Goal: Task Accomplishment & Management: Complete application form

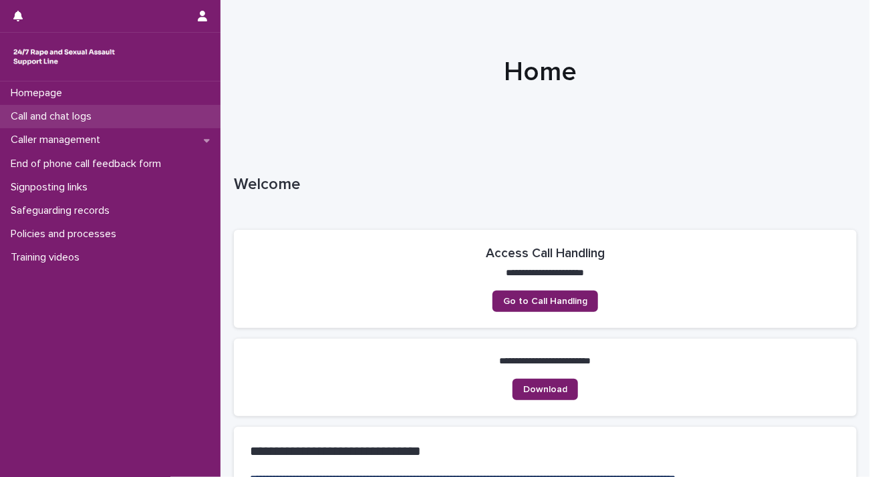
click at [65, 111] on p "Call and chat logs" at bounding box center [53, 116] width 97 height 13
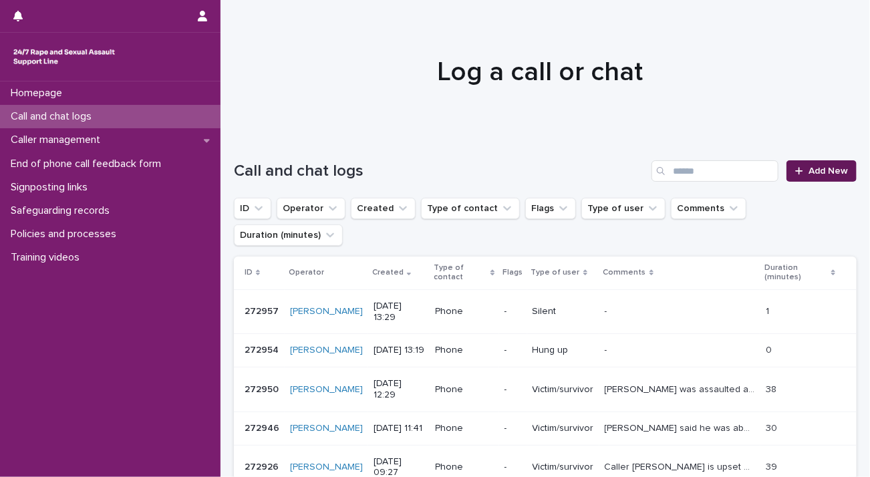
click at [808, 168] on span "Add New" at bounding box center [827, 170] width 39 height 9
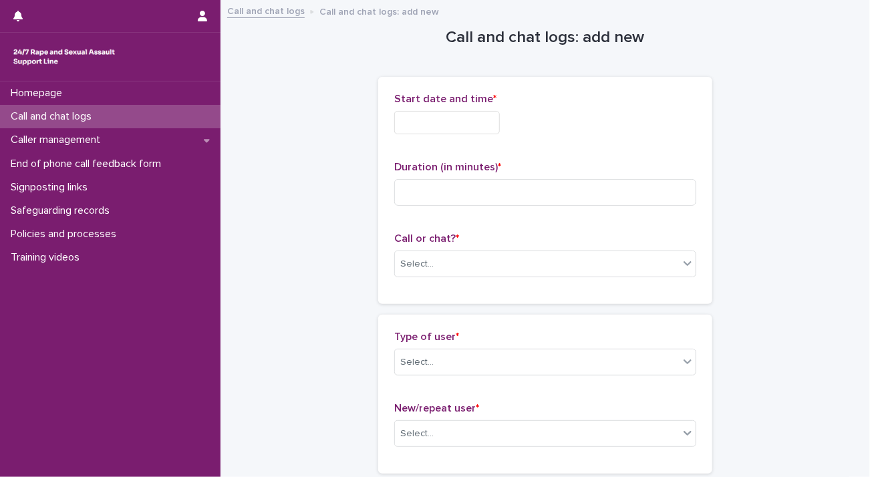
click at [430, 113] on input "text" at bounding box center [447, 122] width 106 height 23
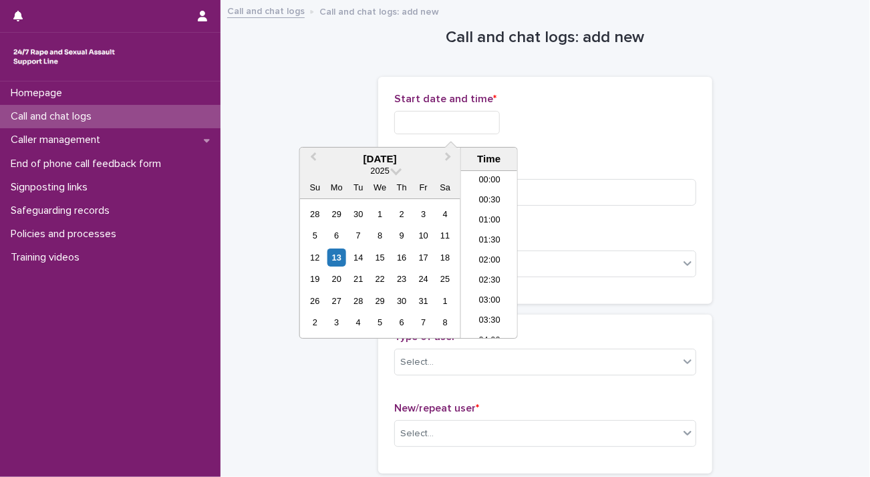
scroll to position [794, 0]
click at [491, 267] on li "22:00" at bounding box center [489, 269] width 57 height 20
click at [486, 120] on input "**********" at bounding box center [447, 122] width 106 height 23
type input "**********"
click at [623, 189] on input at bounding box center [545, 192] width 302 height 27
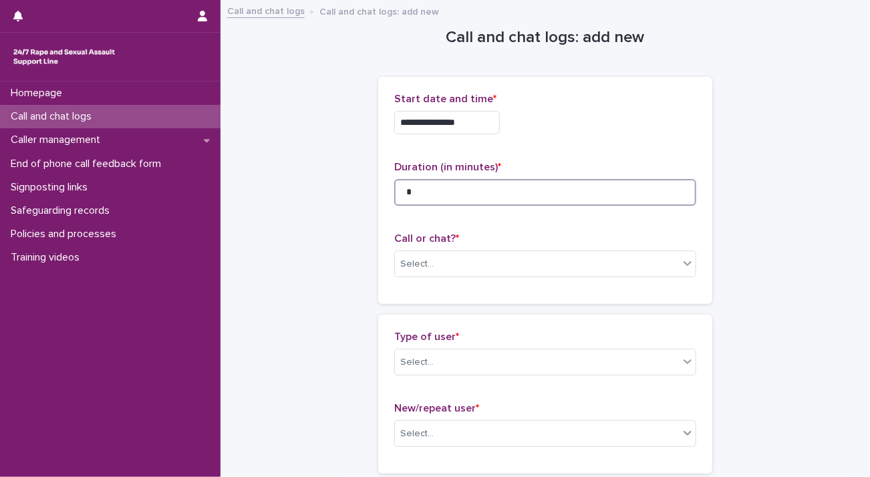
scroll to position [134, 0]
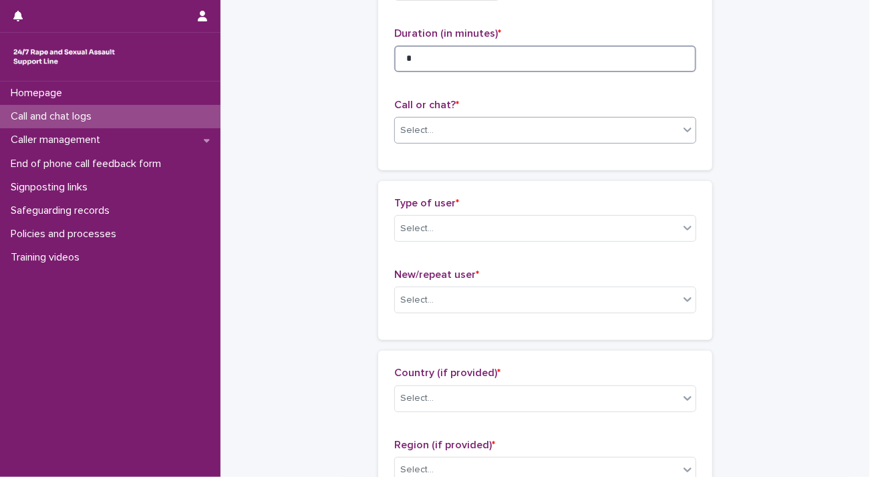
type input "*"
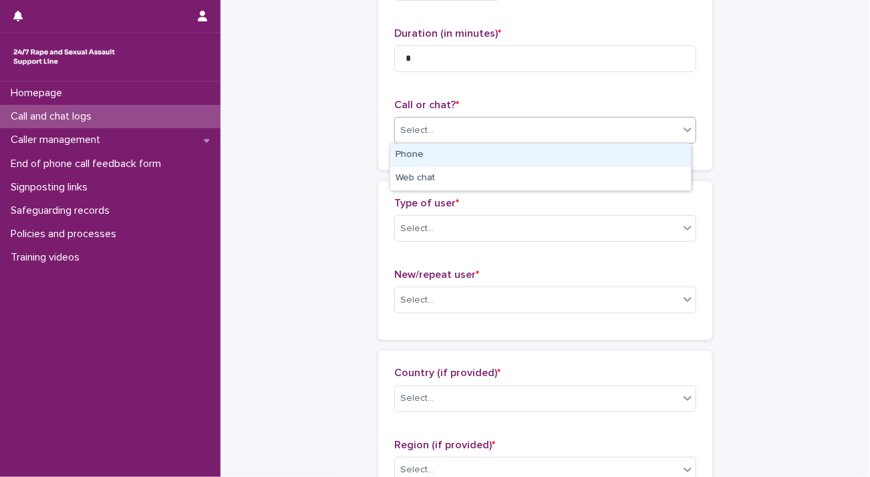
click at [513, 133] on div "Select..." at bounding box center [537, 131] width 284 height 22
click at [511, 152] on div "Phone" at bounding box center [540, 155] width 301 height 23
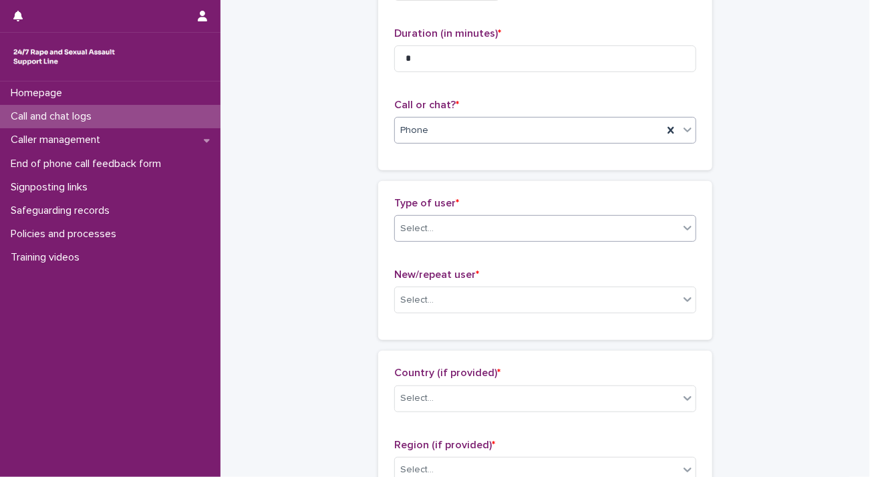
click at [502, 222] on div "Select..." at bounding box center [537, 229] width 284 height 22
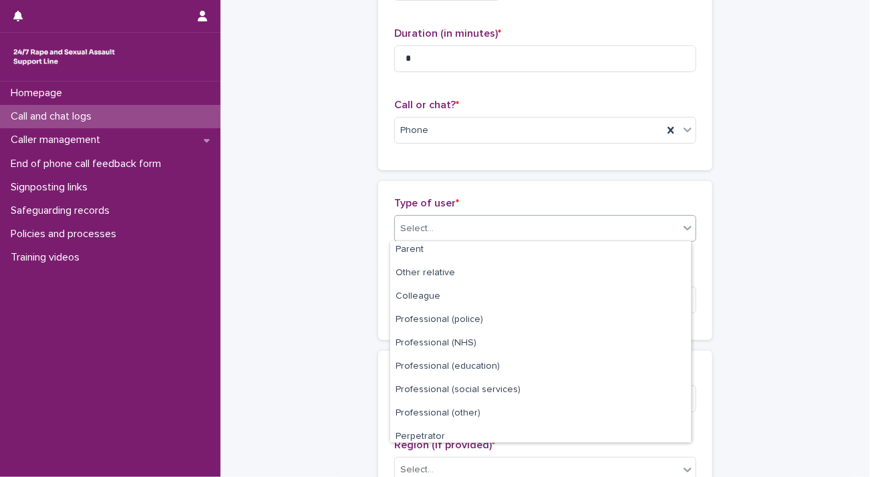
scroll to position [150, 0]
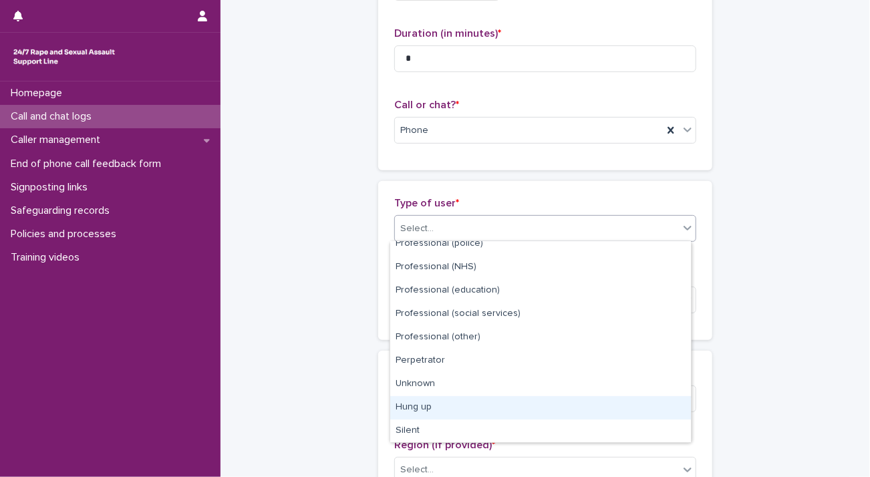
click at [465, 402] on div "Hung up" at bounding box center [540, 407] width 301 height 23
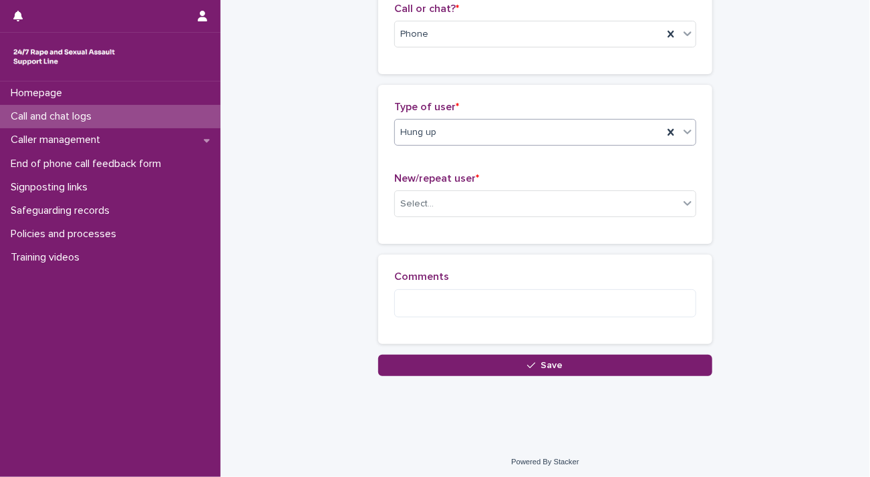
scroll to position [232, 0]
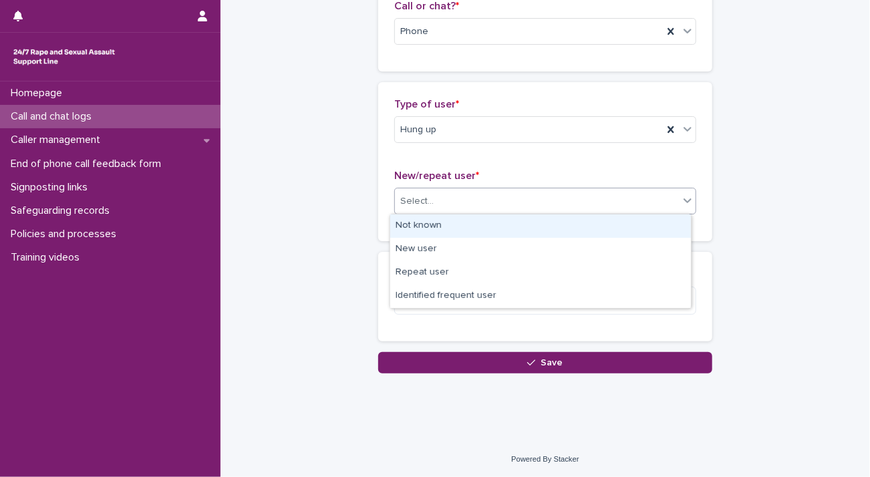
click at [510, 200] on div "Select..." at bounding box center [537, 201] width 284 height 22
click at [509, 228] on div "Not known" at bounding box center [540, 225] width 301 height 23
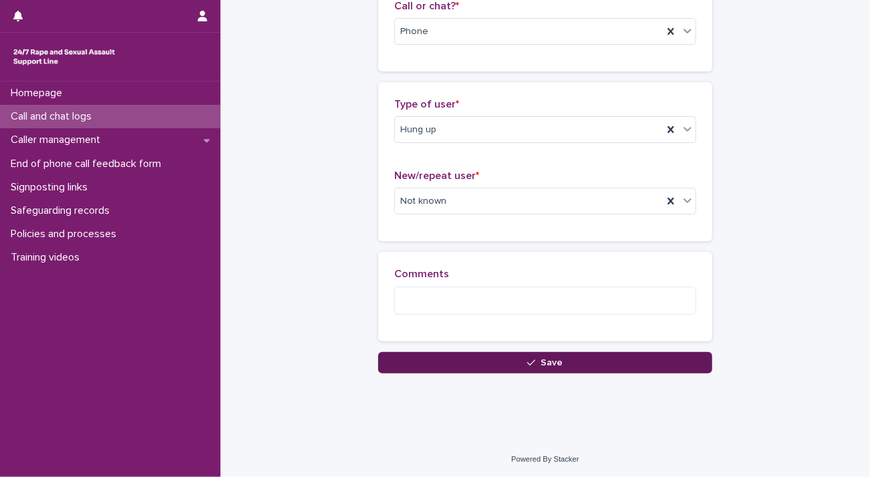
click at [500, 367] on button "Save" at bounding box center [545, 362] width 334 height 21
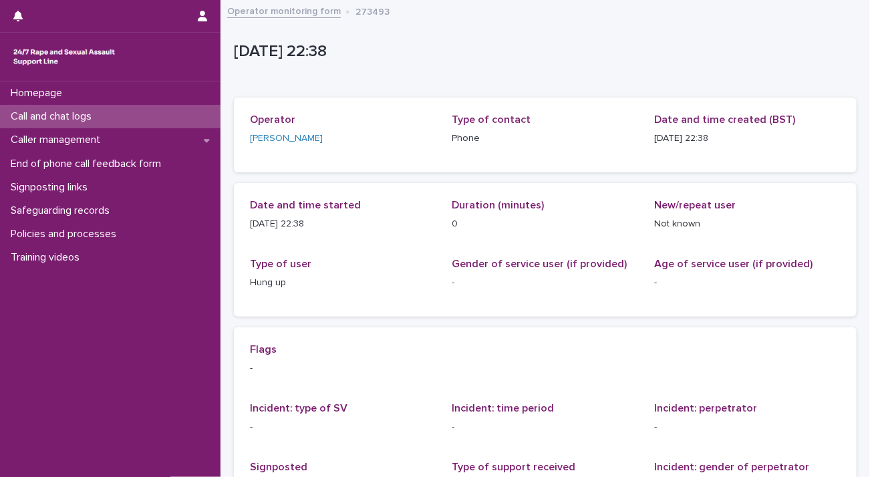
click at [132, 114] on div "Call and chat logs" at bounding box center [110, 116] width 220 height 23
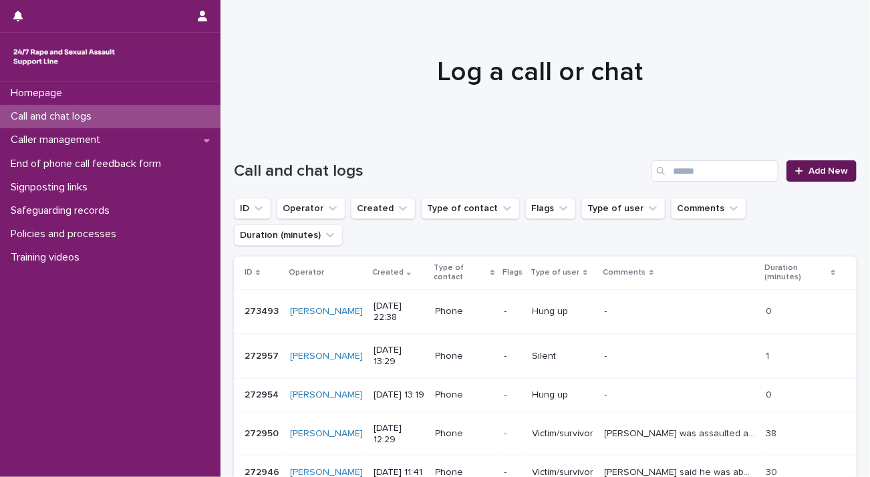
click at [808, 169] on span "Add New" at bounding box center [827, 170] width 39 height 9
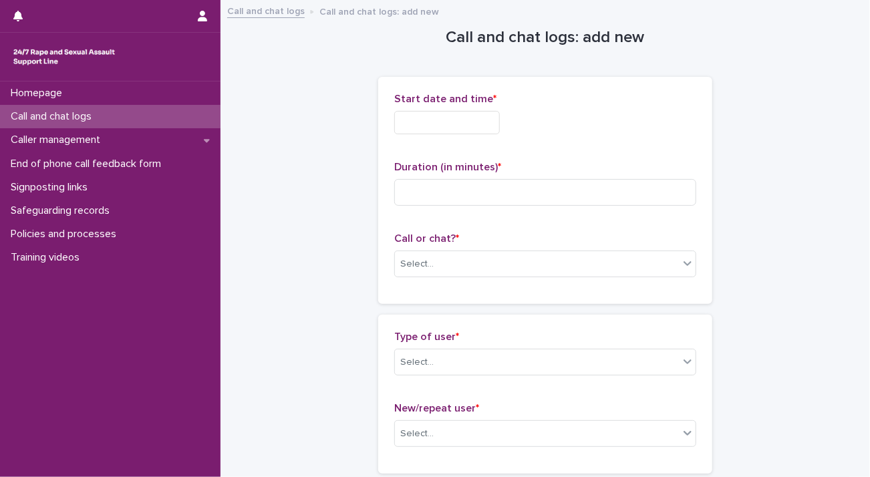
click at [500, 116] on input "text" at bounding box center [447, 122] width 106 height 23
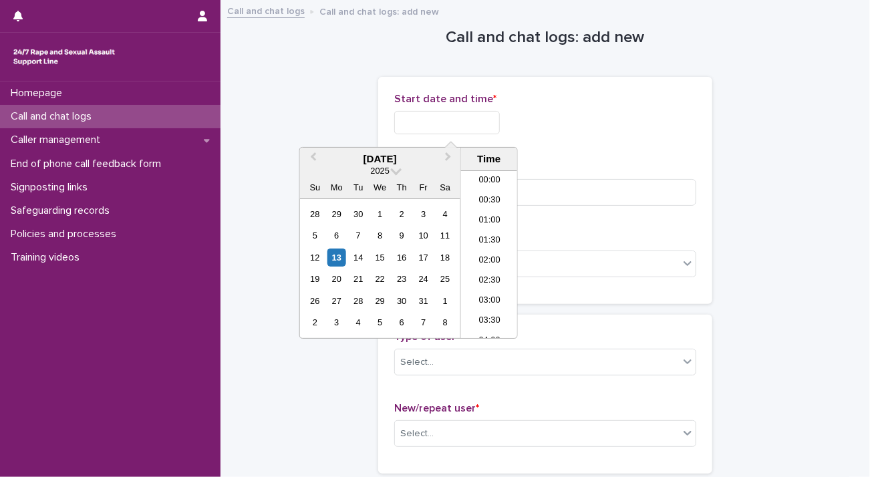
scroll to position [794, 0]
click at [489, 287] on li "22:30" at bounding box center [489, 289] width 57 height 20
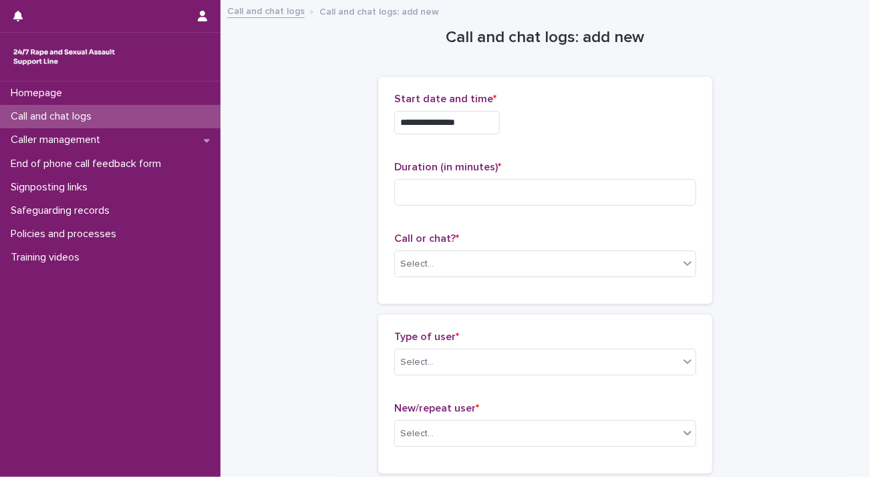
click at [483, 129] on input "**********" at bounding box center [447, 122] width 106 height 23
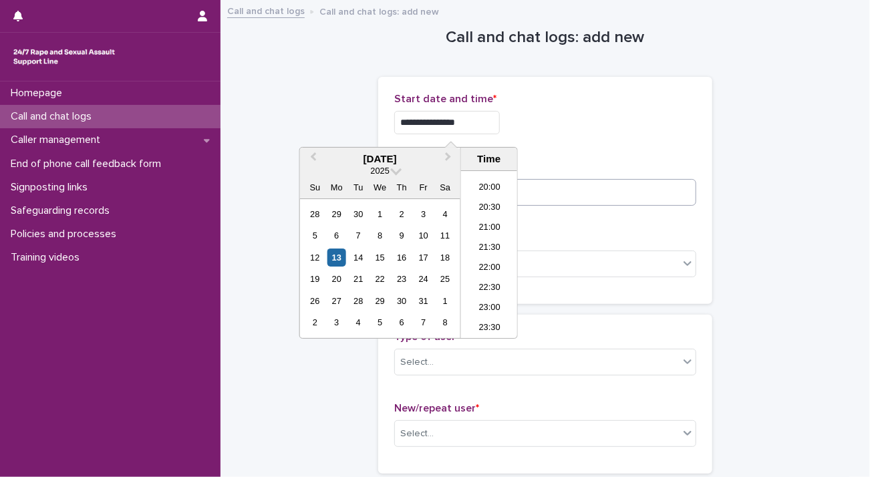
type input "**********"
click at [563, 197] on input at bounding box center [545, 192] width 302 height 27
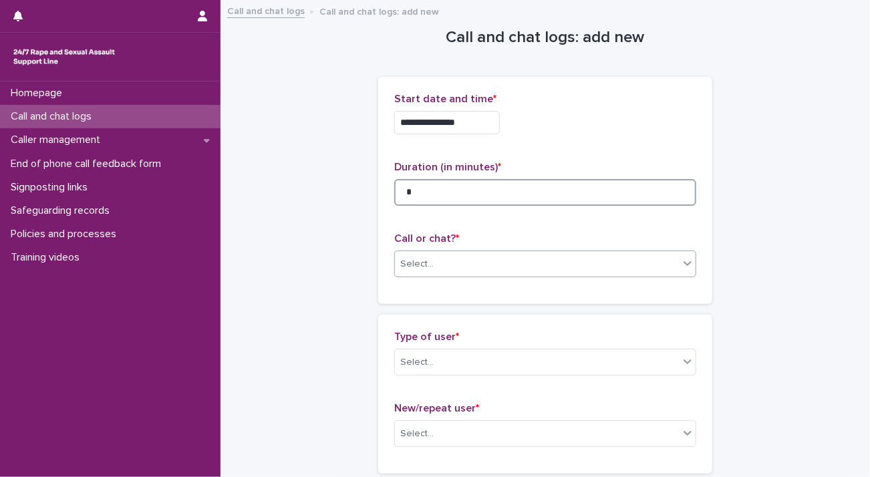
type input "*"
click at [552, 251] on div "Select..." at bounding box center [545, 264] width 302 height 27
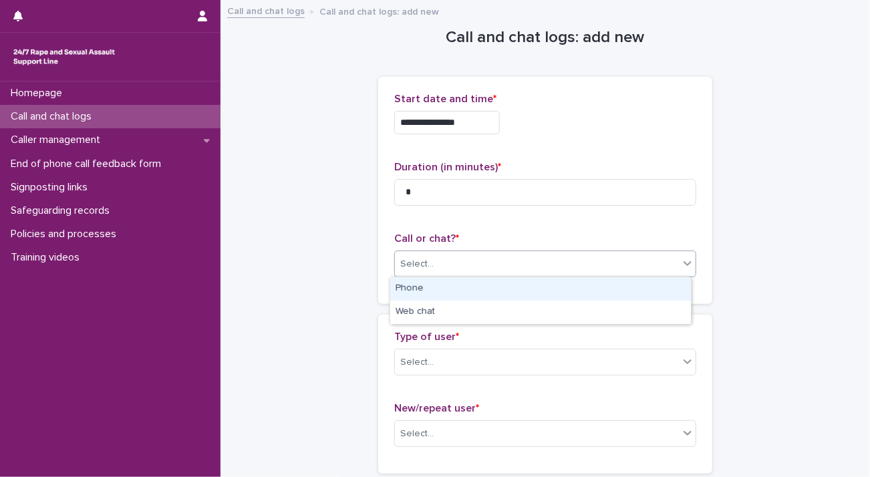
click at [551, 293] on div "Phone" at bounding box center [540, 288] width 301 height 23
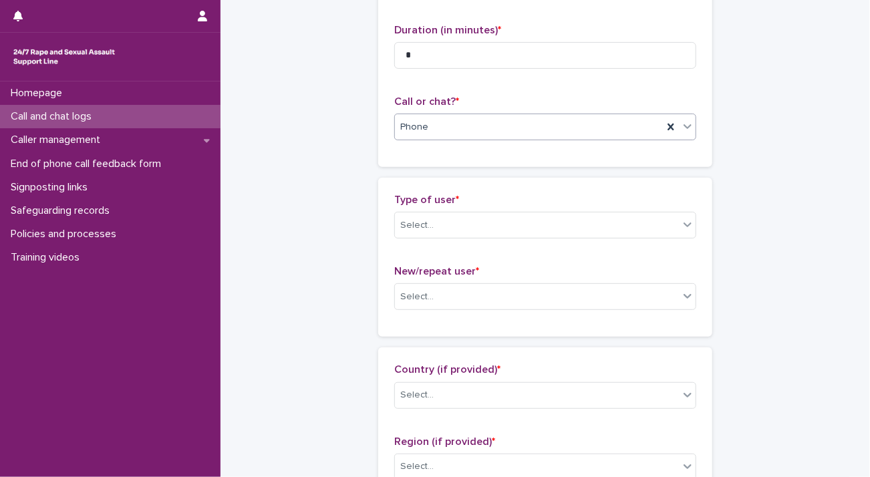
scroll to position [200, 0]
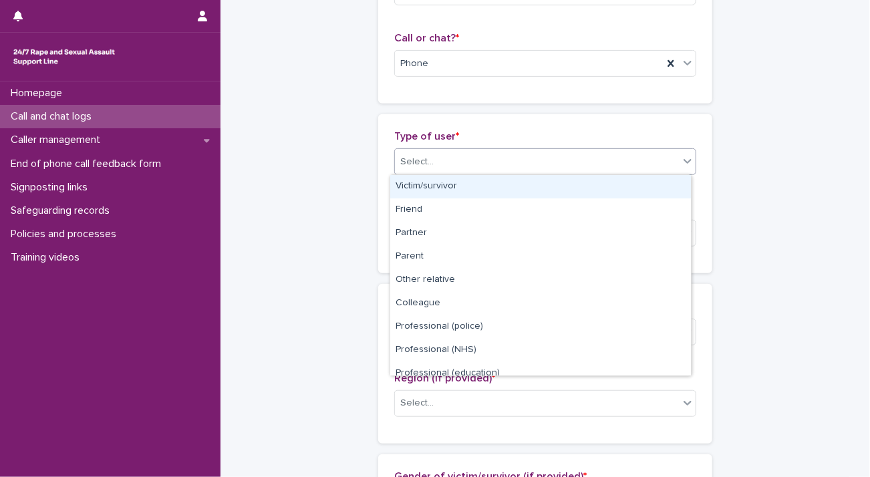
click at [522, 160] on div "Select..." at bounding box center [537, 162] width 284 height 22
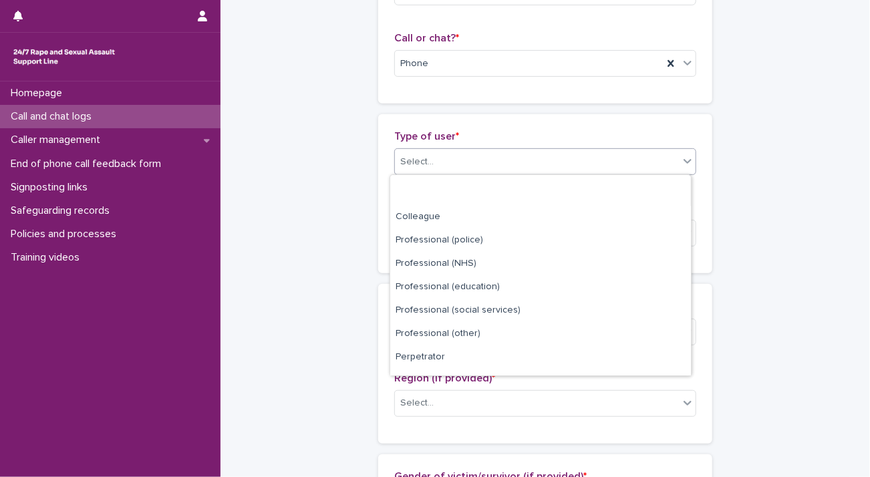
scroll to position [150, 0]
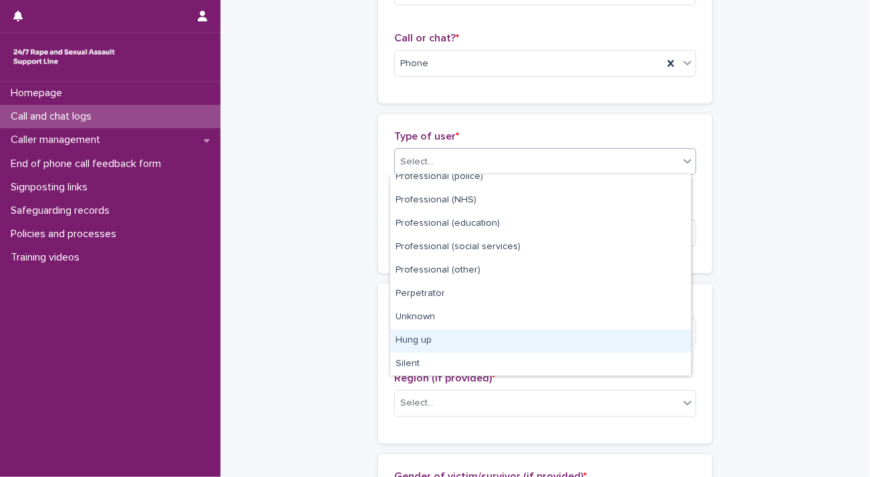
click at [496, 343] on div "Hung up" at bounding box center [540, 340] width 301 height 23
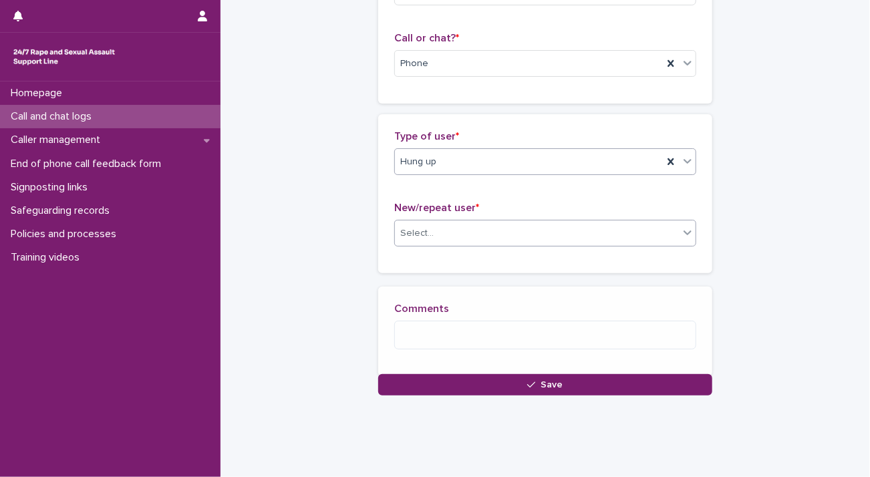
click at [535, 230] on div "Select..." at bounding box center [537, 233] width 284 height 22
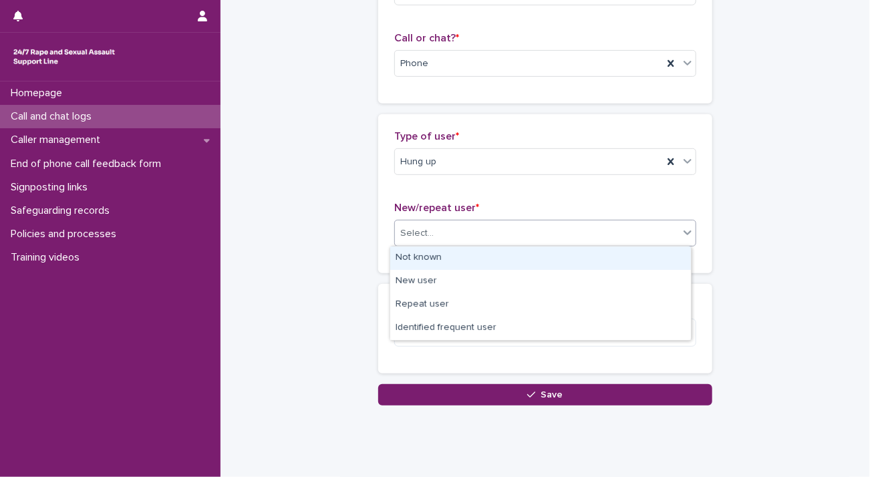
click at [535, 260] on div "Not known" at bounding box center [540, 258] width 301 height 23
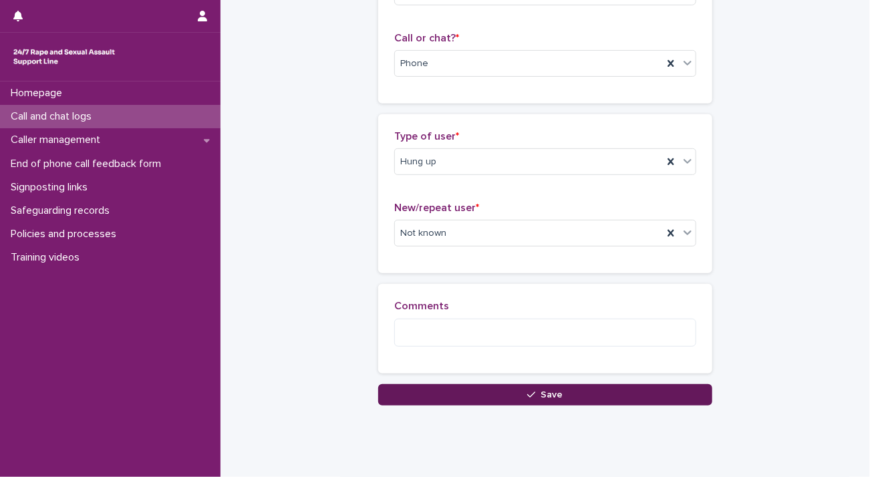
click at [512, 388] on button "Save" at bounding box center [545, 394] width 334 height 21
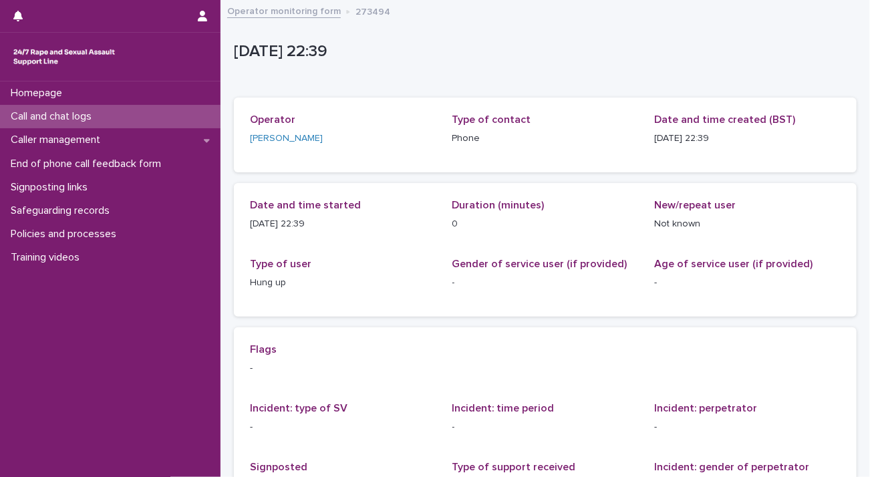
click at [128, 115] on div "Call and chat logs" at bounding box center [110, 116] width 220 height 23
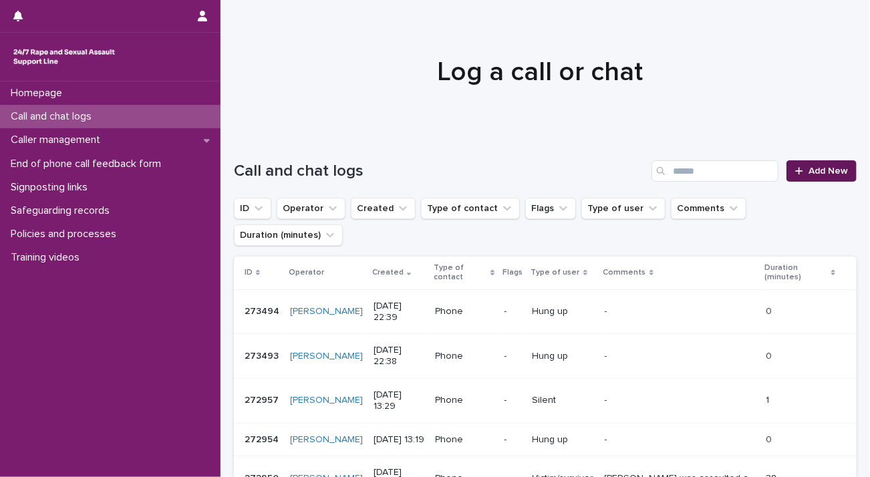
click at [815, 176] on link "Add New" at bounding box center [821, 170] width 70 height 21
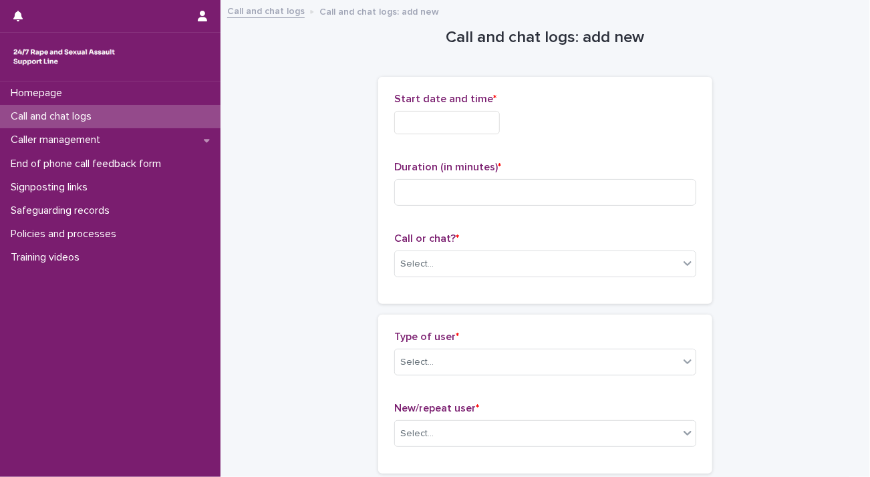
click at [470, 122] on input "text" at bounding box center [447, 122] width 106 height 23
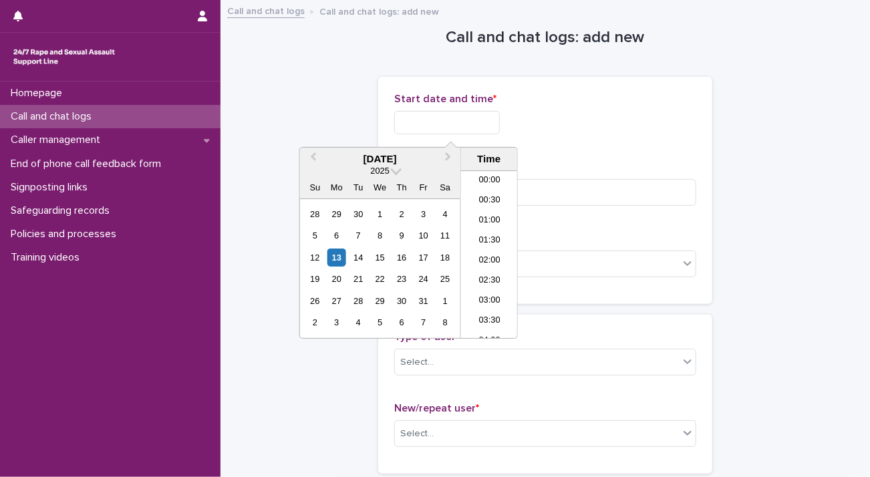
scroll to position [794, 0]
click at [482, 284] on li "22:30" at bounding box center [489, 289] width 57 height 20
click at [490, 125] on input "**********" at bounding box center [447, 122] width 106 height 23
type input "**********"
click at [543, 197] on input at bounding box center [545, 192] width 302 height 27
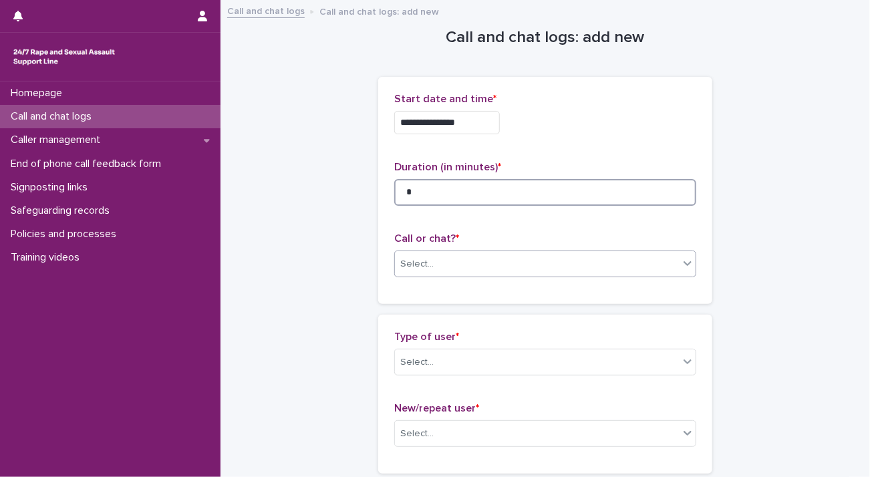
type input "*"
click at [542, 259] on div "Select..." at bounding box center [537, 264] width 284 height 22
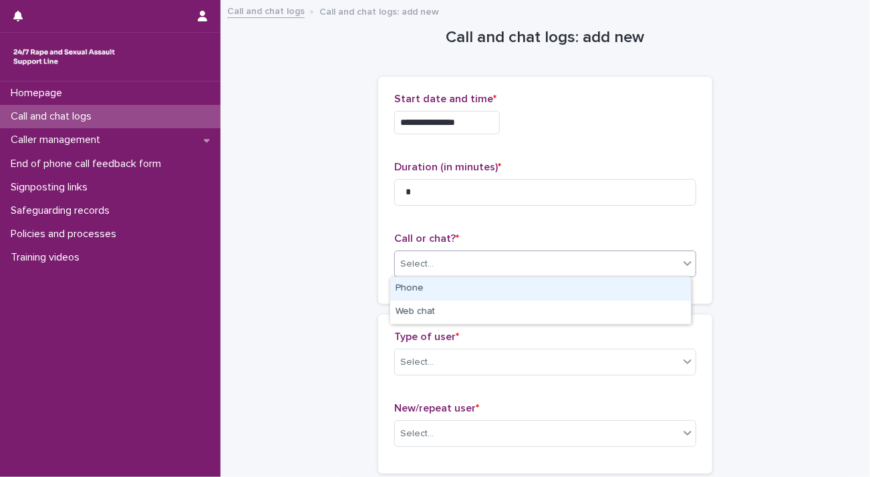
click at [542, 291] on div "Phone" at bounding box center [540, 288] width 301 height 23
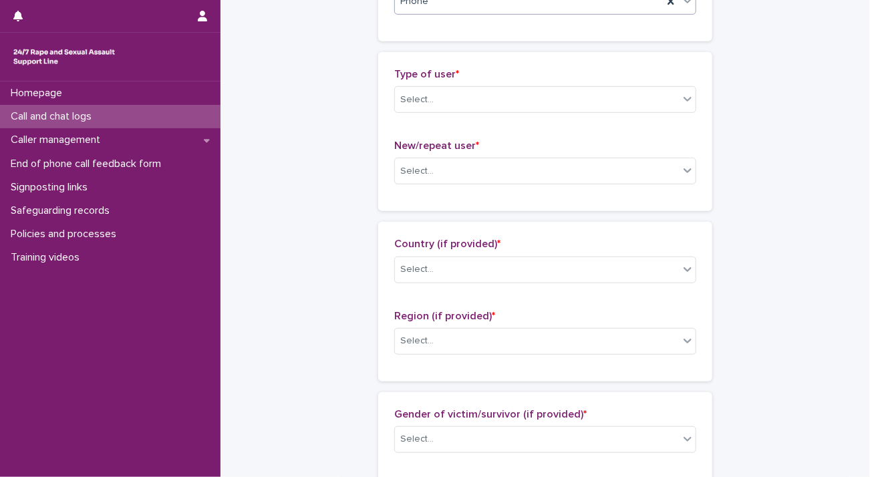
scroll to position [267, 0]
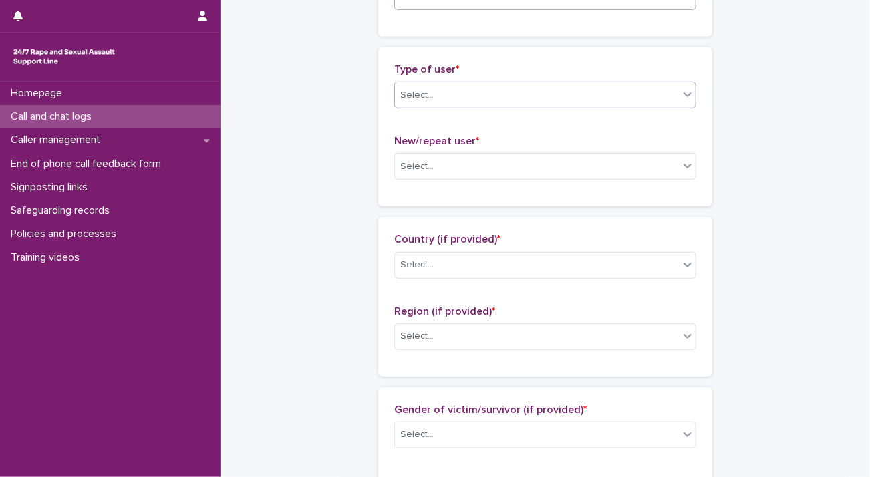
click at [497, 99] on div "Select..." at bounding box center [537, 95] width 284 height 22
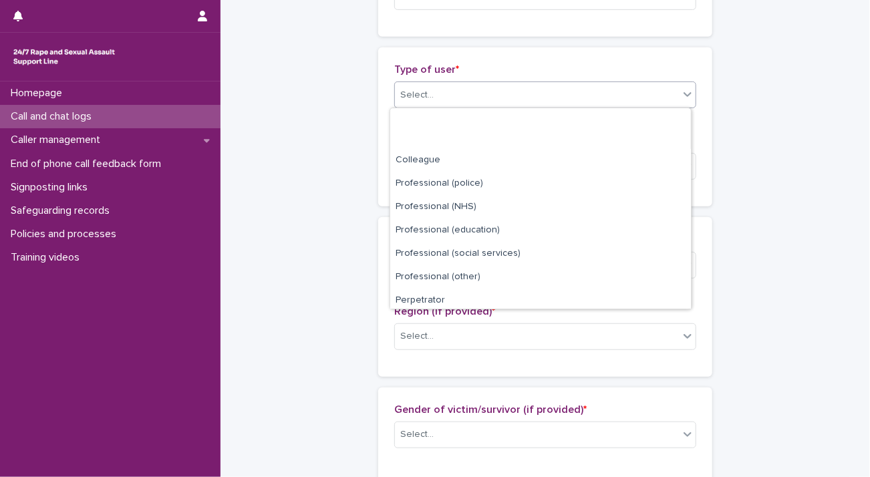
scroll to position [150, 0]
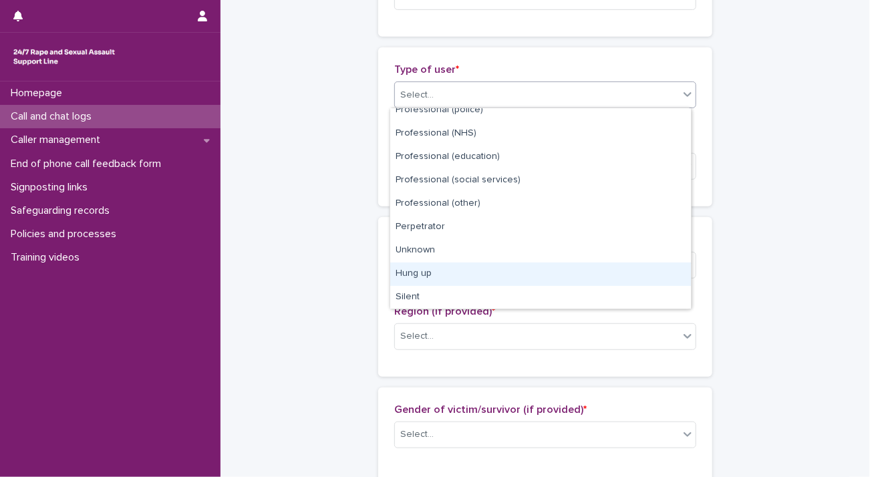
click at [491, 271] on div "Hung up" at bounding box center [540, 274] width 301 height 23
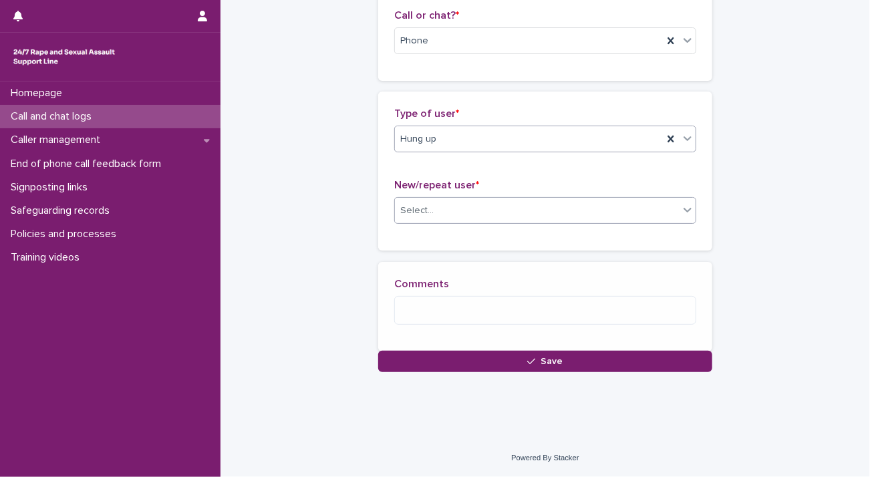
scroll to position [232, 0]
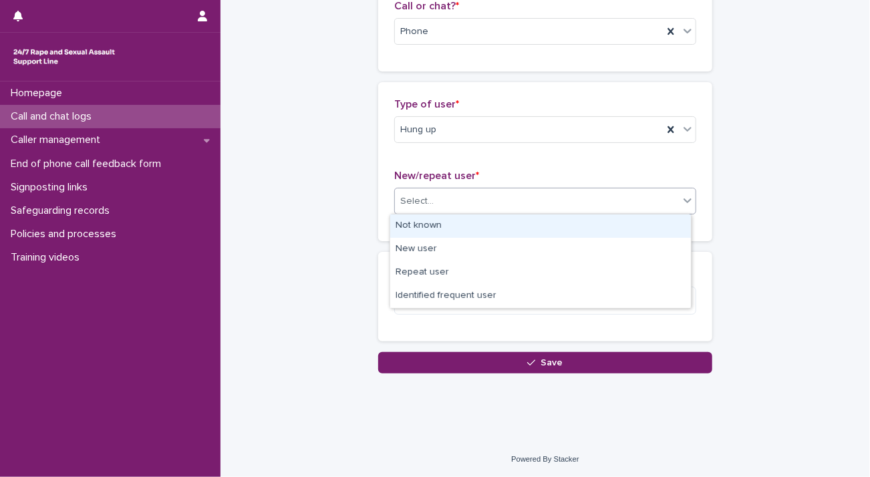
click at [513, 194] on div "Select..." at bounding box center [537, 201] width 284 height 22
click at [513, 227] on div "Not known" at bounding box center [540, 225] width 301 height 23
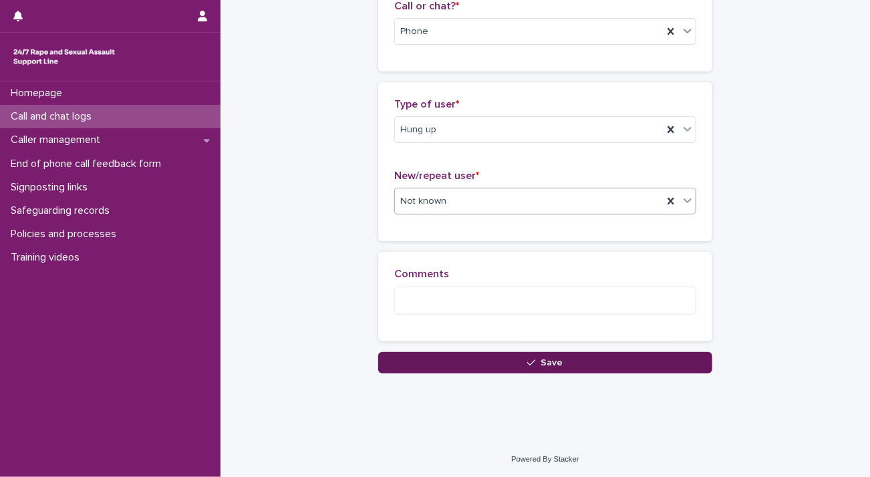
click at [527, 359] on icon "button" at bounding box center [531, 362] width 8 height 9
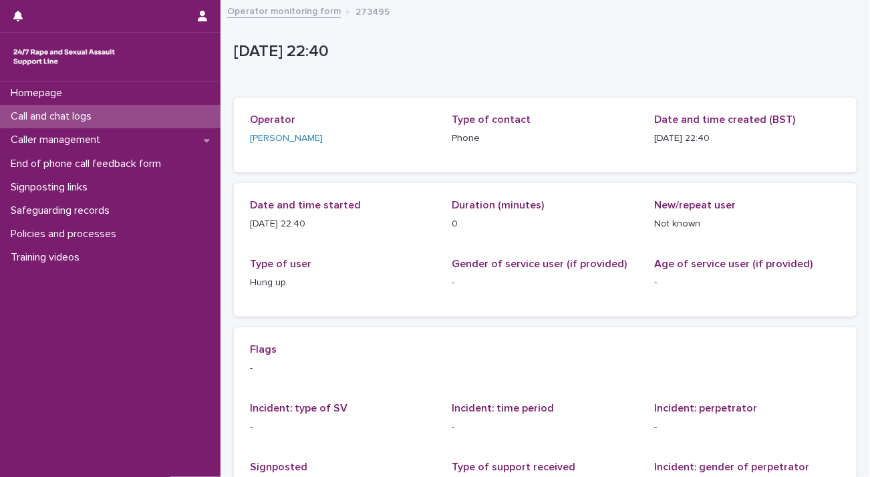
click at [77, 112] on p "Call and chat logs" at bounding box center [53, 116] width 97 height 13
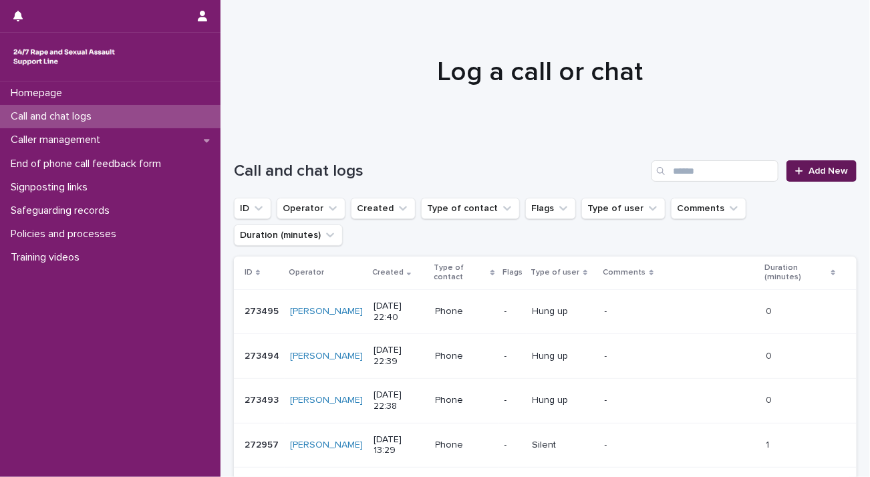
click at [818, 166] on span "Add New" at bounding box center [827, 170] width 39 height 9
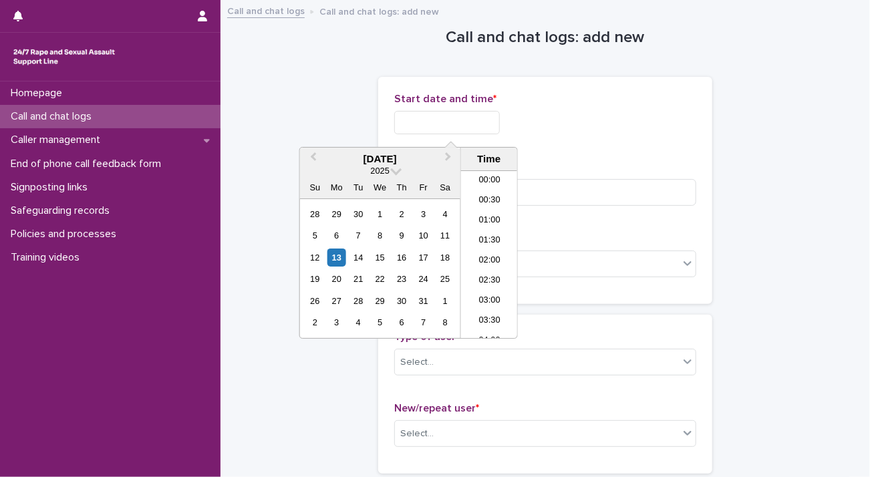
click at [404, 124] on input "text" at bounding box center [447, 122] width 106 height 23
click at [492, 286] on li "22:30" at bounding box center [489, 289] width 57 height 20
click at [480, 124] on input "**********" at bounding box center [447, 122] width 106 height 23
type input "**********"
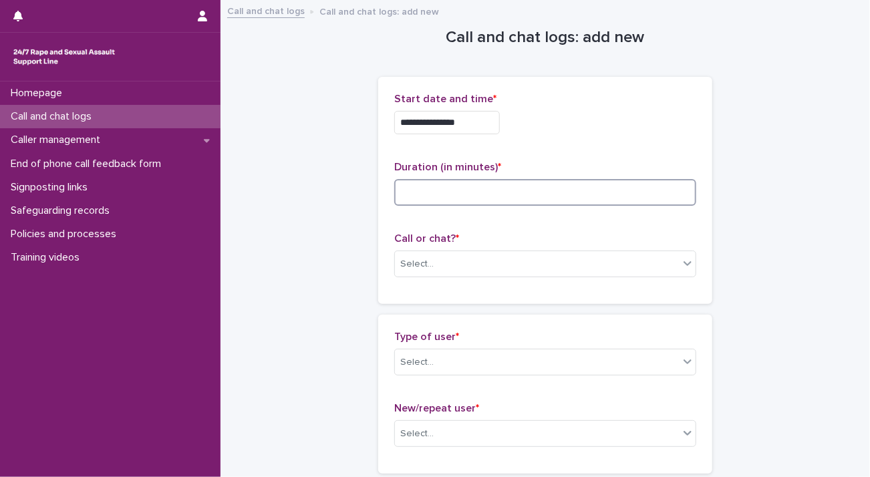
click at [561, 193] on input at bounding box center [545, 192] width 302 height 27
type input "*"
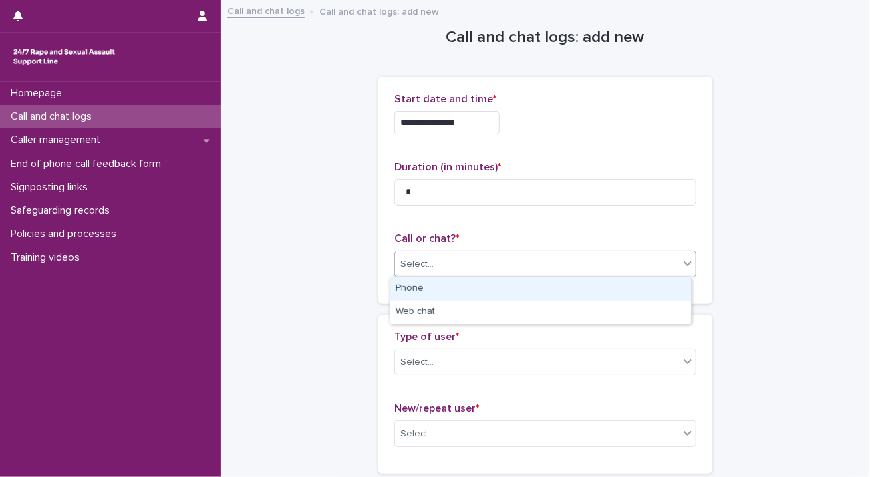
drag, startPoint x: 514, startPoint y: 258, endPoint x: 512, endPoint y: 284, distance: 26.1
click at [514, 259] on div "Select..." at bounding box center [537, 264] width 284 height 22
click at [511, 289] on div "Phone" at bounding box center [540, 288] width 301 height 23
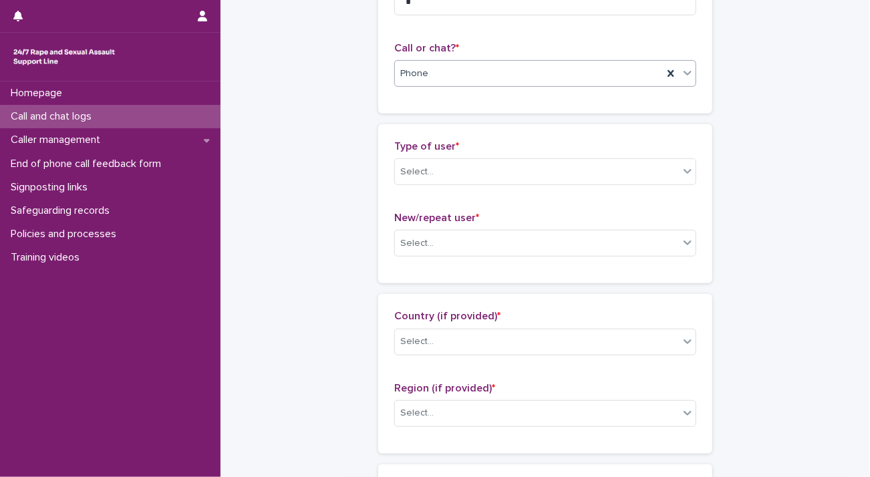
scroll to position [200, 0]
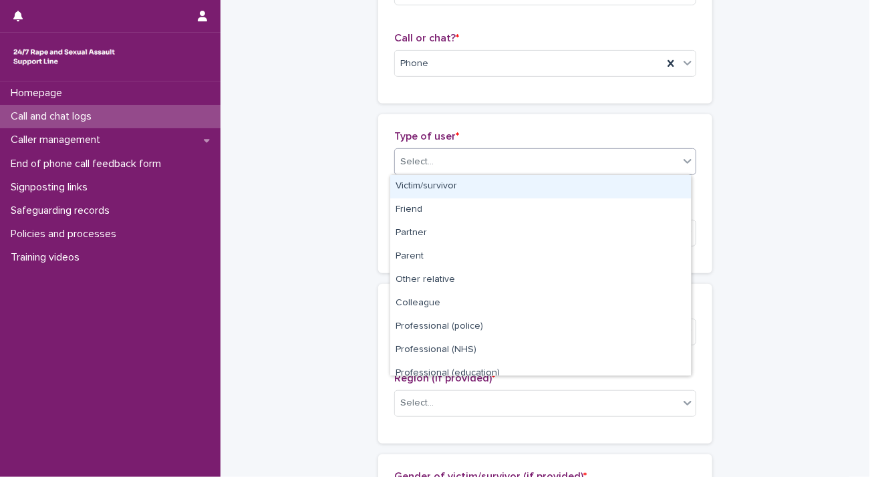
click at [474, 151] on div "Select..." at bounding box center [537, 162] width 284 height 22
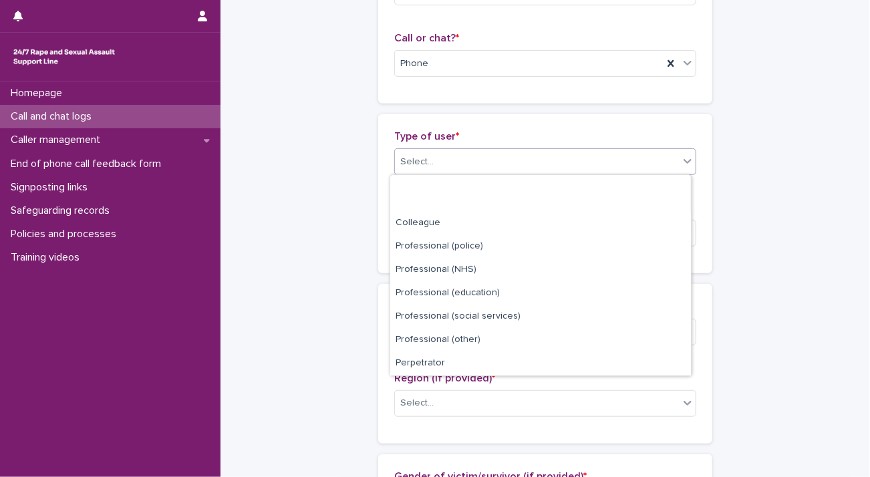
scroll to position [150, 0]
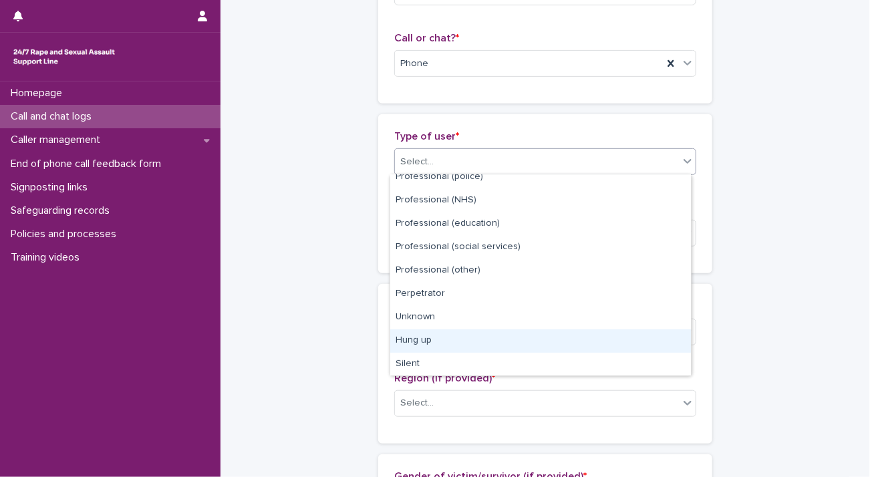
click at [479, 340] on div "Hung up" at bounding box center [540, 340] width 301 height 23
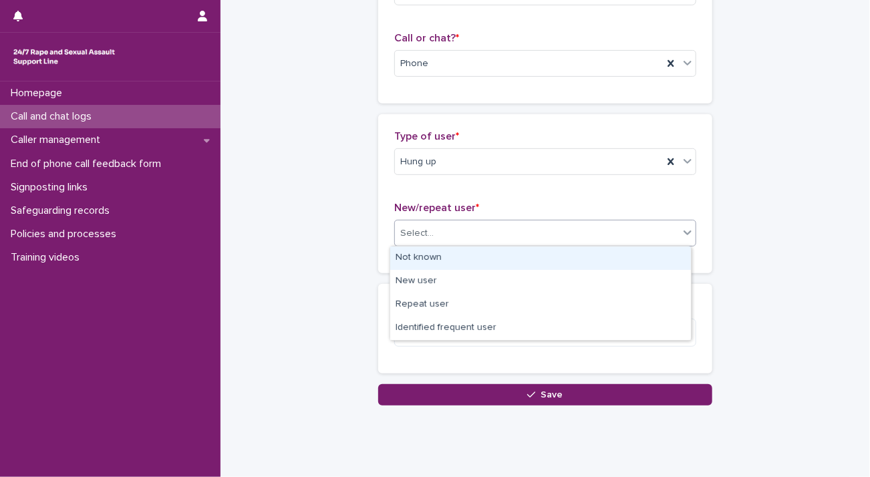
click at [483, 225] on div "Select..." at bounding box center [537, 233] width 284 height 22
click at [493, 261] on div "Not known" at bounding box center [540, 258] width 301 height 23
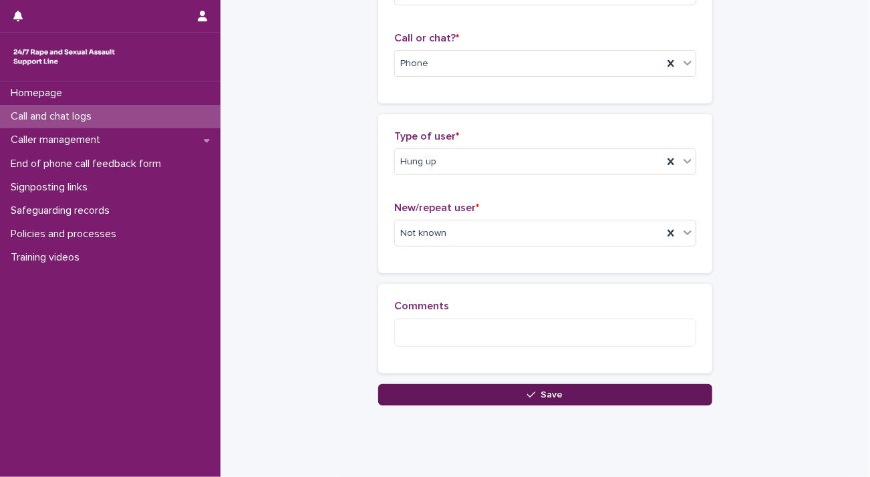
click at [501, 399] on button "Save" at bounding box center [545, 394] width 334 height 21
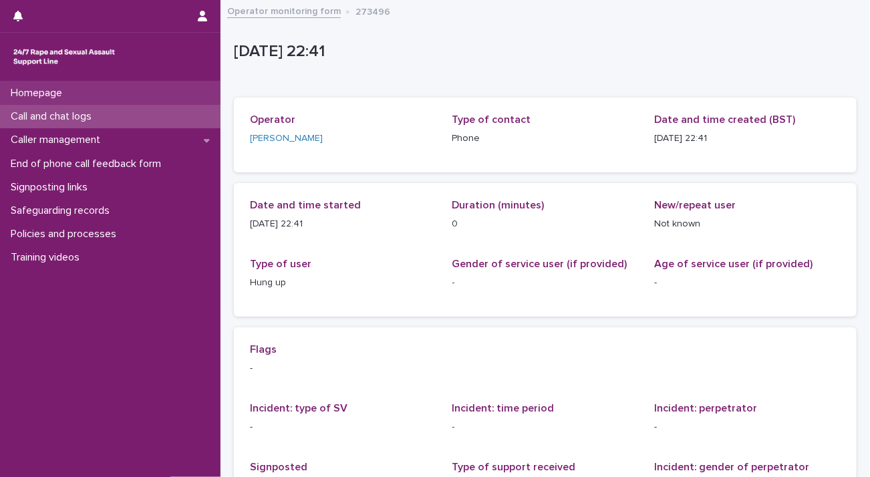
click at [136, 104] on div "Homepage" at bounding box center [110, 93] width 220 height 23
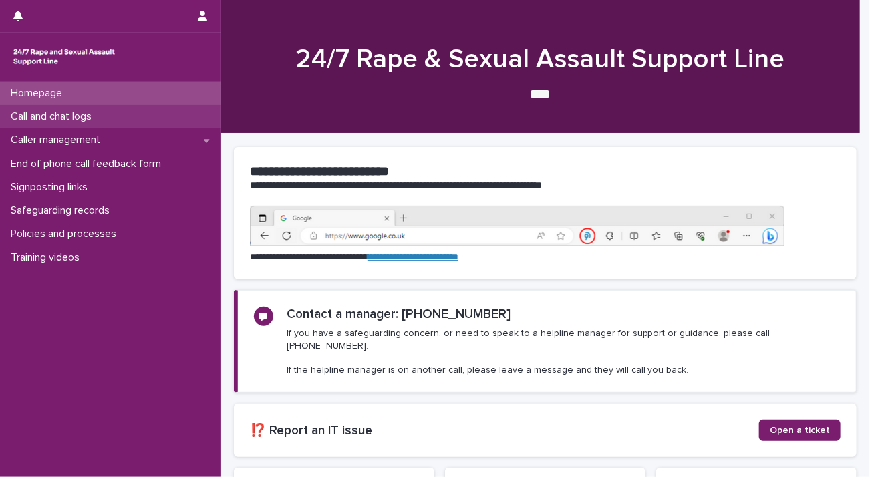
click at [126, 118] on div "Call and chat logs" at bounding box center [110, 116] width 220 height 23
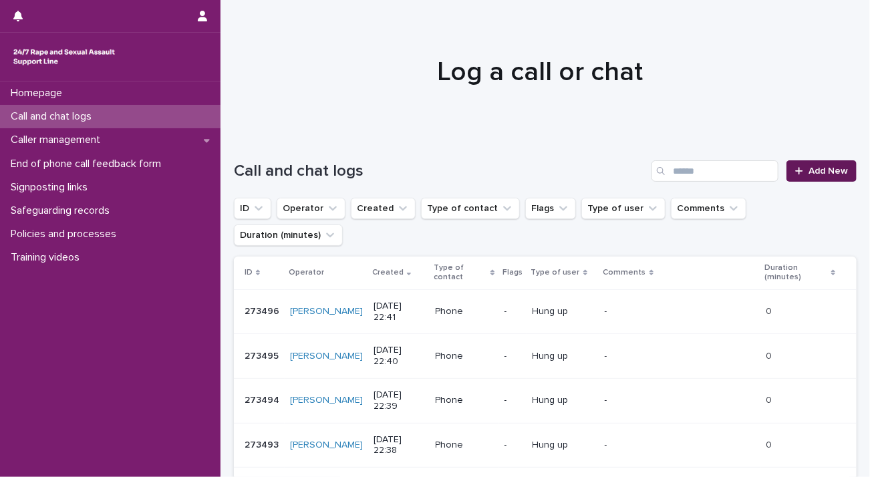
click at [822, 172] on span "Add New" at bounding box center [827, 170] width 39 height 9
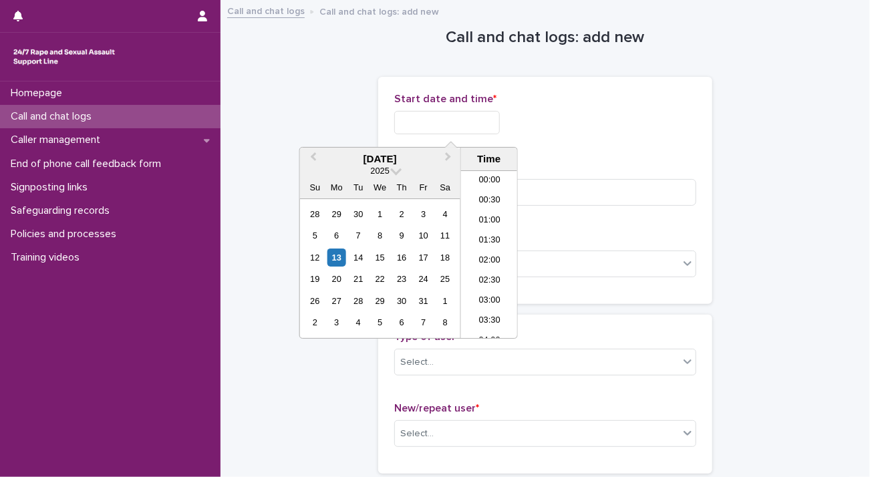
click at [441, 125] on input "text" at bounding box center [447, 122] width 106 height 23
click at [494, 288] on li "22:30" at bounding box center [489, 289] width 57 height 20
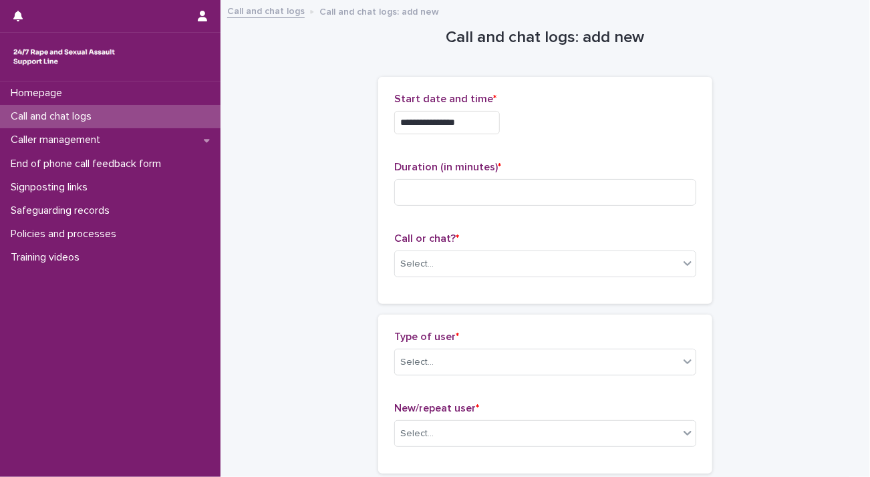
click at [491, 125] on input "**********" at bounding box center [447, 122] width 106 height 23
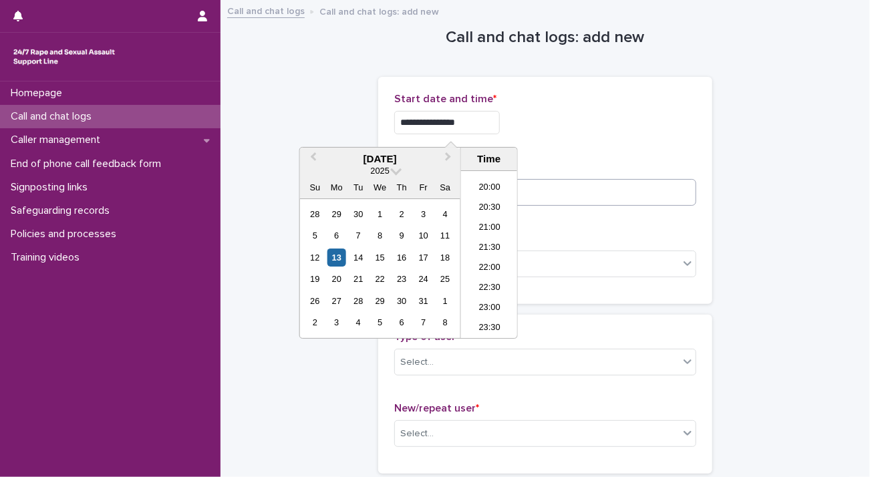
type input "**********"
click at [582, 196] on input at bounding box center [545, 192] width 302 height 27
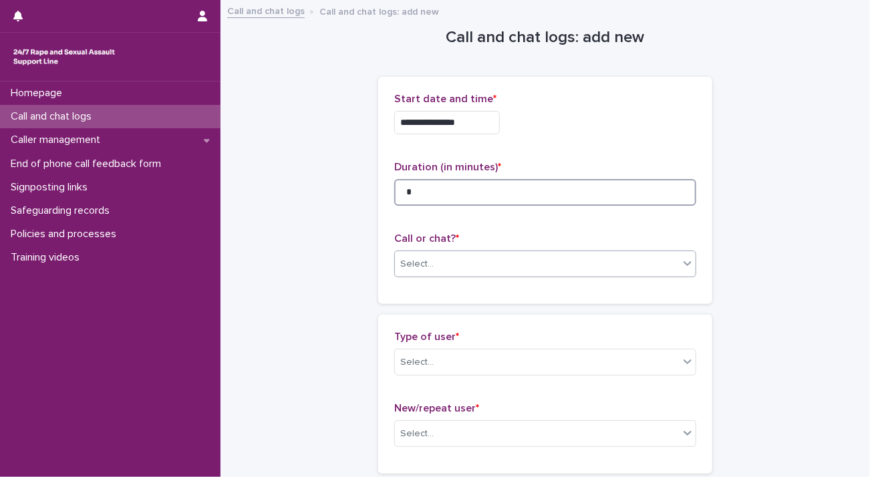
type input "*"
click at [564, 261] on div "Select..." at bounding box center [537, 264] width 284 height 22
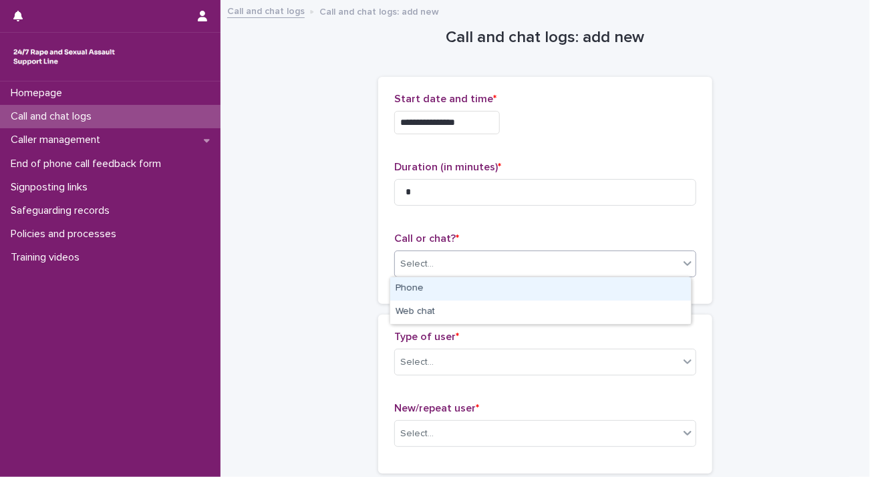
click at [557, 283] on div "Phone" at bounding box center [540, 288] width 301 height 23
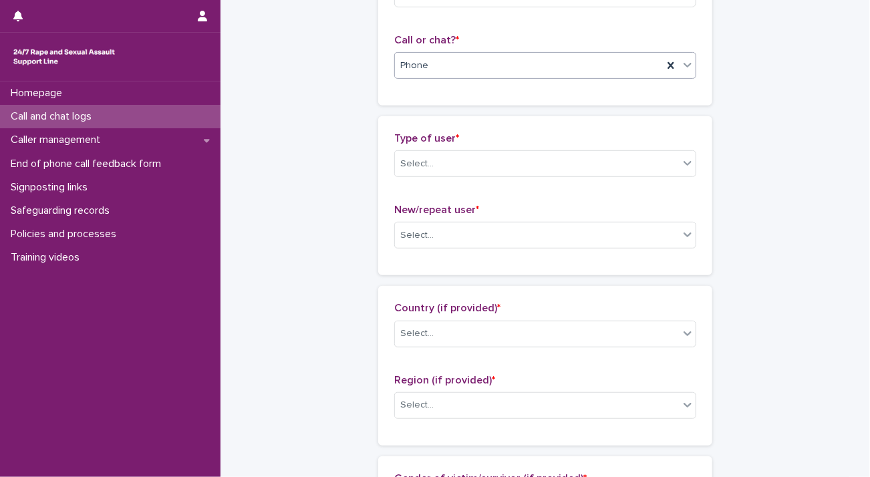
scroll to position [200, 0]
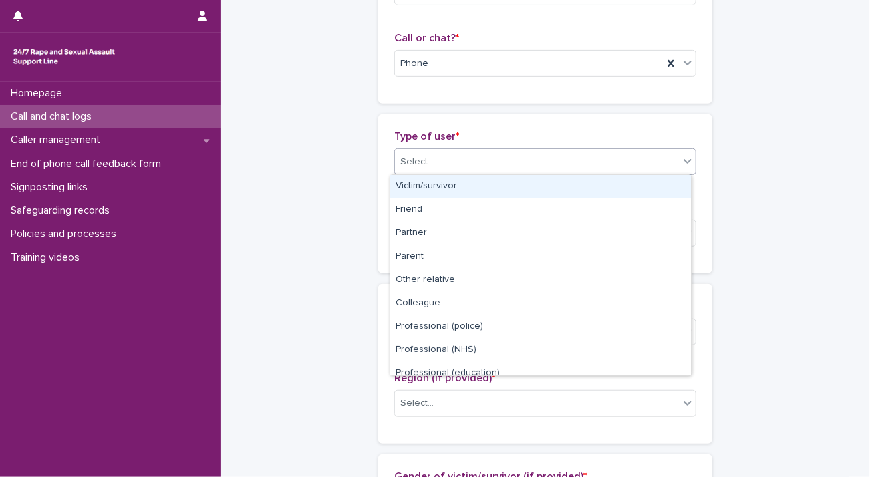
click at [508, 161] on div "Select..." at bounding box center [537, 162] width 284 height 22
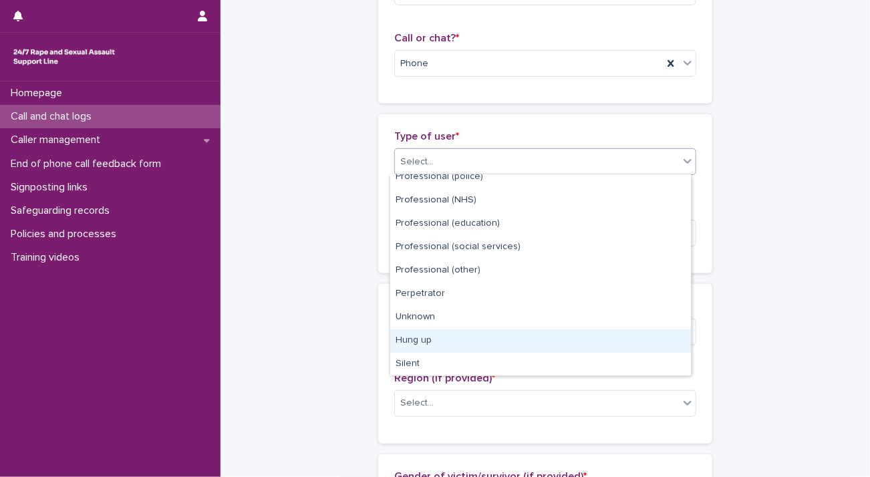
click at [496, 337] on div "Hung up" at bounding box center [540, 340] width 301 height 23
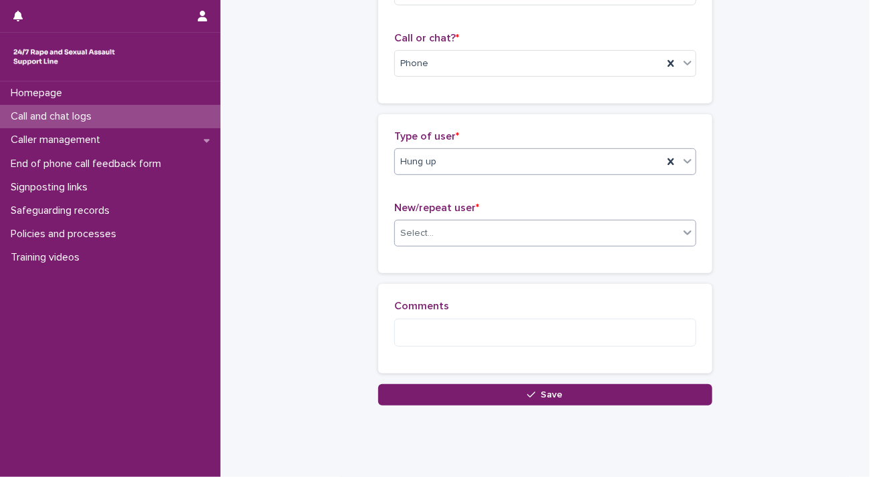
click at [513, 236] on div "Select..." at bounding box center [537, 233] width 284 height 22
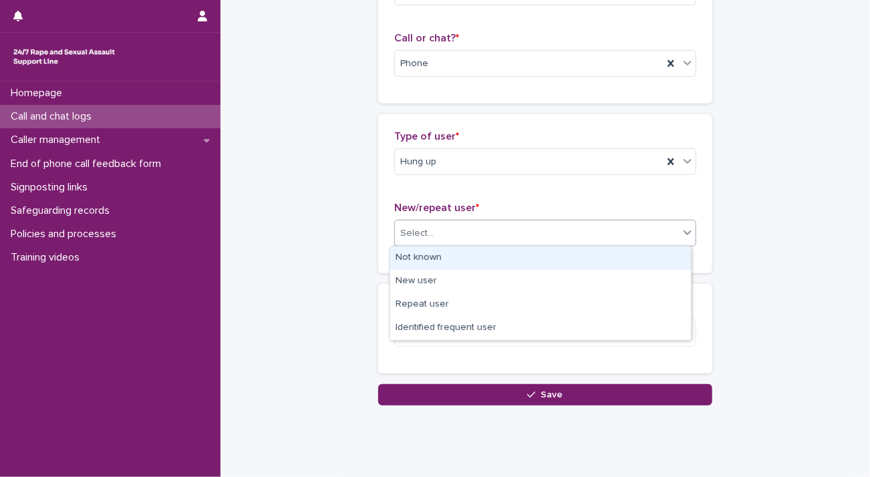
click at [513, 256] on div "Not known" at bounding box center [540, 258] width 301 height 23
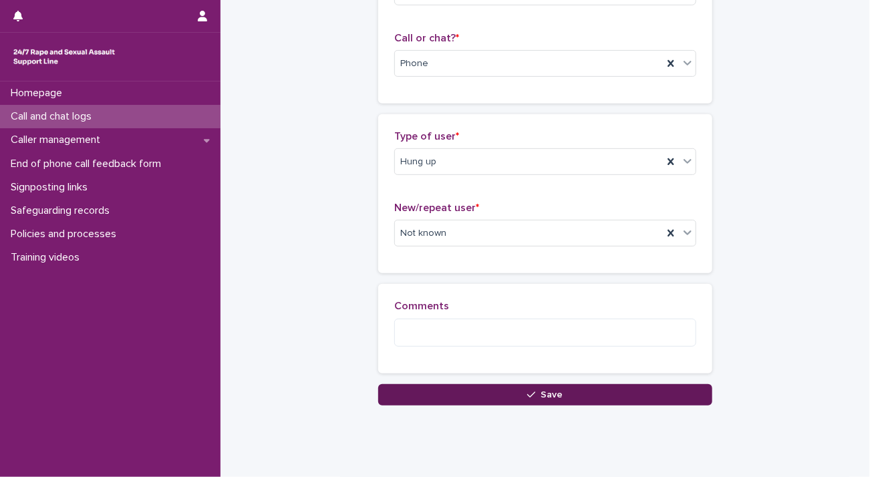
click at [520, 396] on button "Save" at bounding box center [545, 394] width 334 height 21
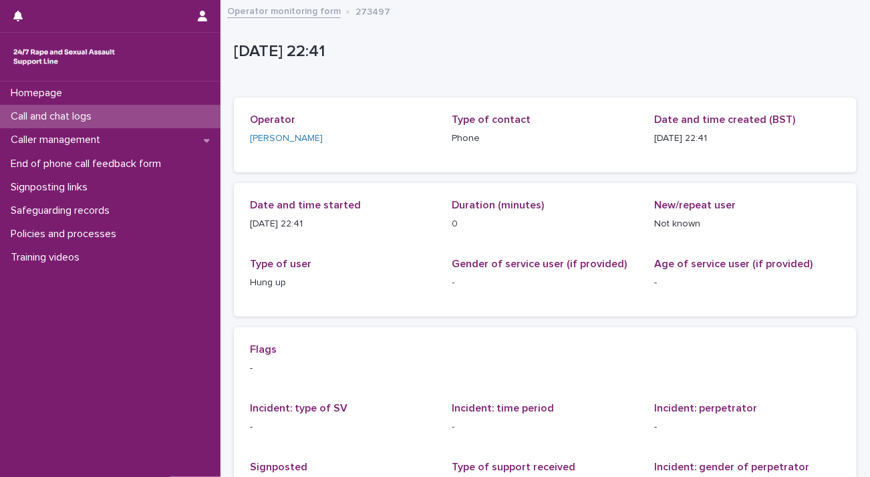
click at [119, 118] on div "Call and chat logs" at bounding box center [110, 116] width 220 height 23
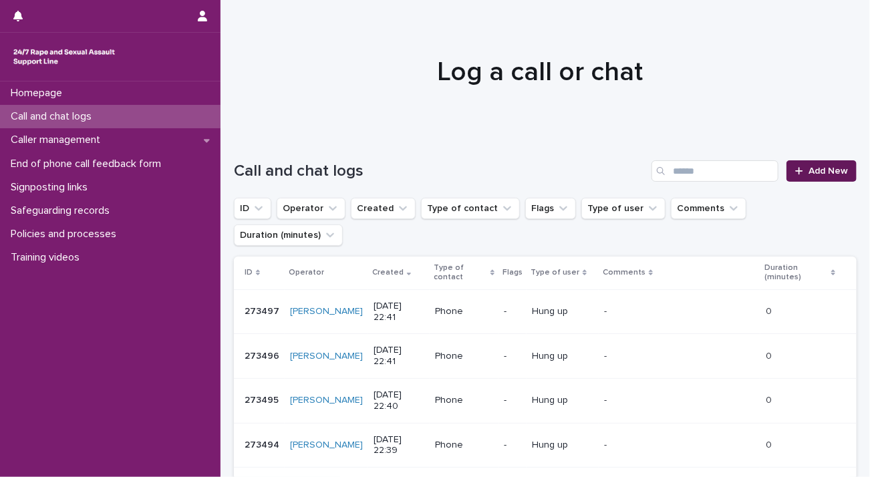
click at [808, 166] on span "Add New" at bounding box center [827, 170] width 39 height 9
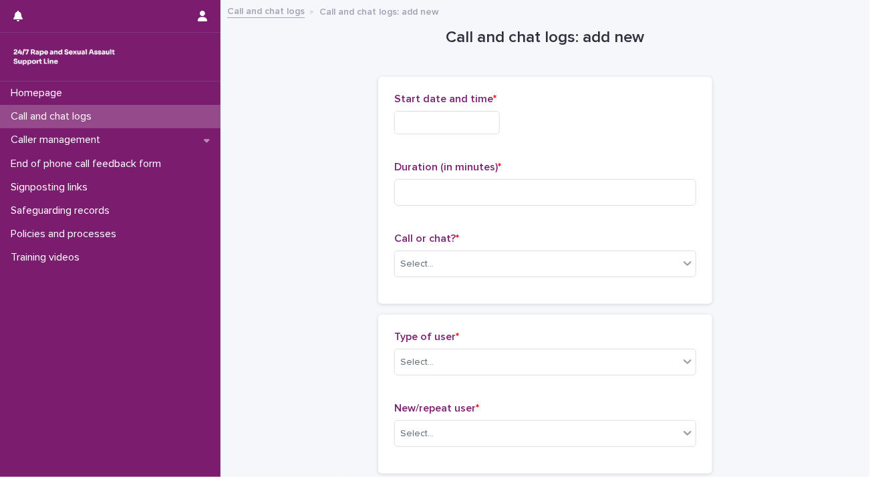
click at [426, 108] on div "Start date and time *" at bounding box center [545, 119] width 302 height 52
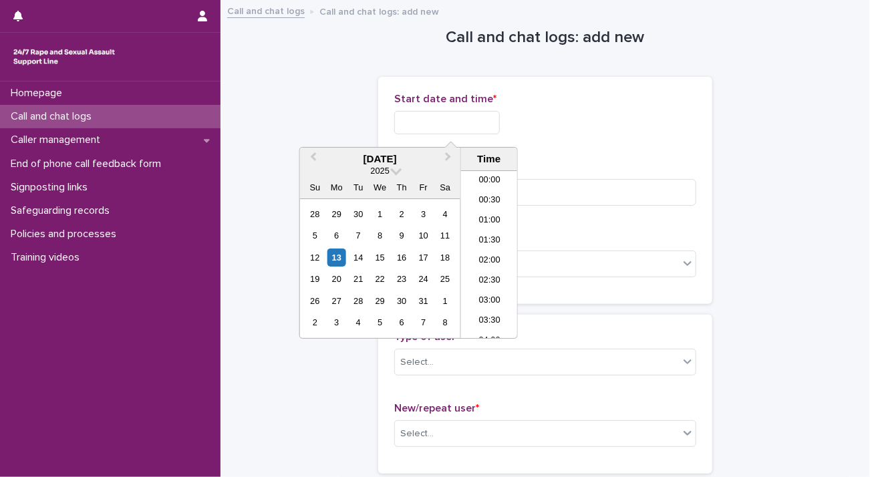
click at [424, 118] on input "text" at bounding box center [447, 122] width 106 height 23
click at [491, 287] on li "22:30" at bounding box center [489, 289] width 57 height 20
click at [490, 123] on input "**********" at bounding box center [447, 122] width 106 height 23
type input "**********"
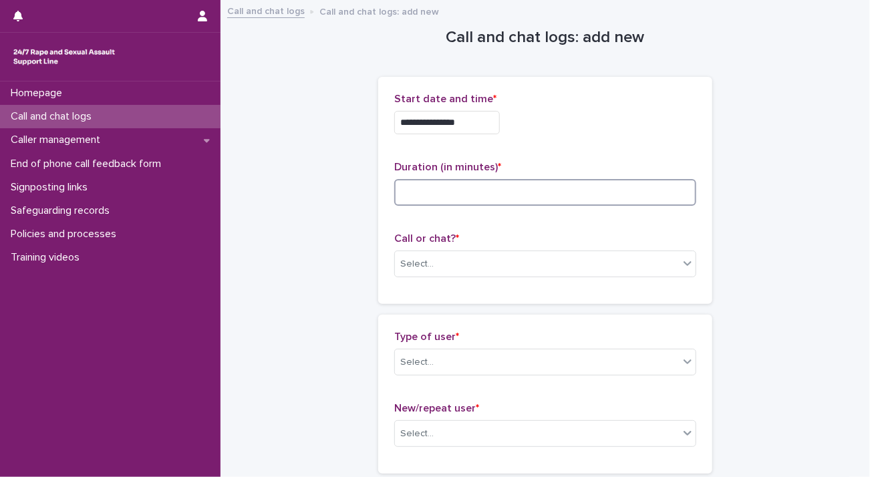
click at [578, 192] on input at bounding box center [545, 192] width 302 height 27
type input "*"
click at [542, 260] on div "Select..." at bounding box center [537, 264] width 284 height 22
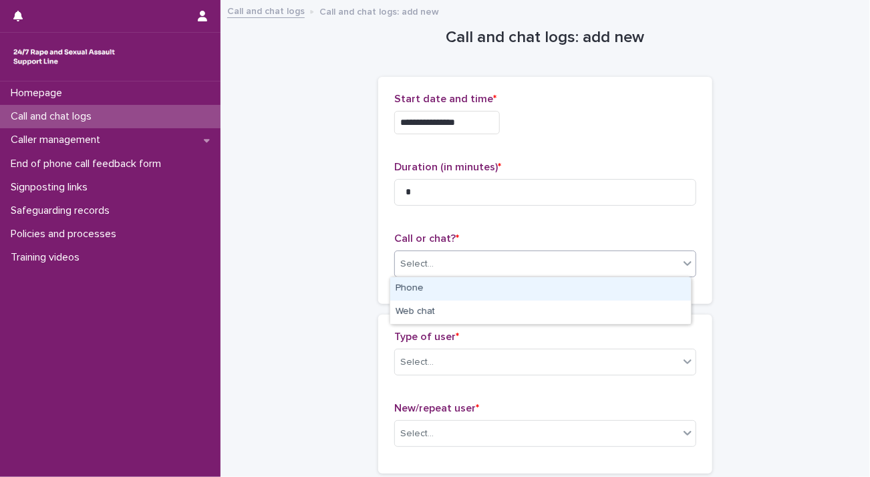
click at [528, 291] on div "Phone" at bounding box center [540, 288] width 301 height 23
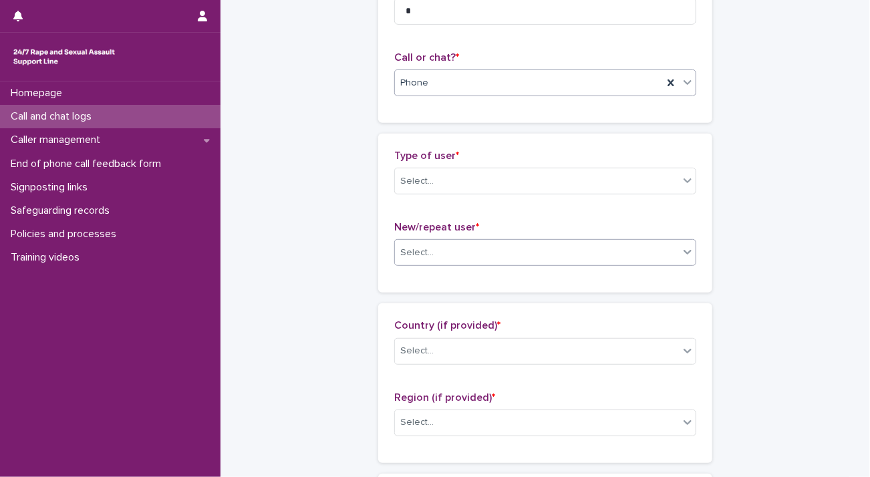
scroll to position [200, 0]
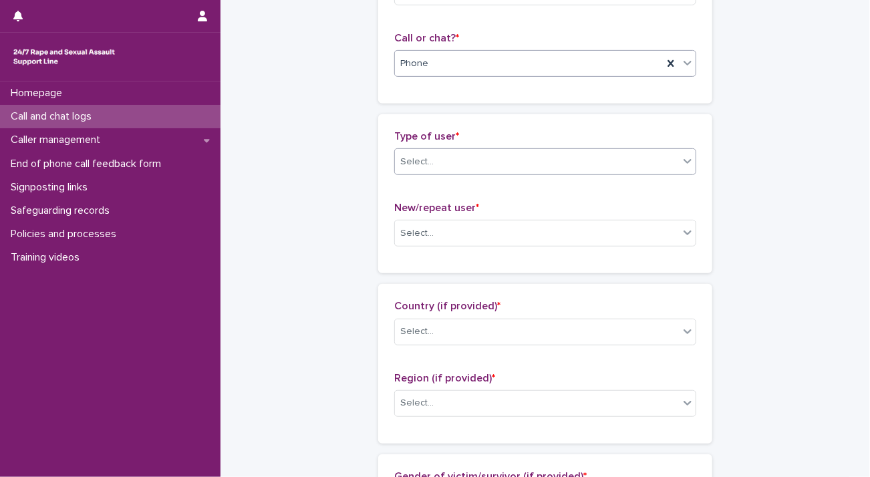
click at [518, 160] on div "Select..." at bounding box center [537, 162] width 284 height 22
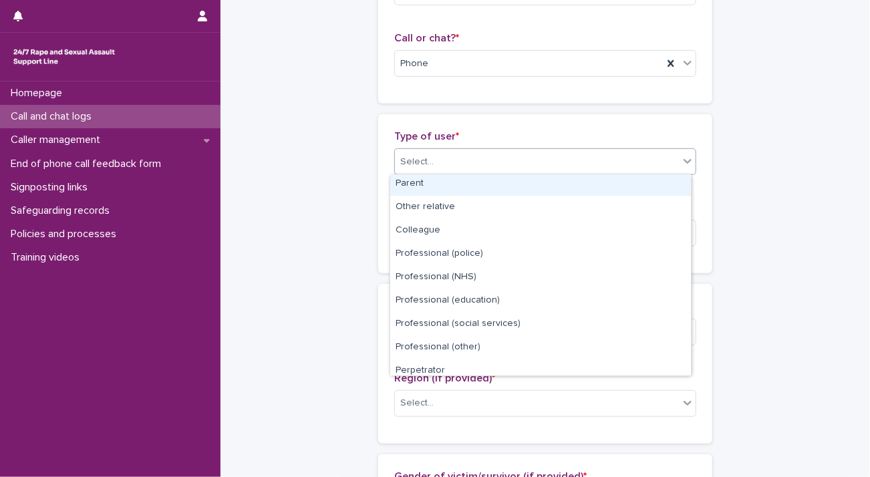
scroll to position [150, 0]
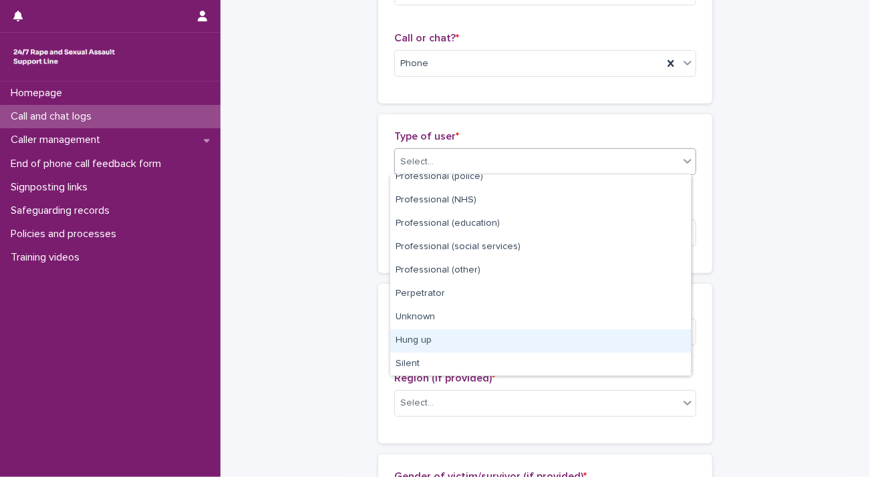
click at [479, 335] on div "Hung up" at bounding box center [540, 340] width 301 height 23
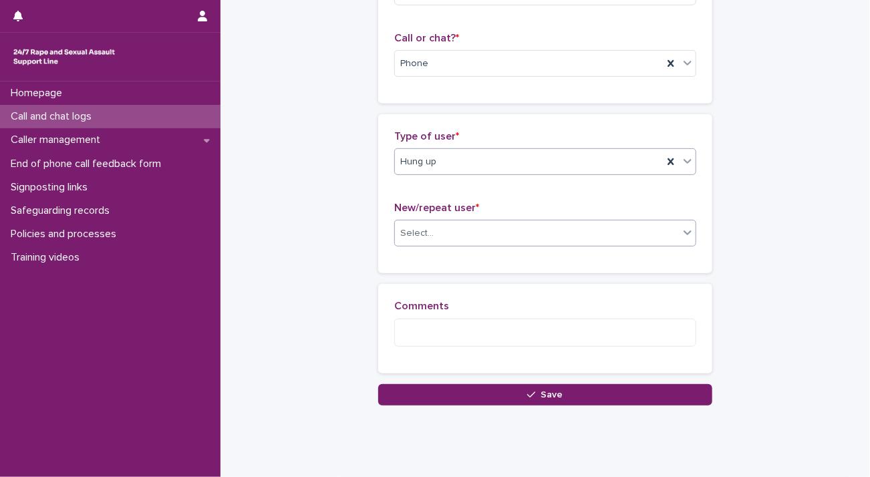
click at [500, 232] on div "Select..." at bounding box center [537, 233] width 284 height 22
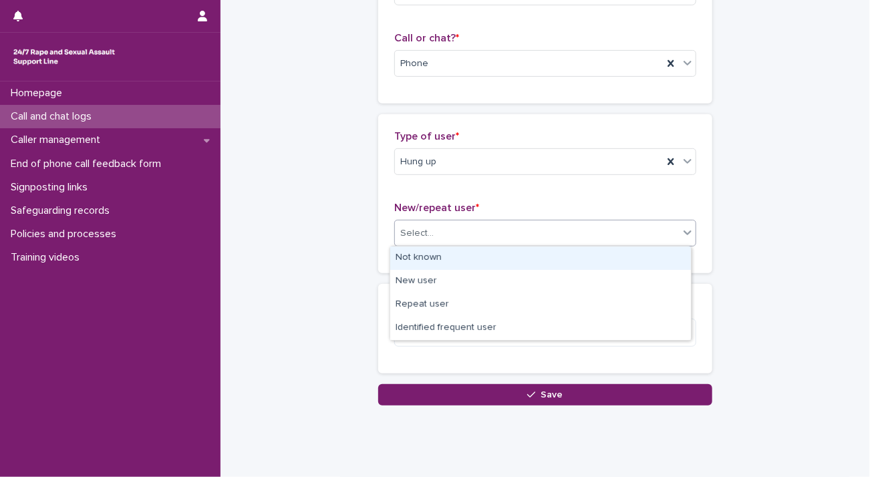
click at [492, 253] on div "Not known" at bounding box center [540, 258] width 301 height 23
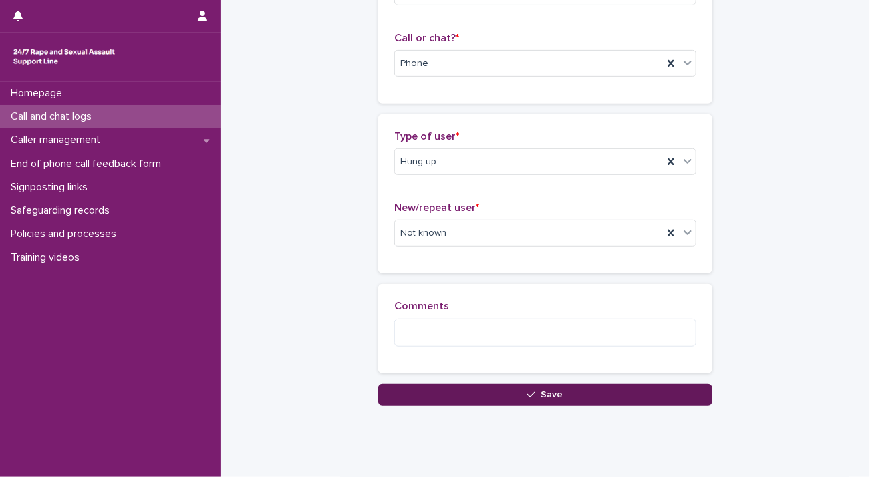
click at [488, 390] on button "Save" at bounding box center [545, 394] width 334 height 21
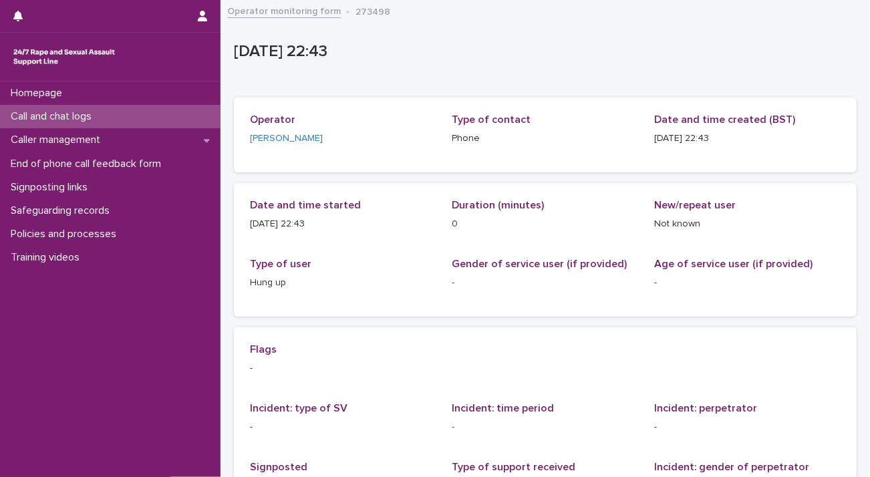
click at [94, 105] on div "Call and chat logs" at bounding box center [110, 116] width 220 height 23
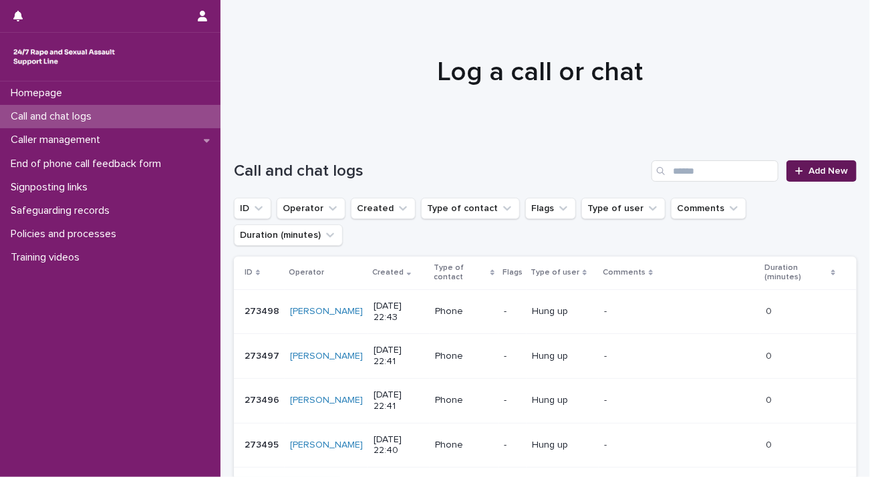
click at [812, 172] on span "Add New" at bounding box center [827, 170] width 39 height 9
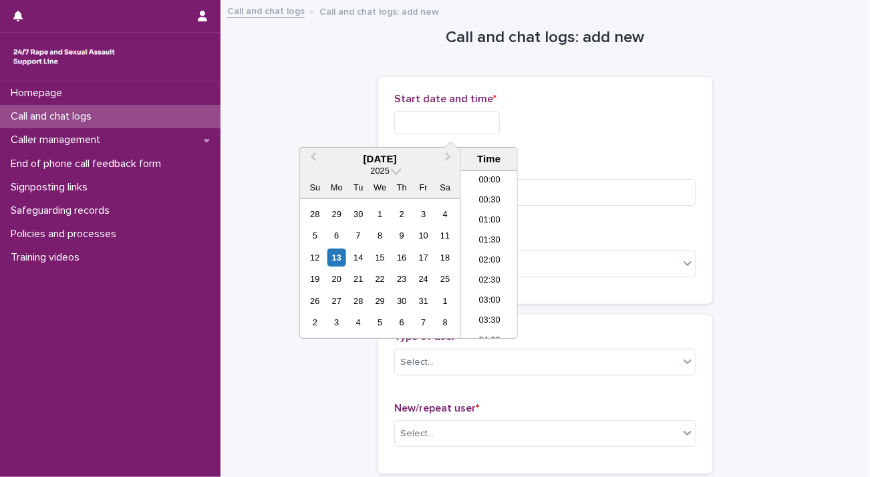
click at [448, 121] on input "text" at bounding box center [447, 122] width 106 height 23
click at [486, 286] on li "22:30" at bounding box center [489, 289] width 57 height 20
click at [486, 121] on input "**********" at bounding box center [447, 122] width 106 height 23
type input "**********"
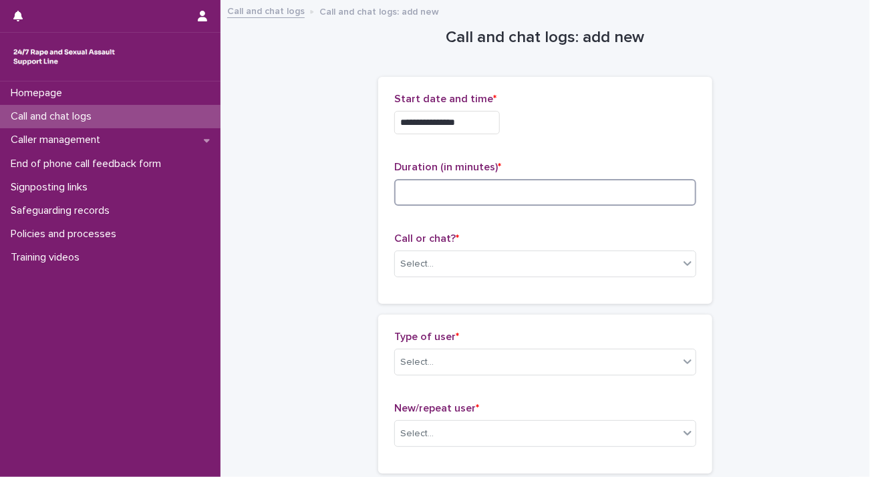
click at [581, 188] on input at bounding box center [545, 192] width 302 height 27
type input "*"
click at [583, 261] on div "Select..." at bounding box center [537, 264] width 284 height 22
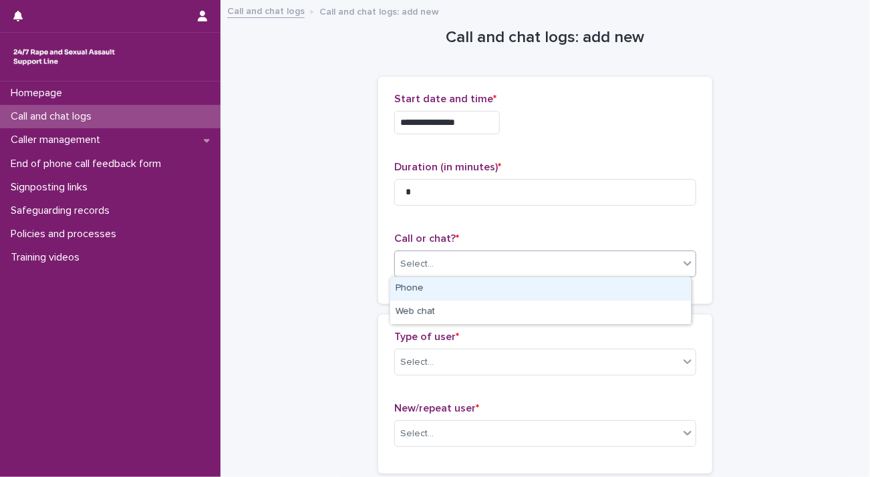
click at [575, 281] on div "Phone" at bounding box center [540, 288] width 301 height 23
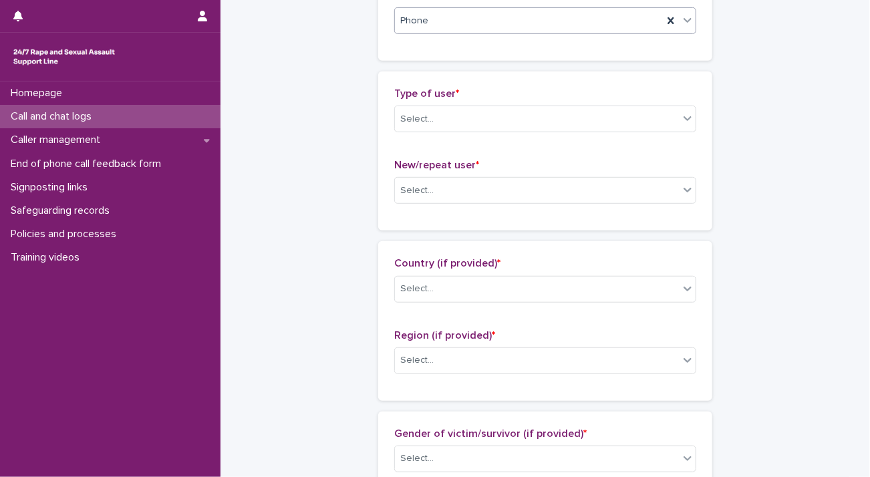
scroll to position [267, 0]
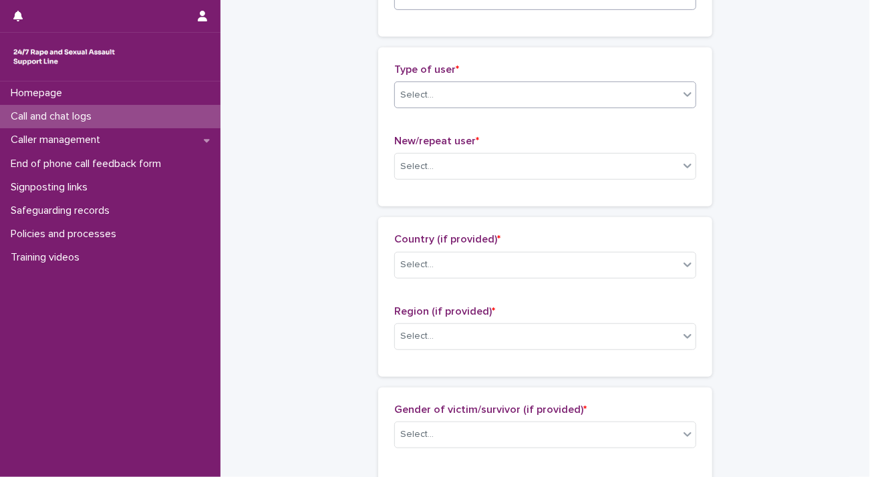
click at [513, 91] on div "Select..." at bounding box center [537, 95] width 284 height 22
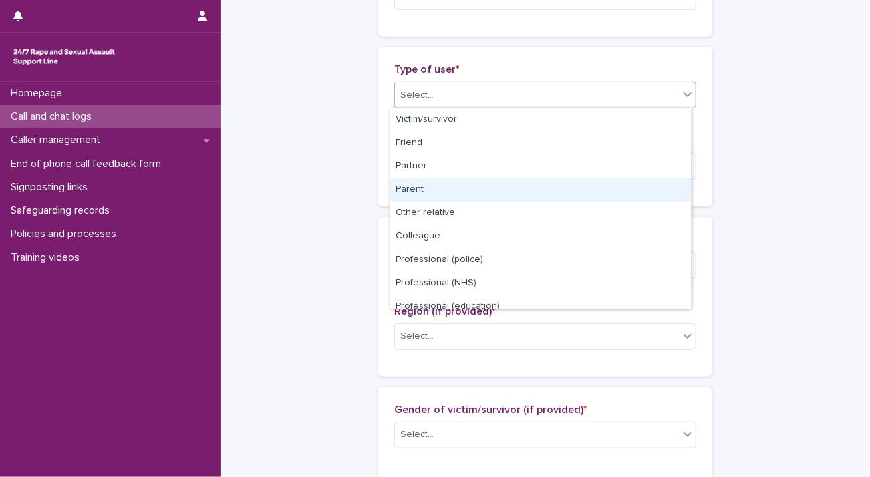
scroll to position [150, 0]
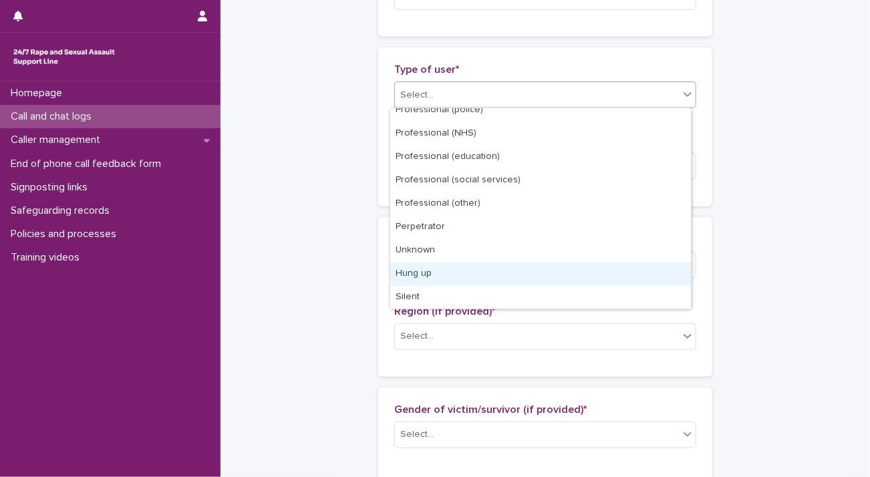
click at [486, 267] on div "Hung up" at bounding box center [540, 274] width 301 height 23
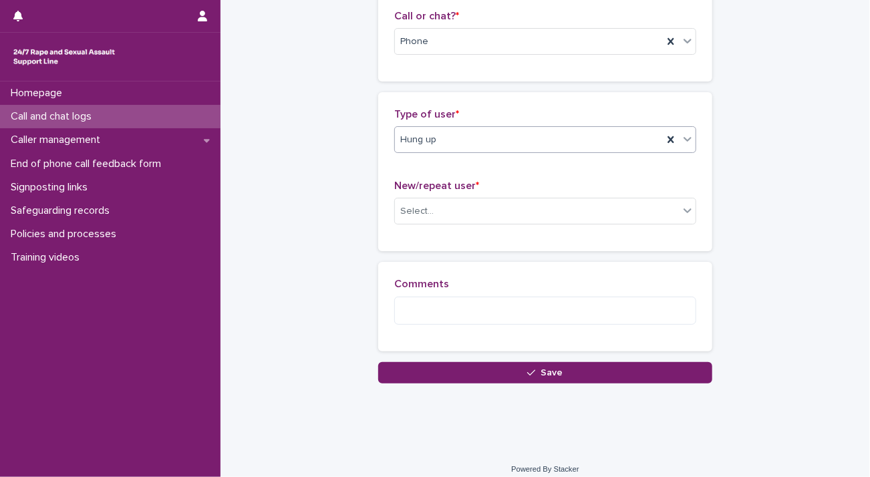
scroll to position [232, 0]
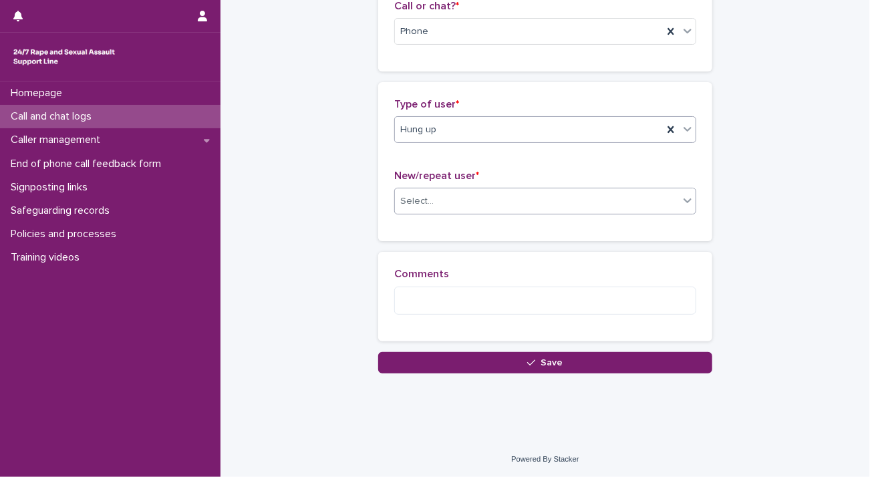
click at [506, 208] on div "Select..." at bounding box center [537, 201] width 284 height 22
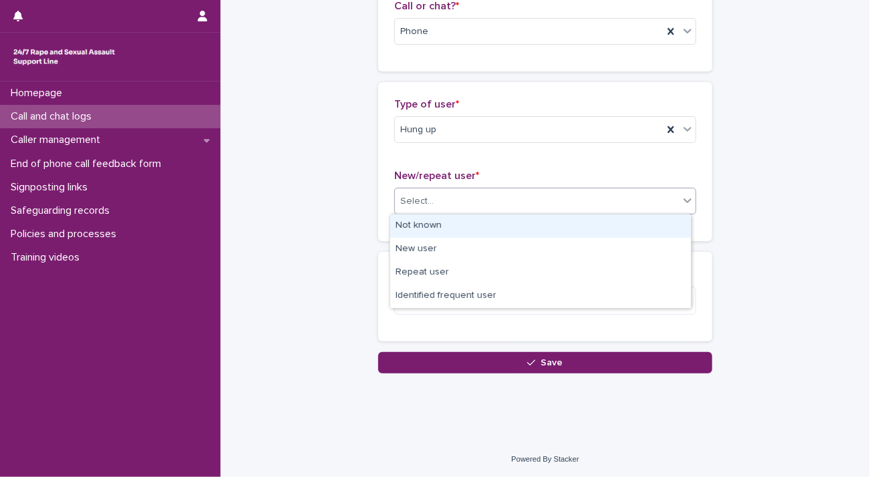
click at [506, 232] on div "Not known" at bounding box center [540, 225] width 301 height 23
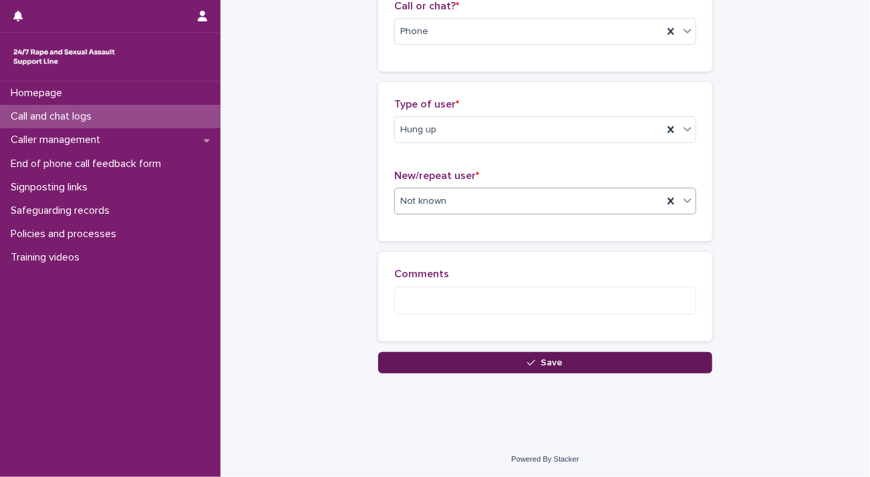
click at [522, 359] on button "Save" at bounding box center [545, 362] width 334 height 21
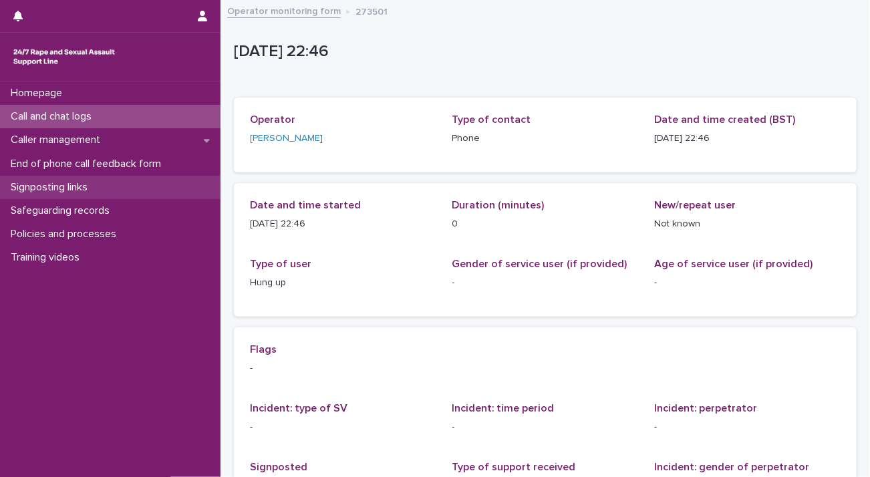
click at [83, 186] on p "Signposting links" at bounding box center [51, 187] width 93 height 13
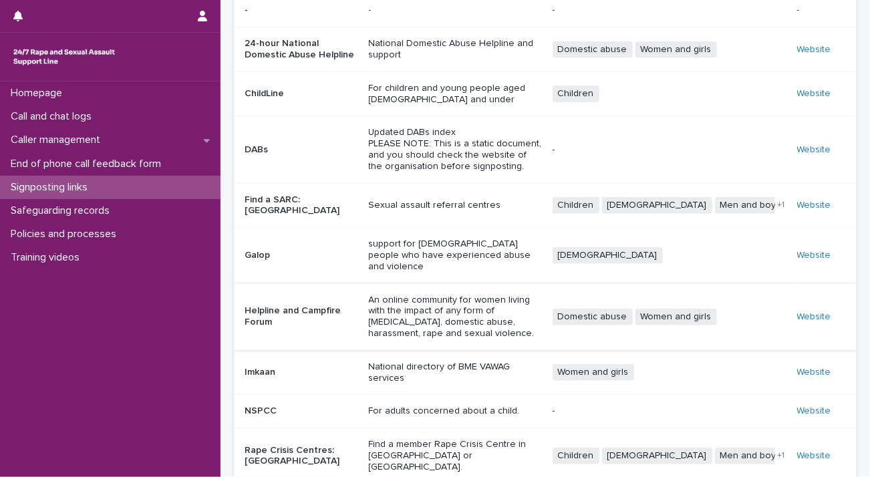
scroll to position [230, 0]
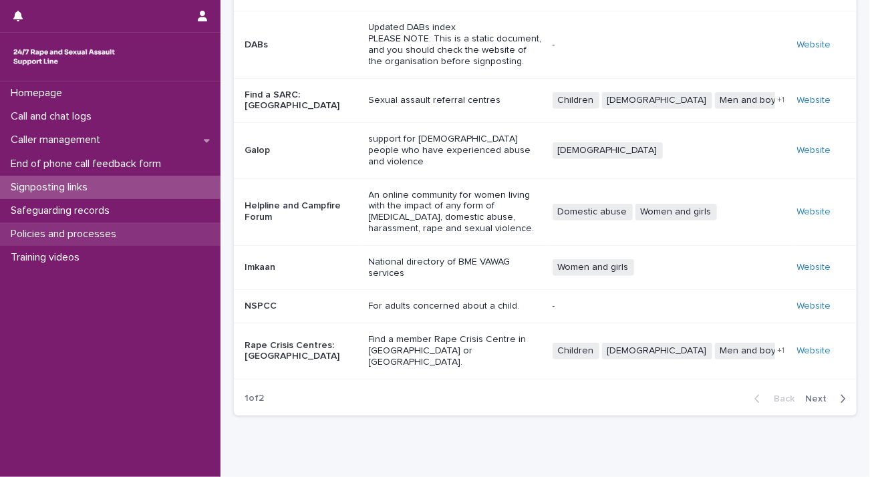
click at [83, 232] on p "Policies and processes" at bounding box center [66, 234] width 122 height 13
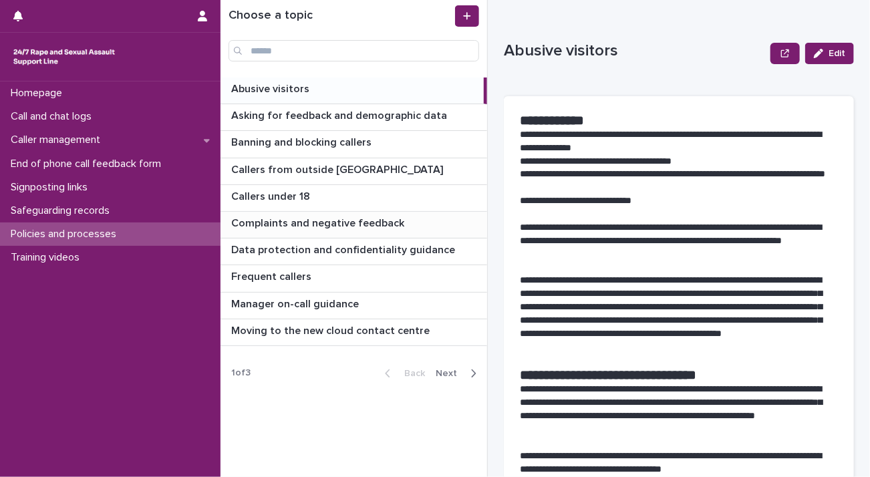
click at [311, 221] on p "Complaints and negative feedback" at bounding box center [319, 221] width 176 height 15
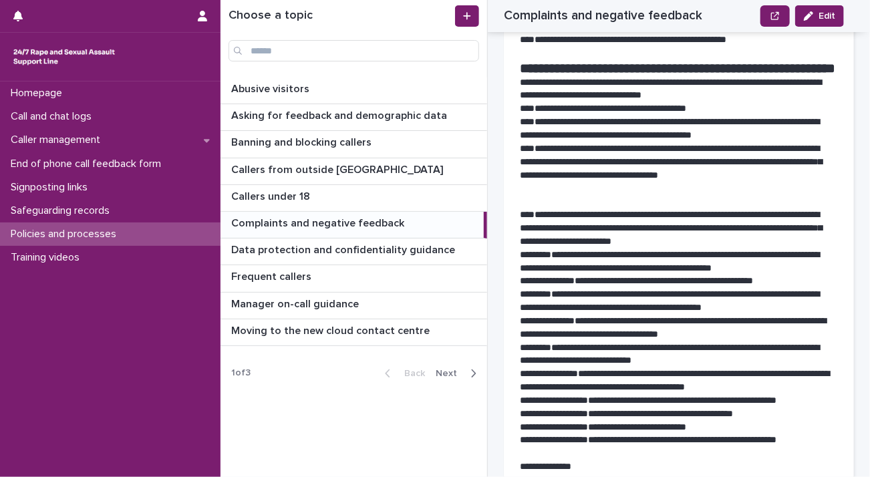
scroll to position [241, 0]
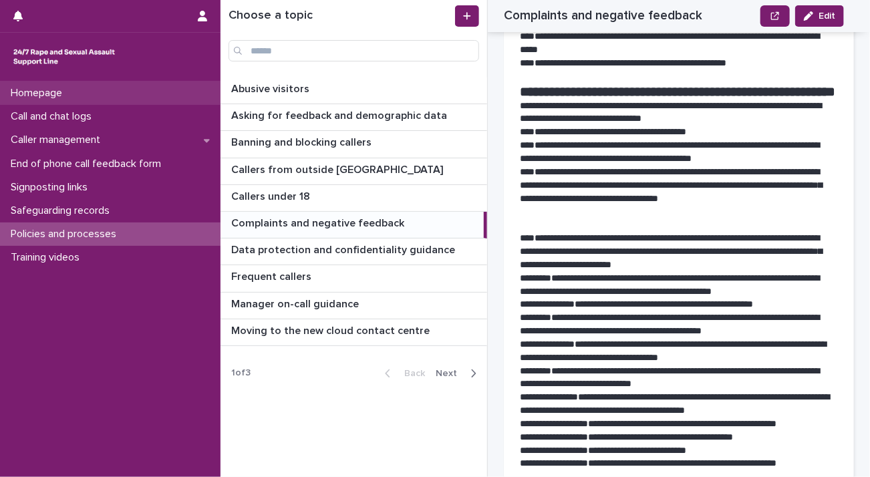
click at [88, 103] on div "Homepage" at bounding box center [110, 93] width 220 height 23
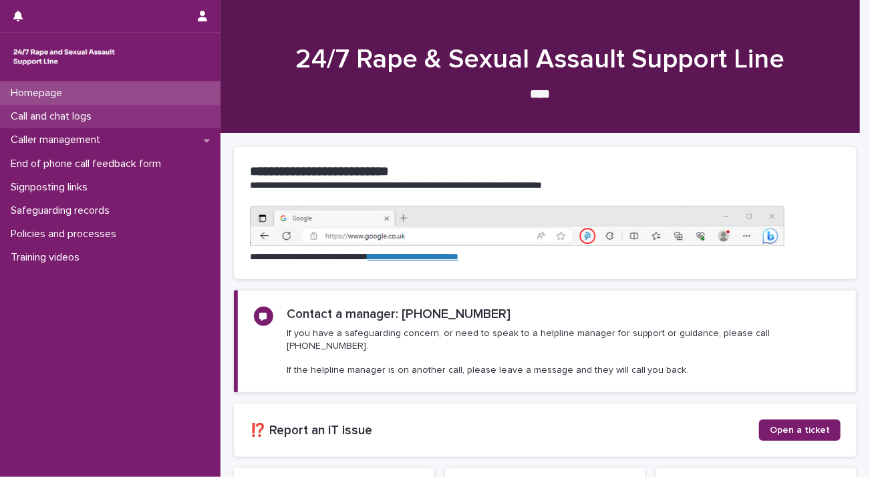
click at [88, 116] on p "Call and chat logs" at bounding box center [53, 116] width 97 height 13
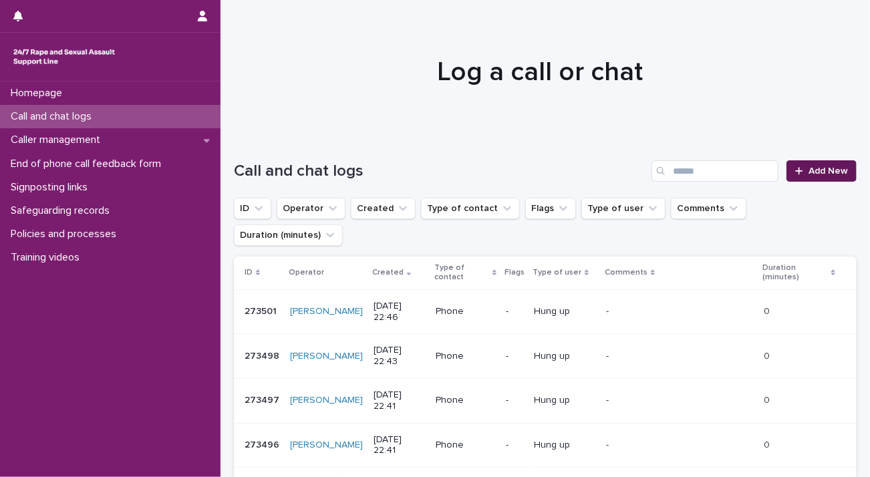
click at [813, 171] on span "Add New" at bounding box center [827, 170] width 39 height 9
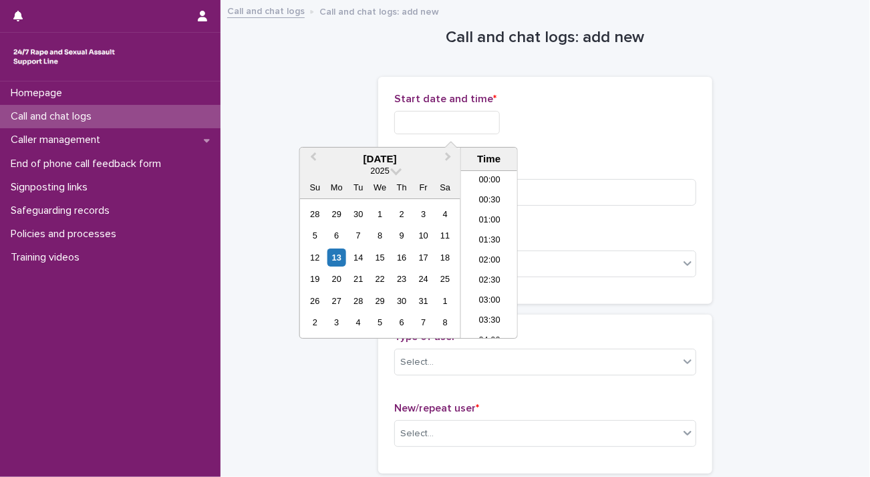
click at [433, 118] on input "text" at bounding box center [447, 122] width 106 height 23
click at [486, 283] on li "22:30" at bounding box center [489, 289] width 57 height 20
click at [478, 121] on input "**********" at bounding box center [447, 122] width 106 height 23
type input "**********"
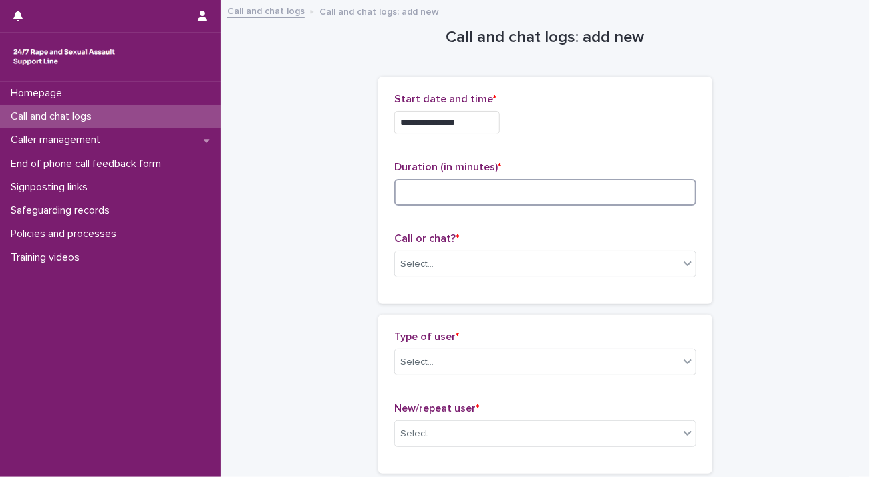
click at [557, 195] on input at bounding box center [545, 192] width 302 height 27
type input "**"
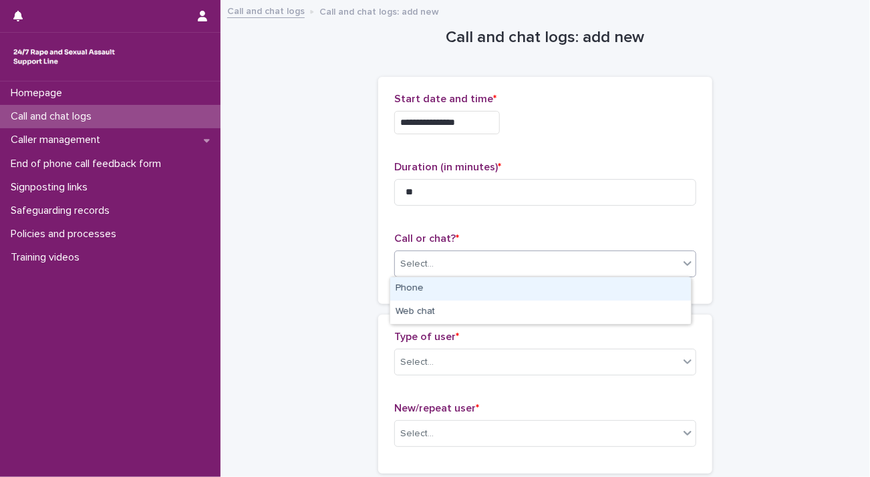
click at [534, 263] on div "Select..." at bounding box center [537, 264] width 284 height 22
click at [509, 287] on div "Phone" at bounding box center [540, 288] width 301 height 23
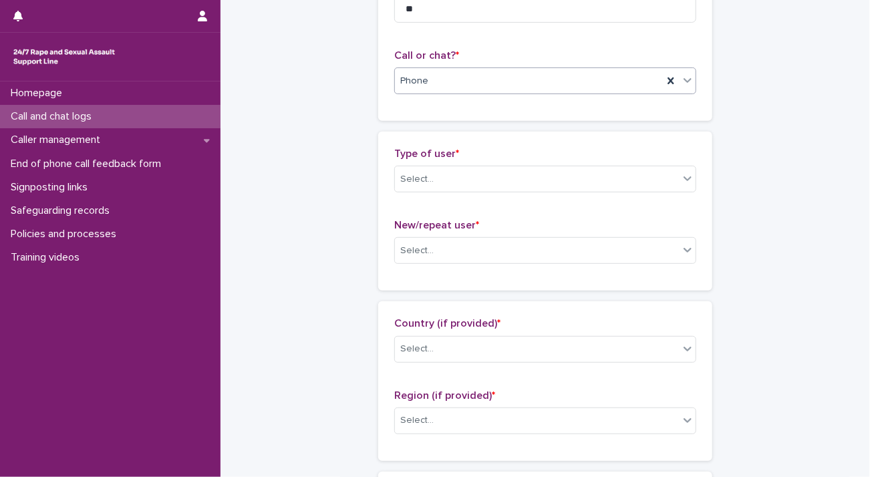
scroll to position [200, 0]
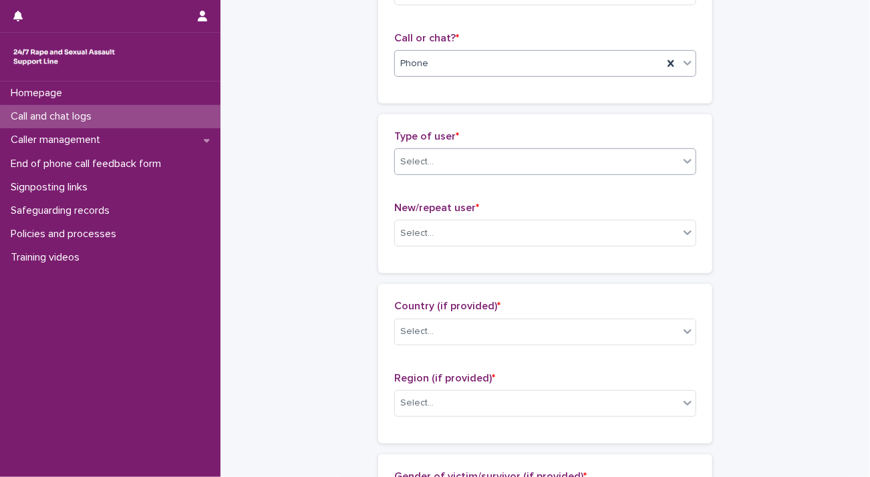
click at [626, 163] on div "Select..." at bounding box center [537, 162] width 284 height 22
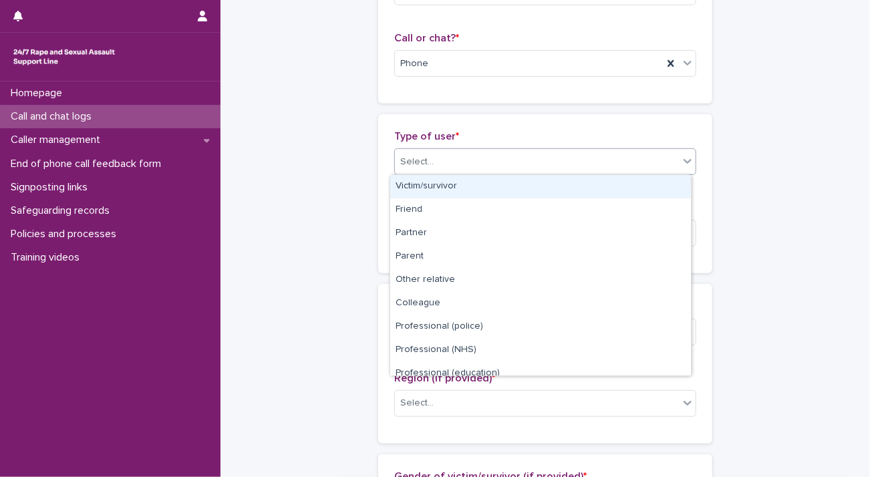
click at [593, 178] on div "Victim/survivor" at bounding box center [540, 186] width 301 height 23
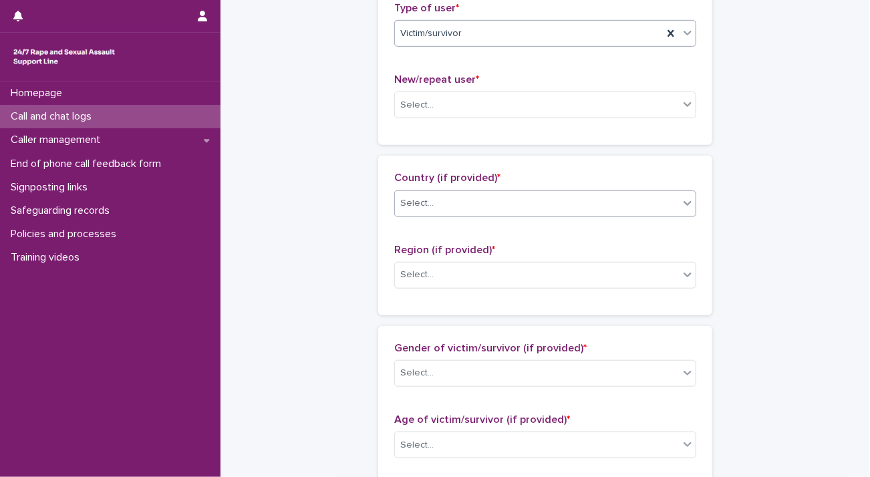
scroll to position [334, 0]
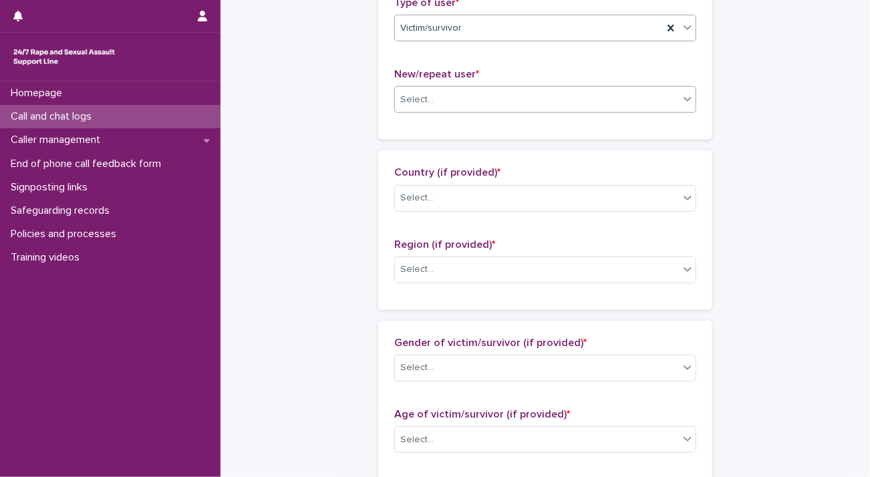
click at [537, 90] on div "Select..." at bounding box center [537, 100] width 284 height 22
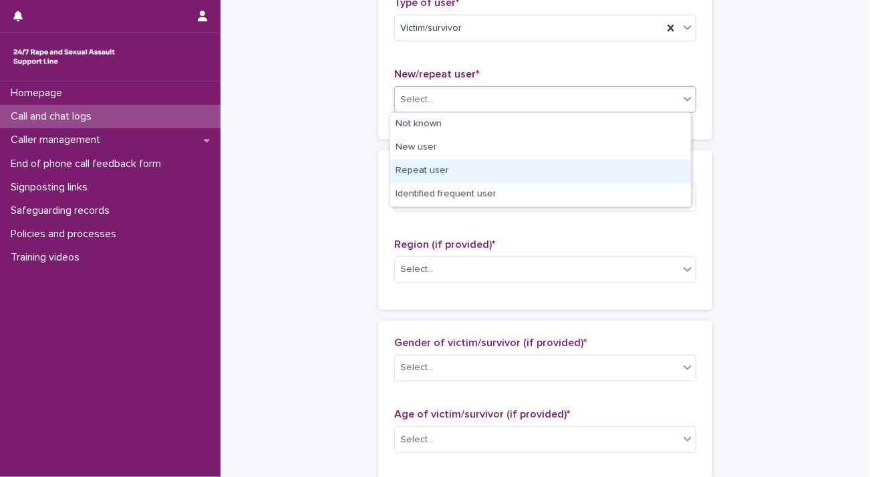
click at [526, 169] on div "Repeat user" at bounding box center [540, 171] width 301 height 23
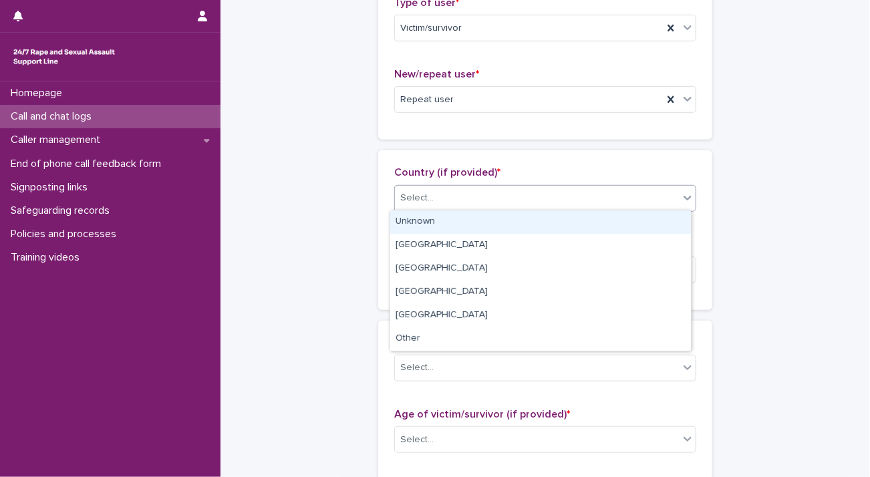
click at [536, 193] on div "Select..." at bounding box center [537, 198] width 284 height 22
click at [516, 220] on div "Unknown" at bounding box center [540, 221] width 301 height 23
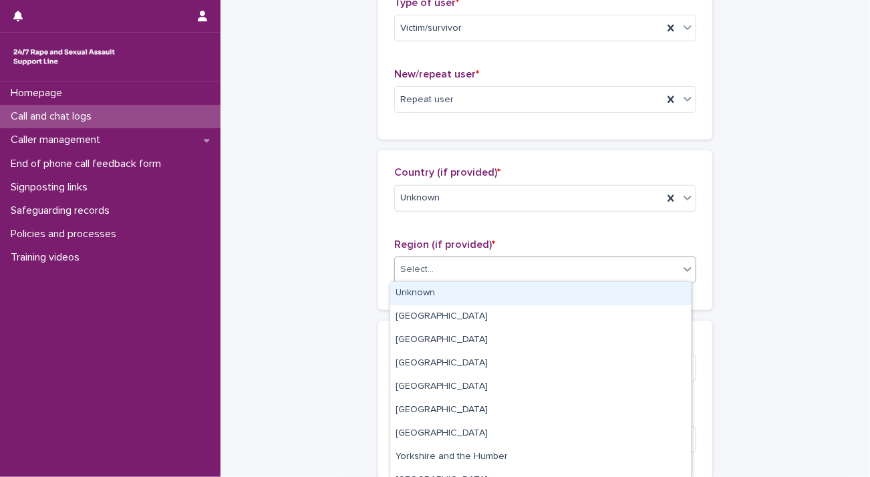
click at [452, 269] on div "Select..." at bounding box center [537, 270] width 284 height 22
click at [450, 295] on div "Unknown" at bounding box center [540, 293] width 301 height 23
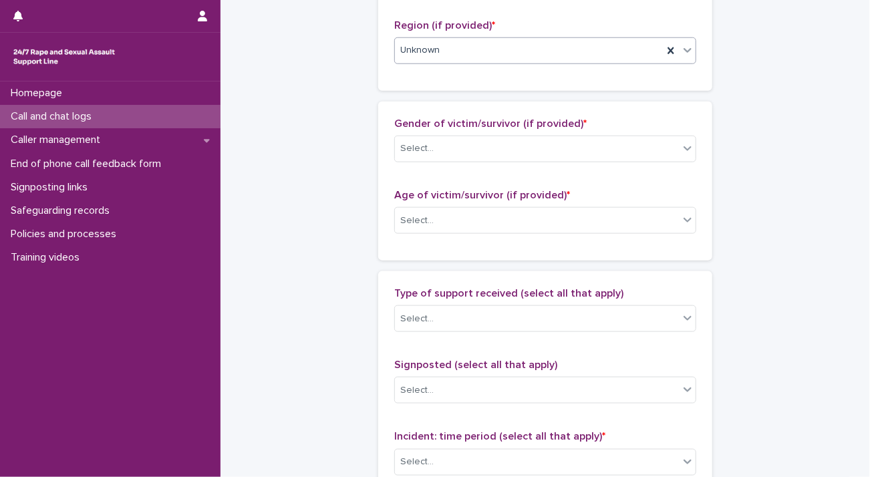
scroll to position [601, 0]
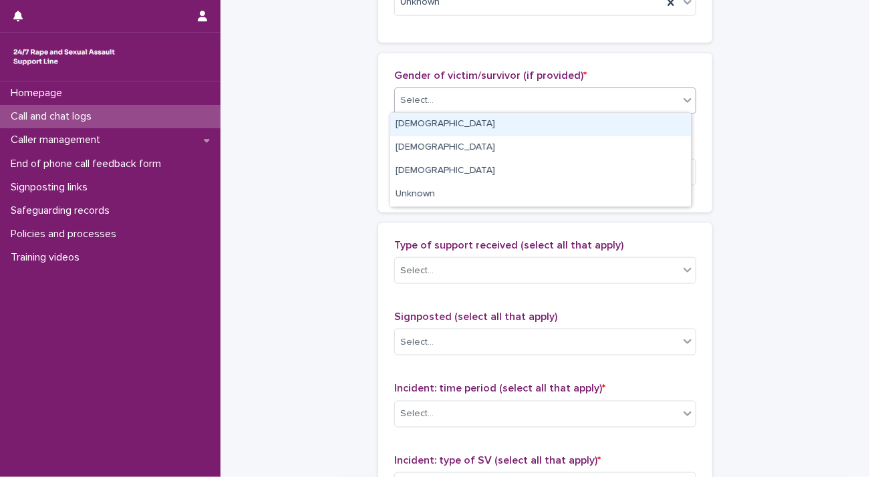
click at [453, 96] on div "Select..." at bounding box center [537, 101] width 284 height 22
click at [455, 120] on div "[DEMOGRAPHIC_DATA]" at bounding box center [540, 124] width 301 height 23
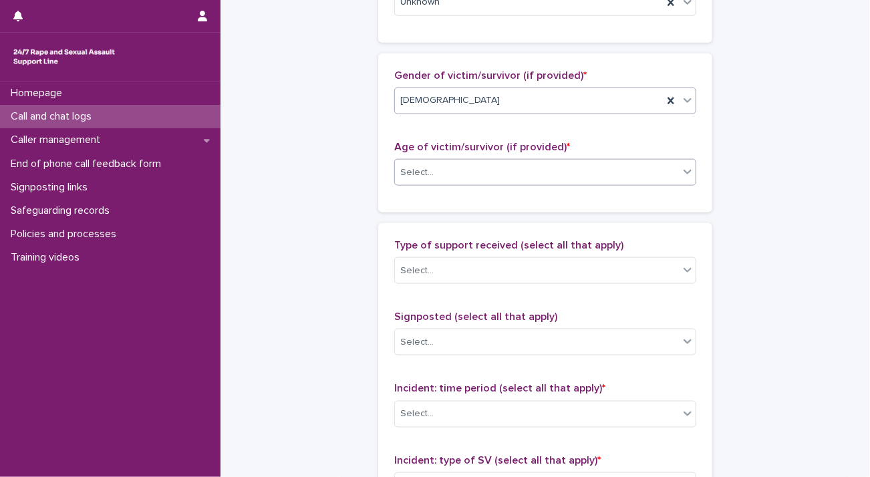
click at [433, 170] on div "Select..." at bounding box center [537, 173] width 284 height 22
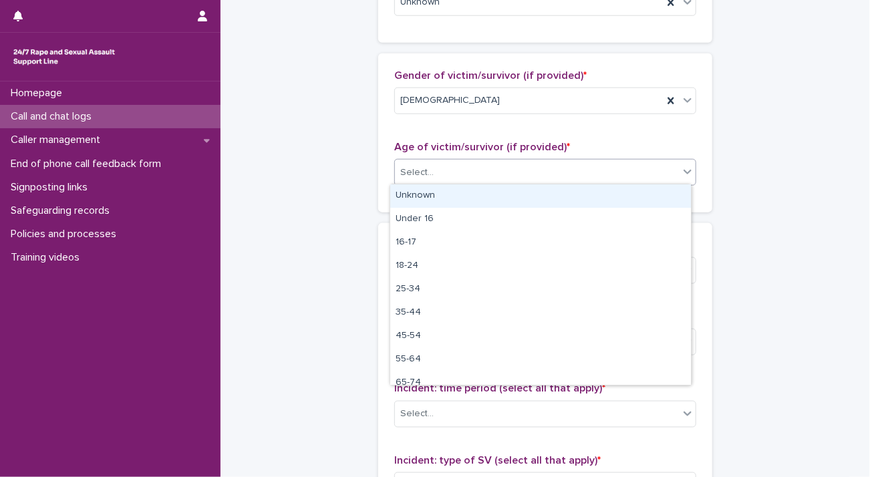
click at [438, 196] on div "Unknown" at bounding box center [540, 195] width 301 height 23
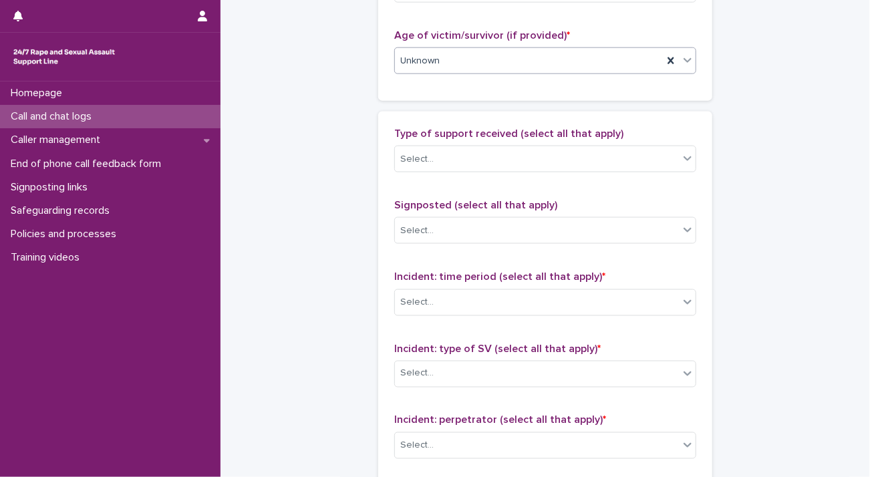
scroll to position [802, 0]
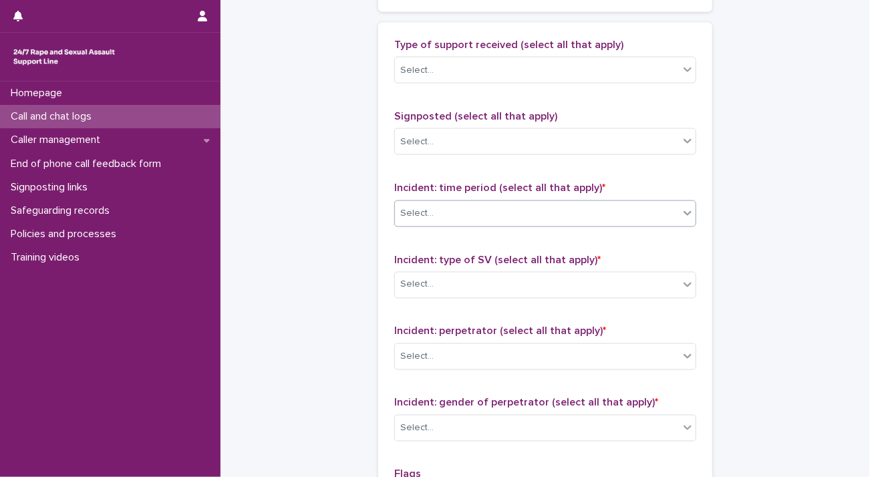
click at [468, 218] on div "Select..." at bounding box center [537, 213] width 284 height 22
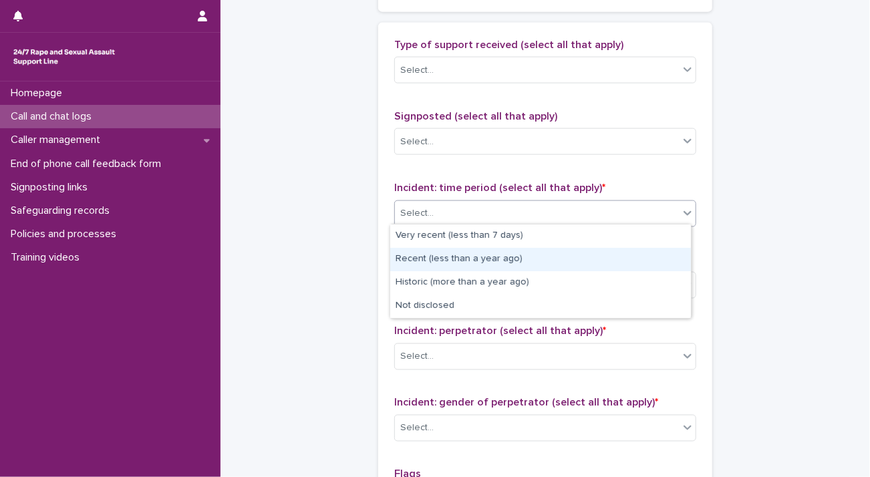
click at [481, 249] on div "Recent (less than a year ago)" at bounding box center [540, 259] width 301 height 23
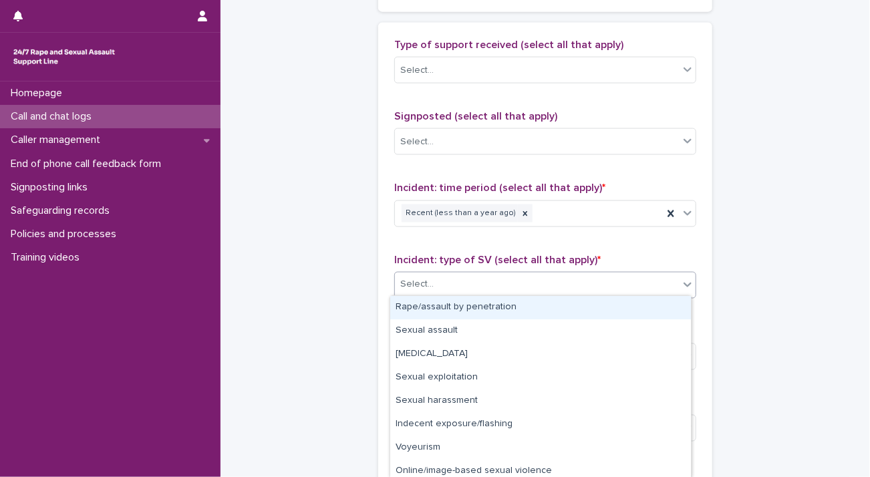
click at [488, 272] on div "Select..." at bounding box center [545, 285] width 302 height 27
click at [523, 212] on icon at bounding box center [525, 213] width 5 height 5
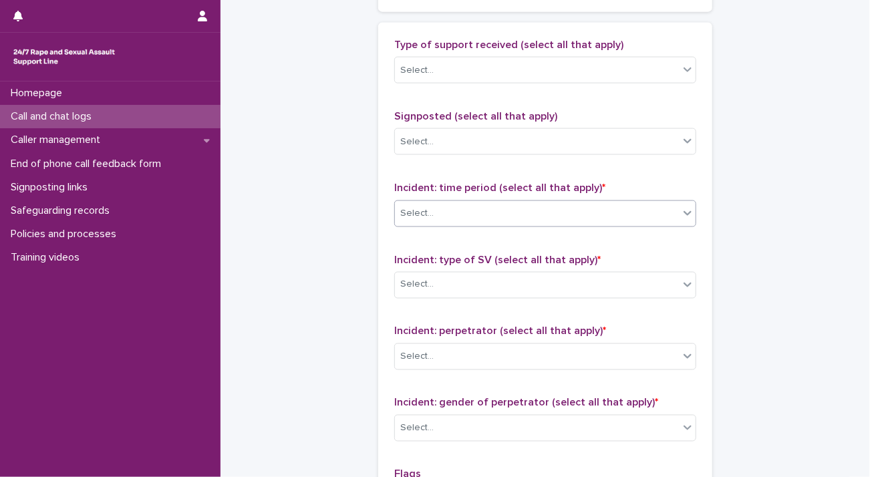
click at [488, 212] on div "Select..." at bounding box center [537, 213] width 284 height 22
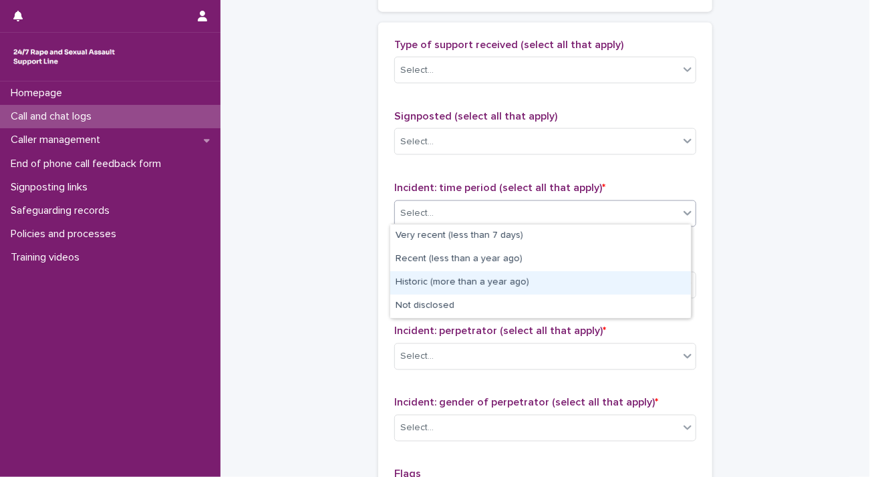
click at [489, 280] on div "Historic (more than a year ago)" at bounding box center [540, 282] width 301 height 23
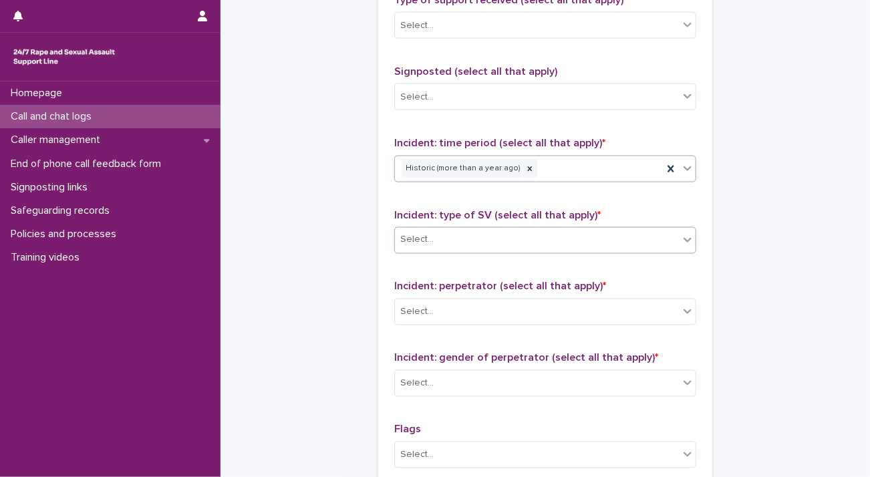
scroll to position [1002, 0]
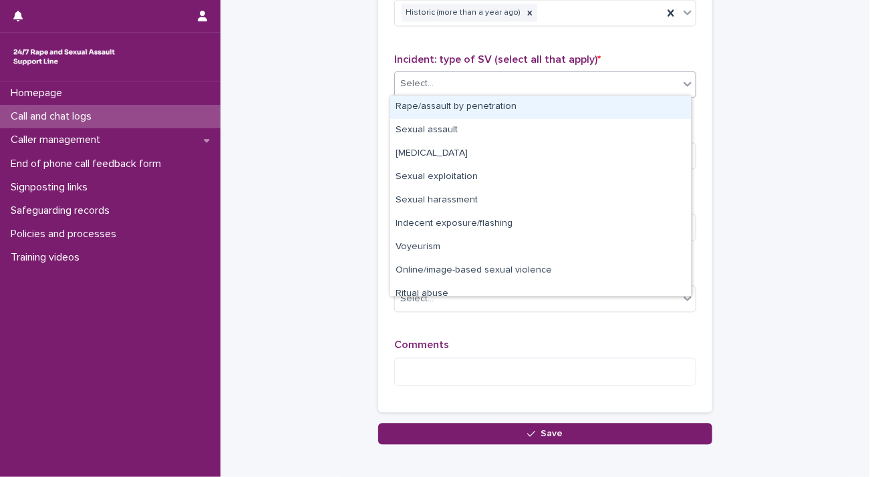
click at [448, 76] on div "Select..." at bounding box center [537, 84] width 284 height 22
click at [457, 105] on div "Rape/assault by penetration" at bounding box center [540, 107] width 301 height 23
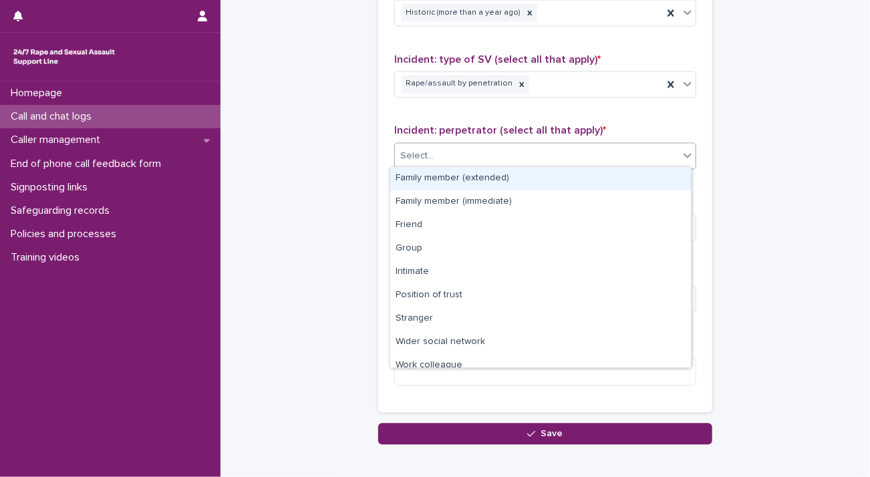
click at [452, 154] on div "Select..." at bounding box center [537, 157] width 284 height 22
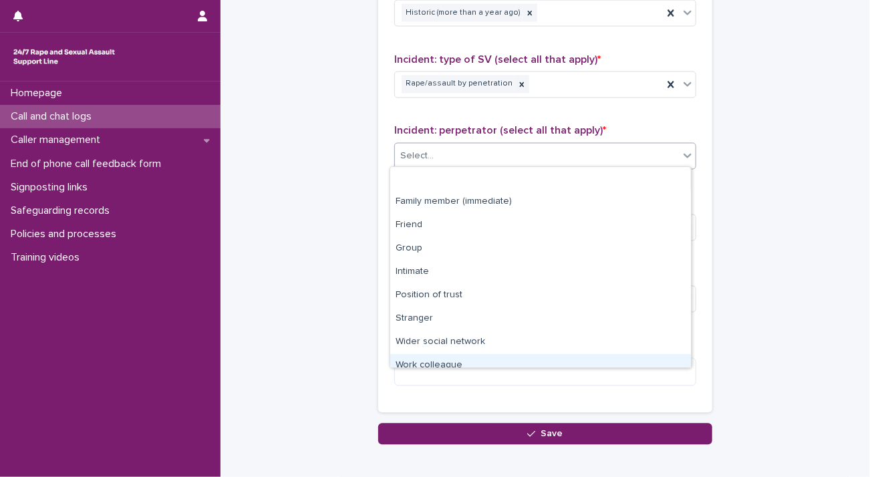
scroll to position [56, 0]
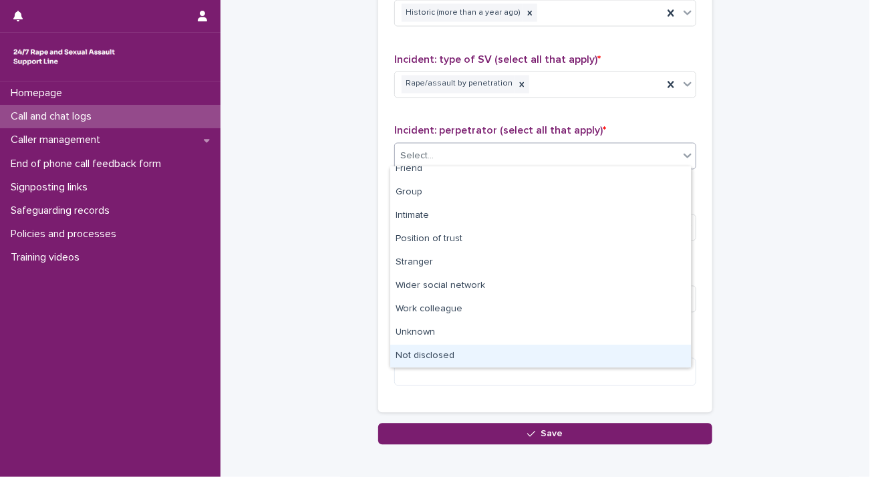
click at [444, 348] on div "Not disclosed" at bounding box center [540, 356] width 301 height 23
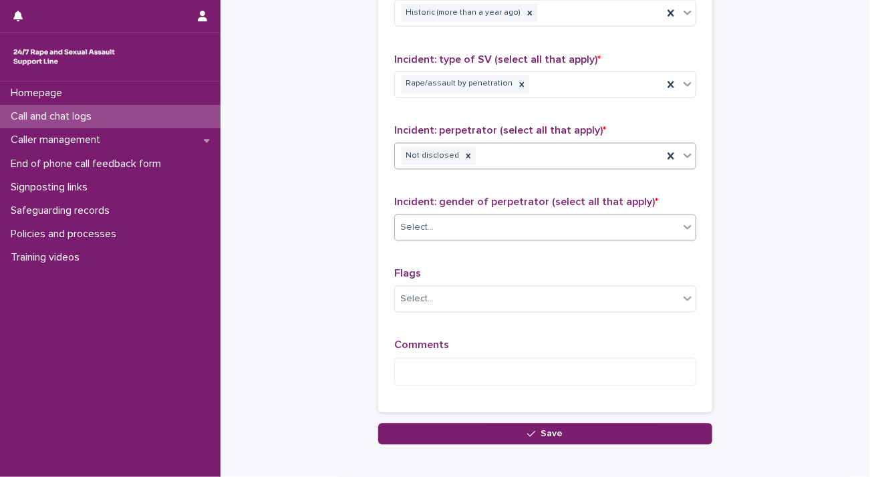
click at [446, 227] on div "Select..." at bounding box center [537, 228] width 284 height 22
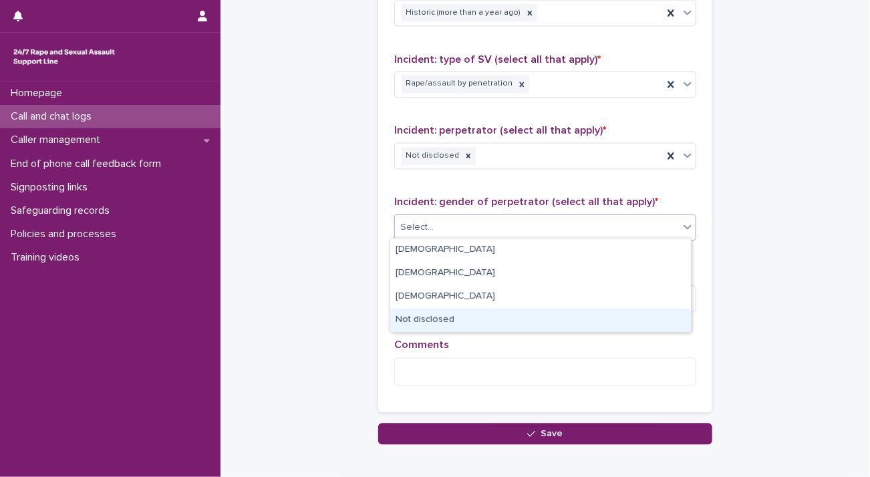
click at [443, 315] on div "Not disclosed" at bounding box center [540, 320] width 301 height 23
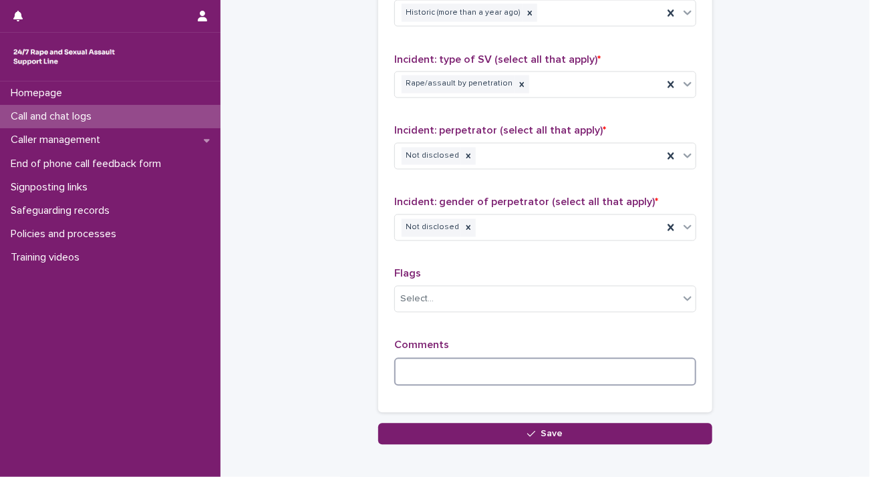
drag, startPoint x: 438, startPoint y: 361, endPoint x: 448, endPoint y: 355, distance: 12.0
click at [440, 361] on textarea at bounding box center [545, 372] width 302 height 29
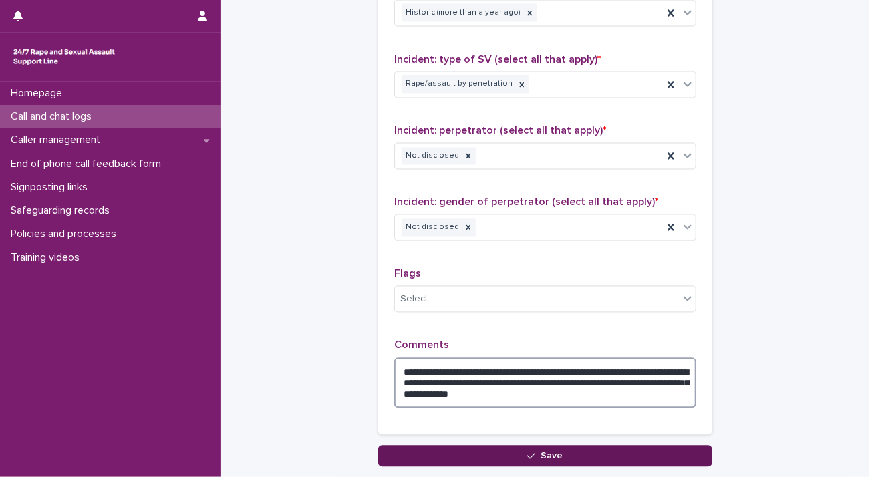
type textarea "**********"
click at [480, 450] on button "Save" at bounding box center [545, 456] width 334 height 21
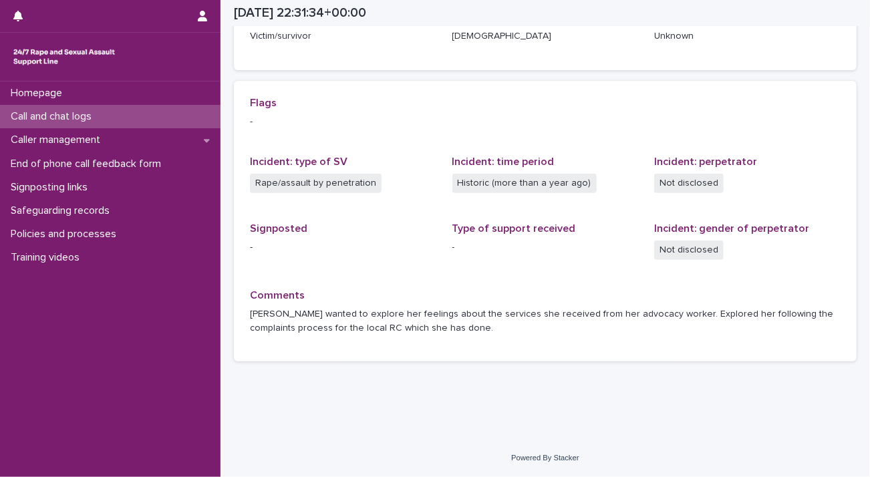
scroll to position [246, 0]
click at [94, 114] on p "Call and chat logs" at bounding box center [53, 116] width 97 height 13
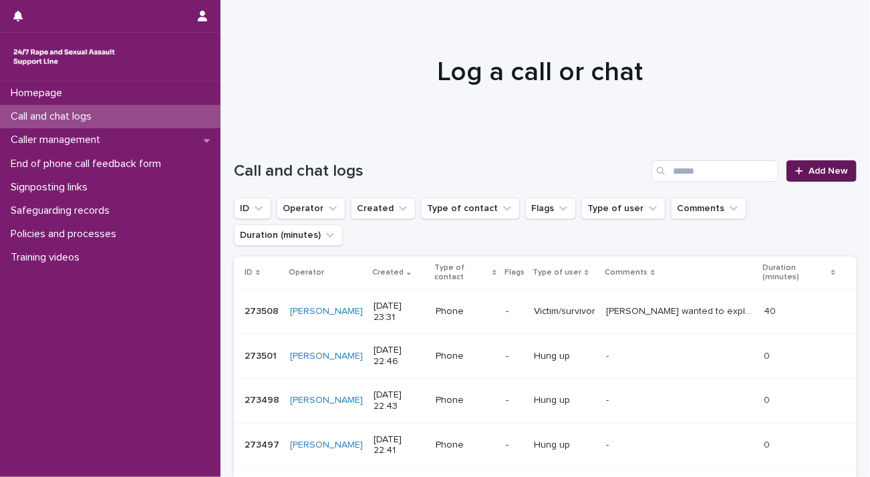
click at [804, 165] on link "Add New" at bounding box center [821, 170] width 70 height 21
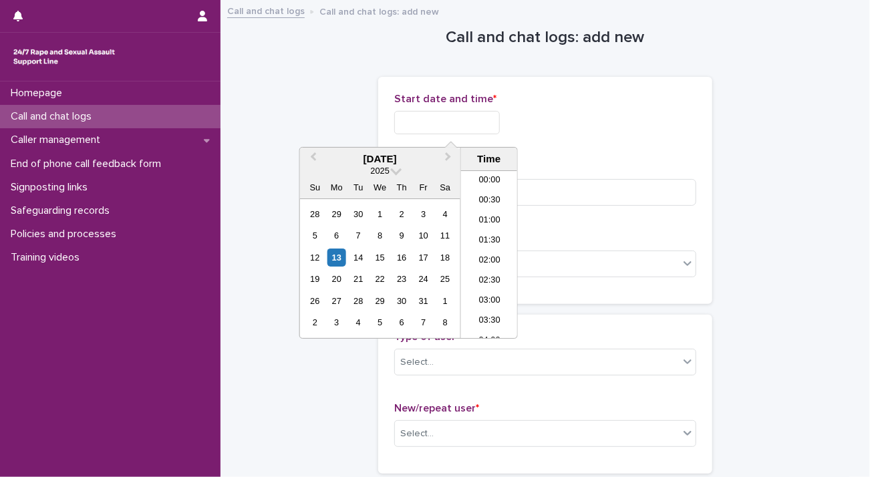
click at [422, 128] on input "text" at bounding box center [447, 122] width 106 height 23
click at [492, 327] on li "23:30" at bounding box center [489, 329] width 57 height 20
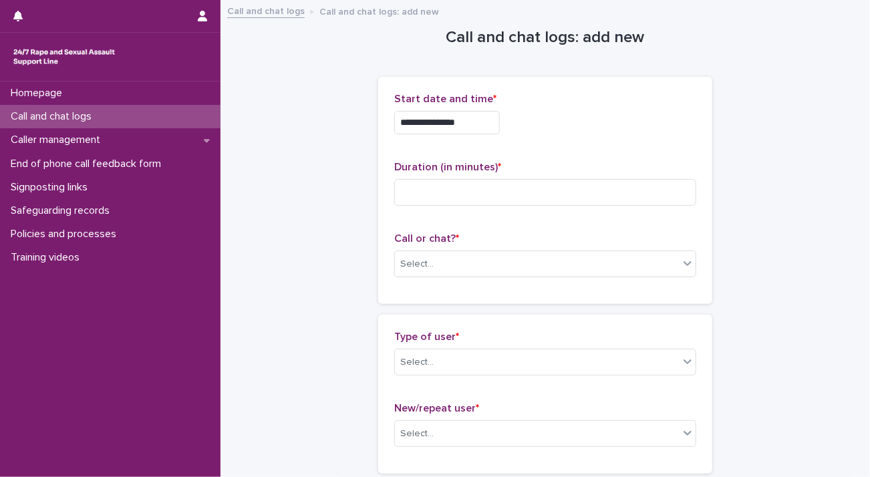
click at [487, 126] on input "**********" at bounding box center [447, 122] width 106 height 23
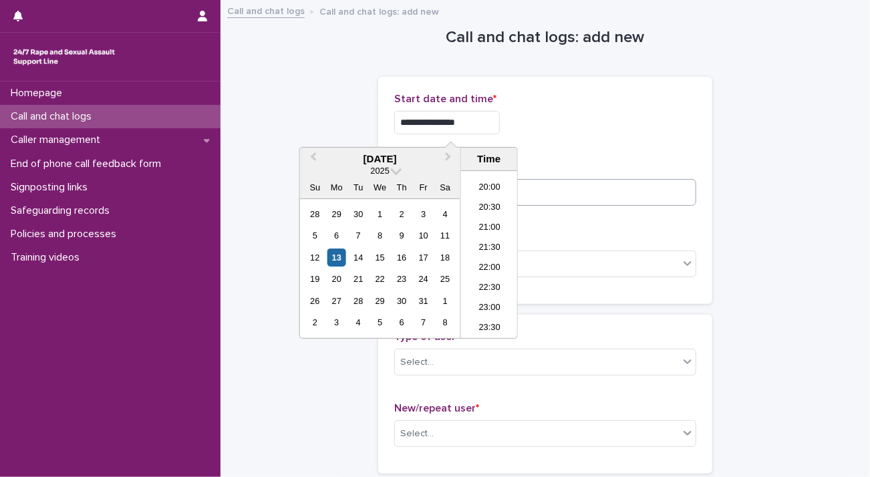
type input "**********"
click at [556, 195] on input at bounding box center [545, 192] width 302 height 27
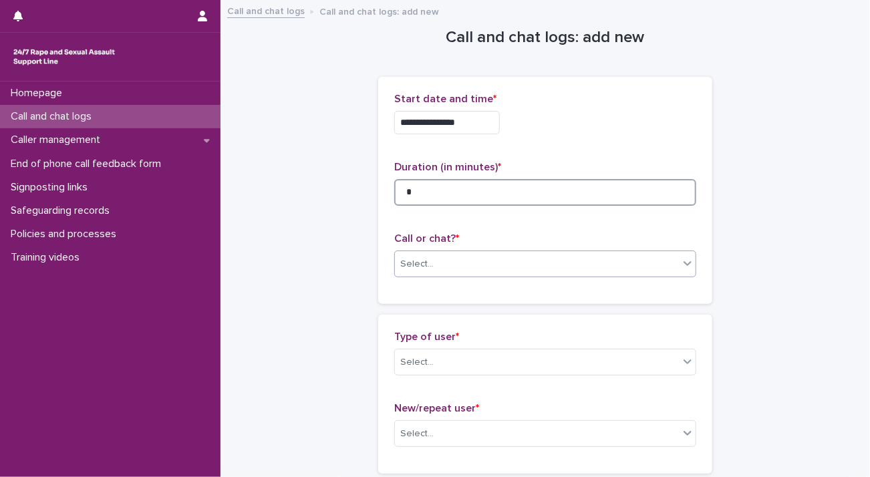
type input "*"
click at [478, 264] on div "Select..." at bounding box center [537, 264] width 284 height 22
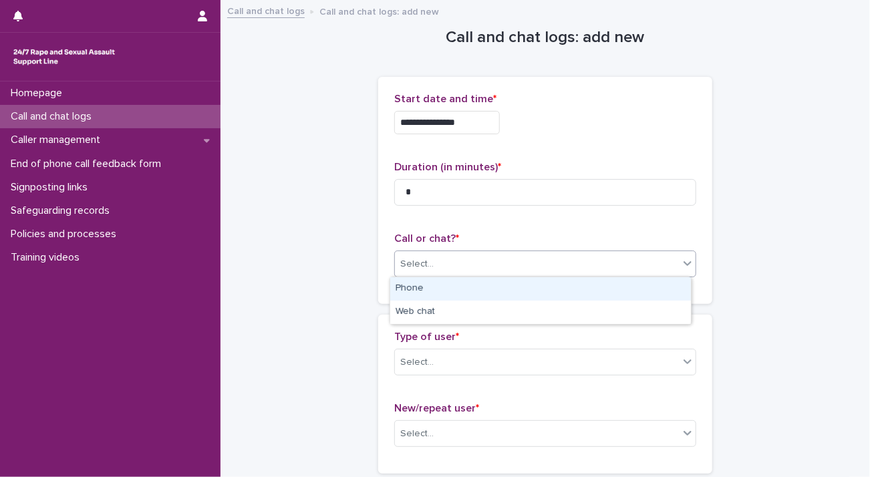
click at [465, 289] on div "Phone" at bounding box center [540, 288] width 301 height 23
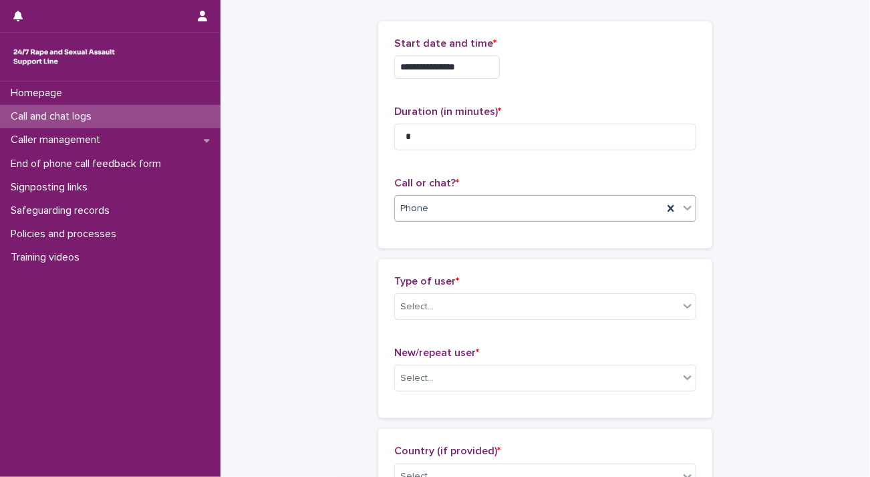
scroll to position [200, 0]
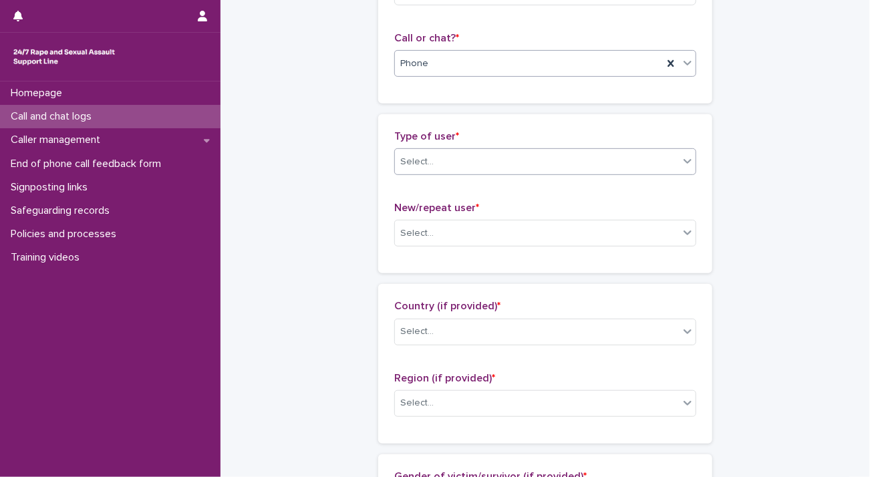
click at [484, 158] on div "Select..." at bounding box center [537, 162] width 284 height 22
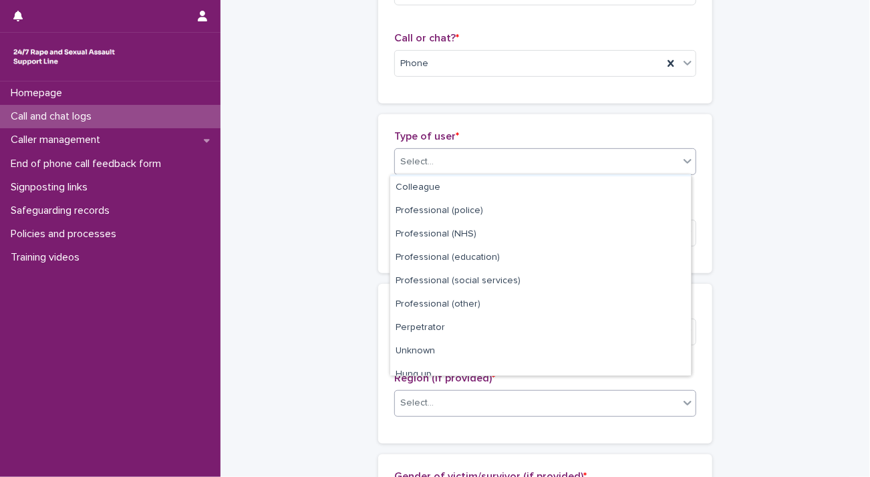
scroll to position [150, 0]
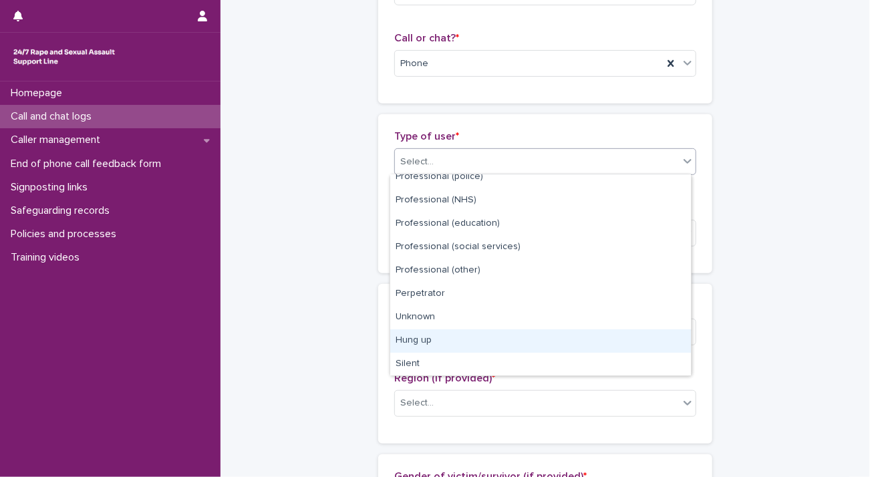
click at [478, 335] on div "Hung up" at bounding box center [540, 340] width 301 height 23
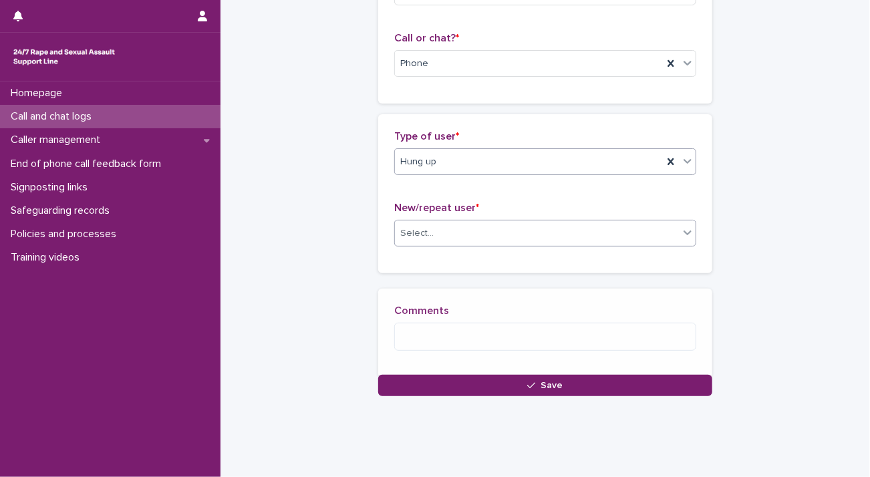
click at [496, 226] on div "Select..." at bounding box center [537, 233] width 284 height 22
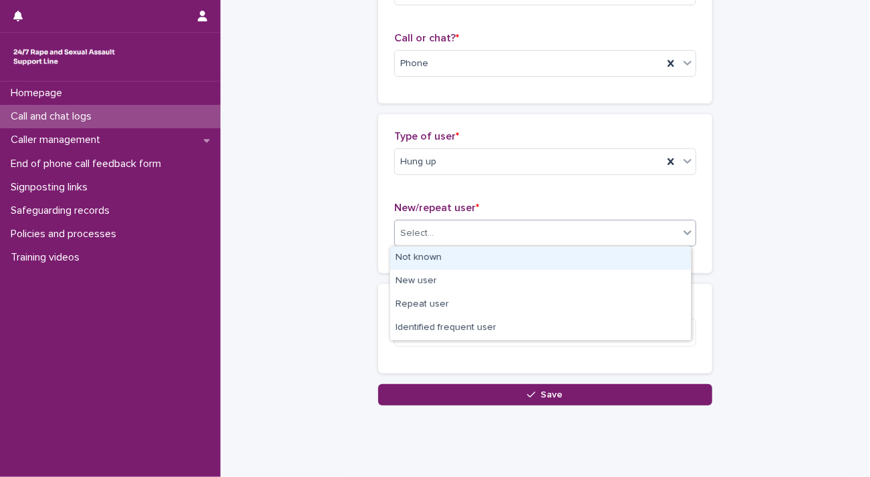
click at [492, 251] on div "Not known" at bounding box center [540, 258] width 301 height 23
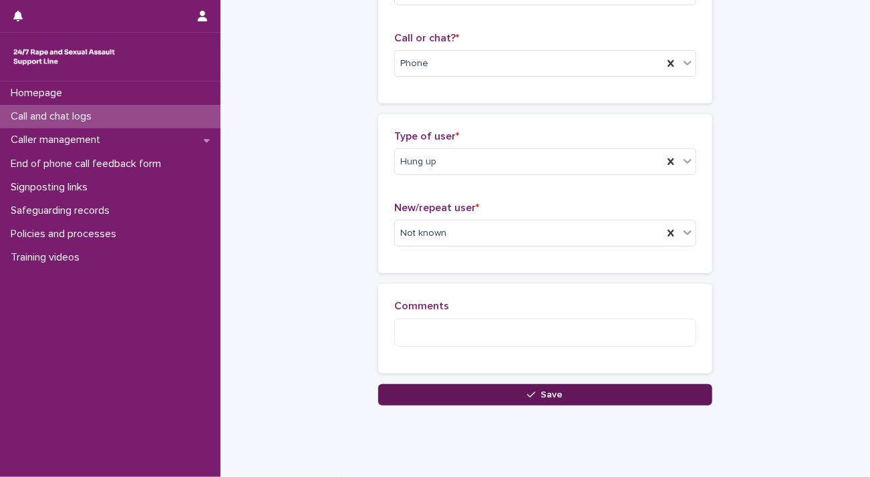
click at [485, 389] on button "Save" at bounding box center [545, 394] width 334 height 21
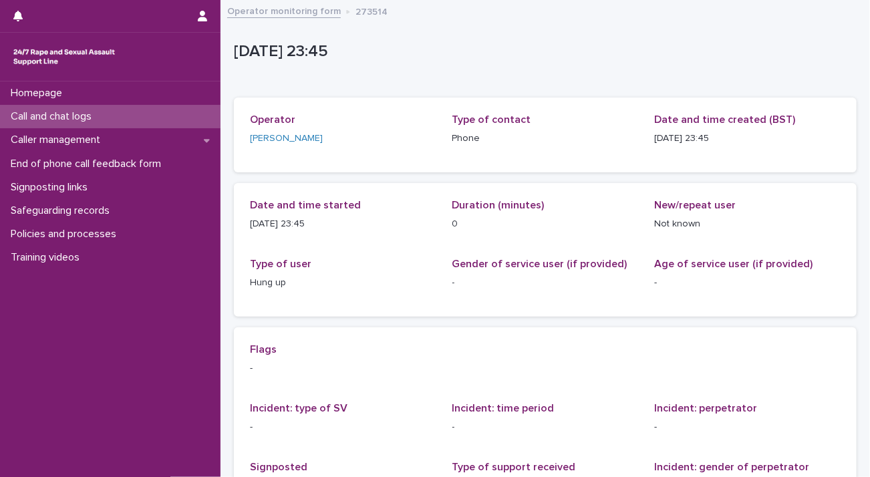
click at [90, 113] on p "Call and chat logs" at bounding box center [53, 116] width 97 height 13
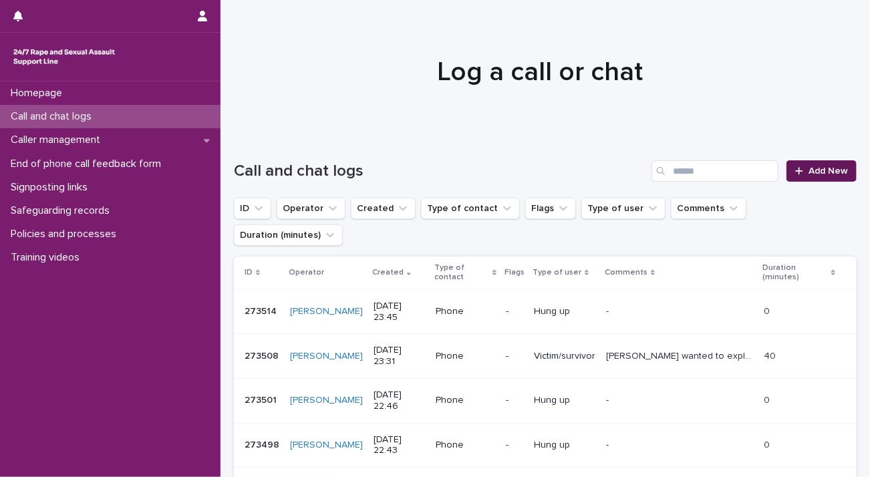
click at [810, 173] on span "Add New" at bounding box center [827, 170] width 39 height 9
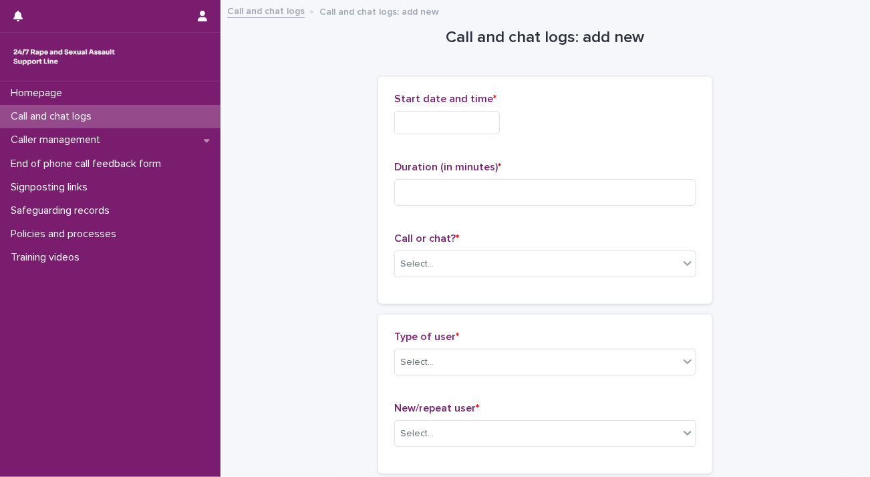
click at [434, 121] on input "text" at bounding box center [447, 122] width 106 height 23
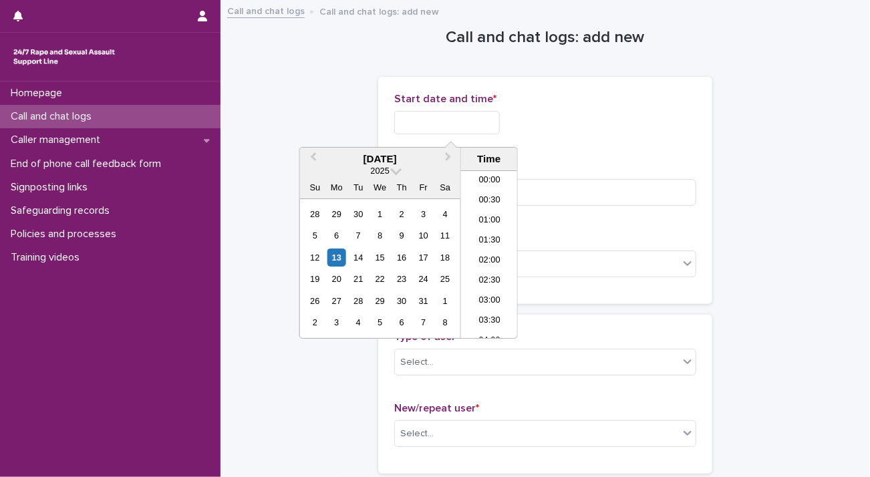
scroll to position [794, 0]
click at [487, 326] on li "23:30" at bounding box center [489, 329] width 57 height 20
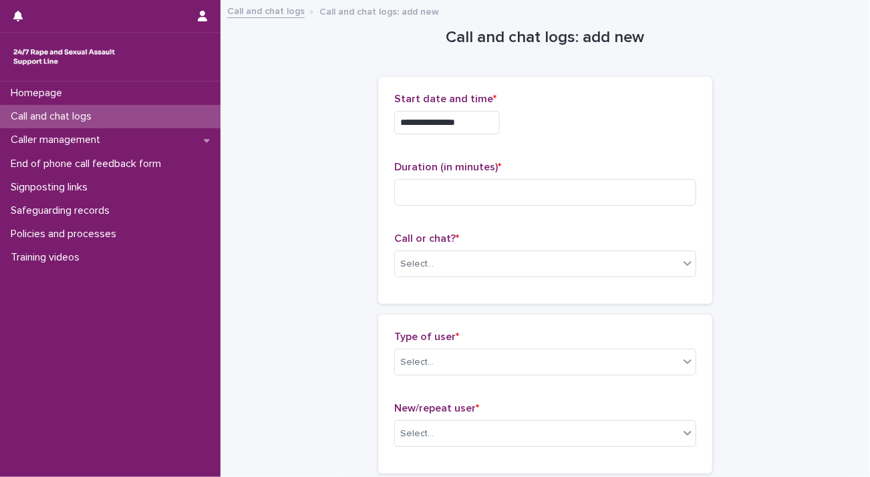
click at [483, 128] on input "**********" at bounding box center [447, 122] width 106 height 23
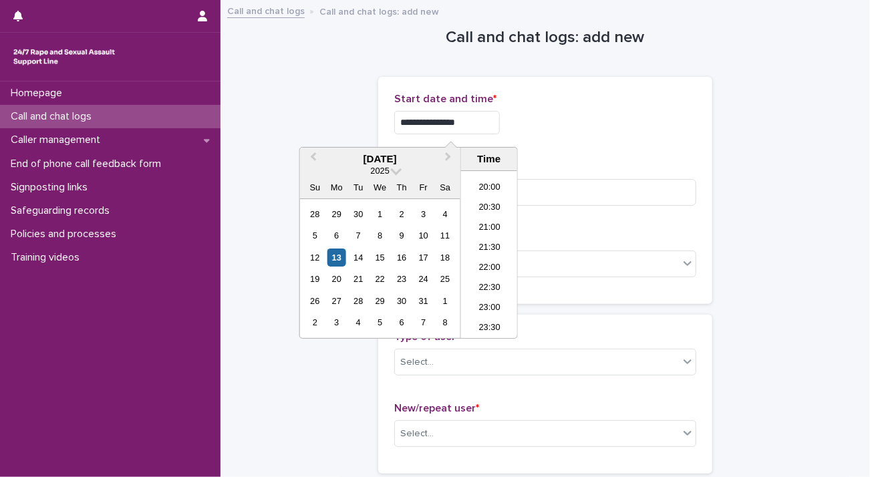
type input "**********"
click at [582, 209] on div "Duration (in minutes) *" at bounding box center [545, 188] width 302 height 55
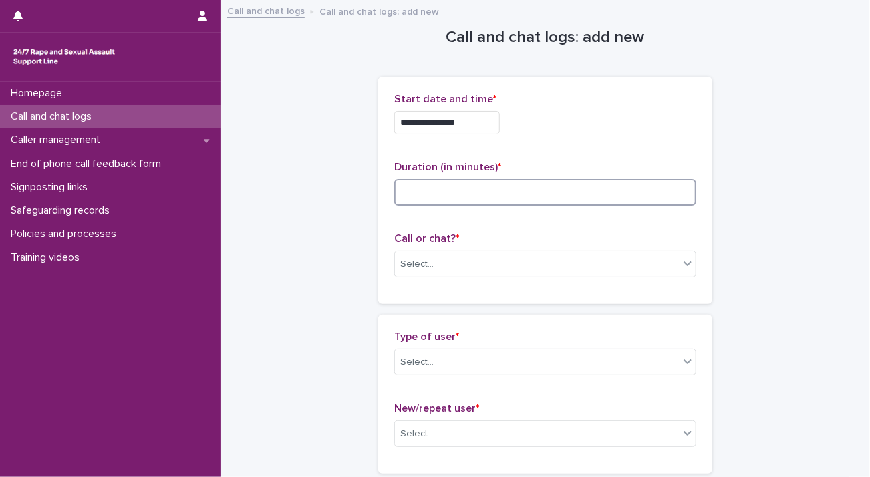
click at [571, 187] on input at bounding box center [545, 192] width 302 height 27
type input "*"
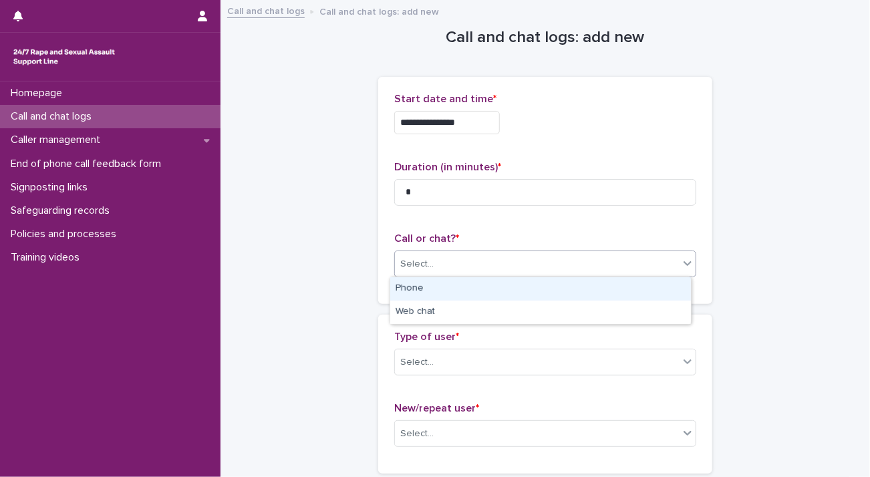
click at [496, 267] on div "Select..." at bounding box center [537, 264] width 284 height 22
click at [490, 288] on div "Phone" at bounding box center [540, 288] width 301 height 23
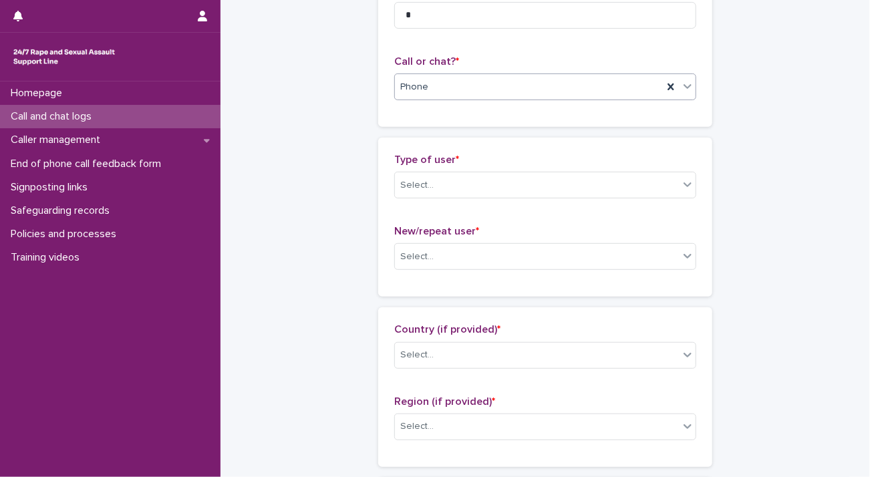
scroll to position [200, 0]
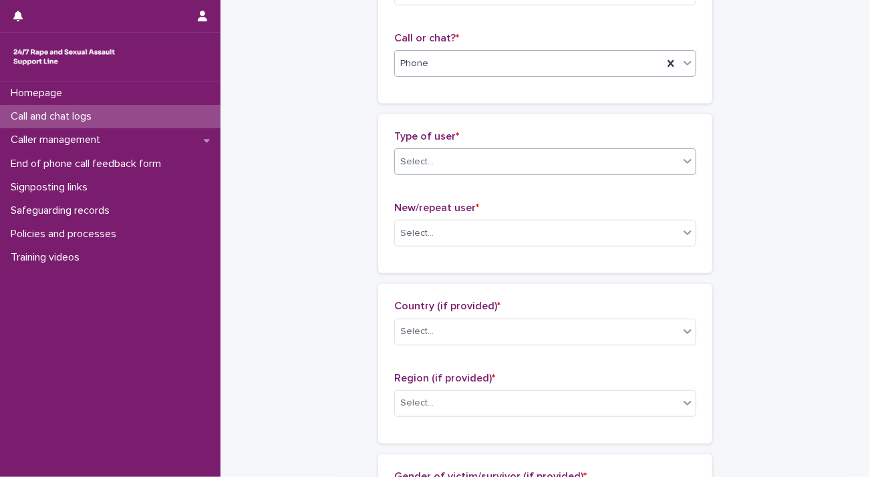
click at [486, 161] on div "Select..." at bounding box center [537, 162] width 284 height 22
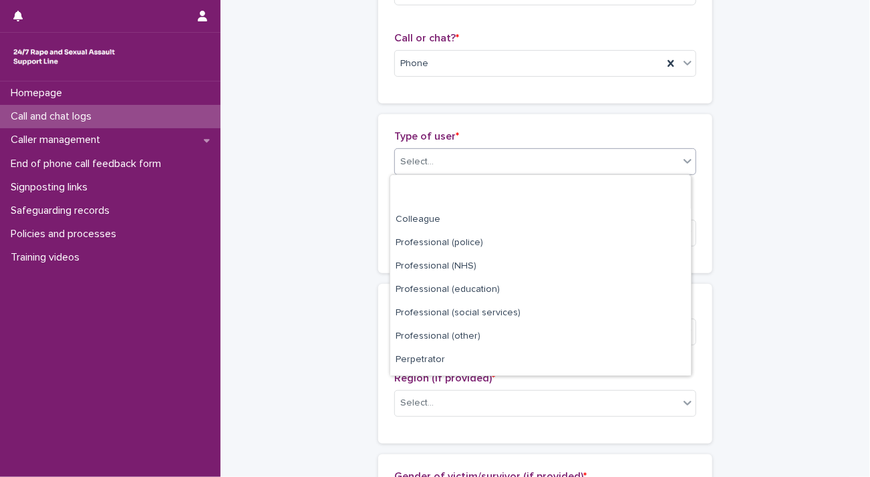
scroll to position [150, 0]
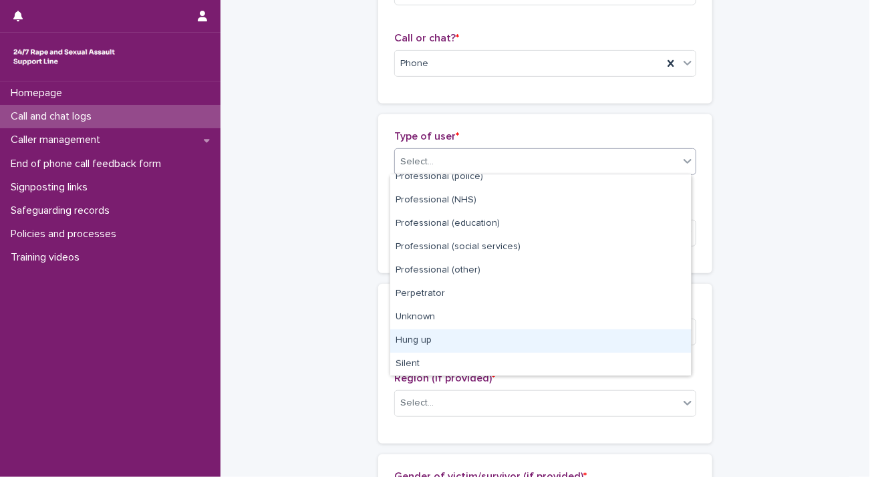
click at [490, 335] on div "Hung up" at bounding box center [540, 340] width 301 height 23
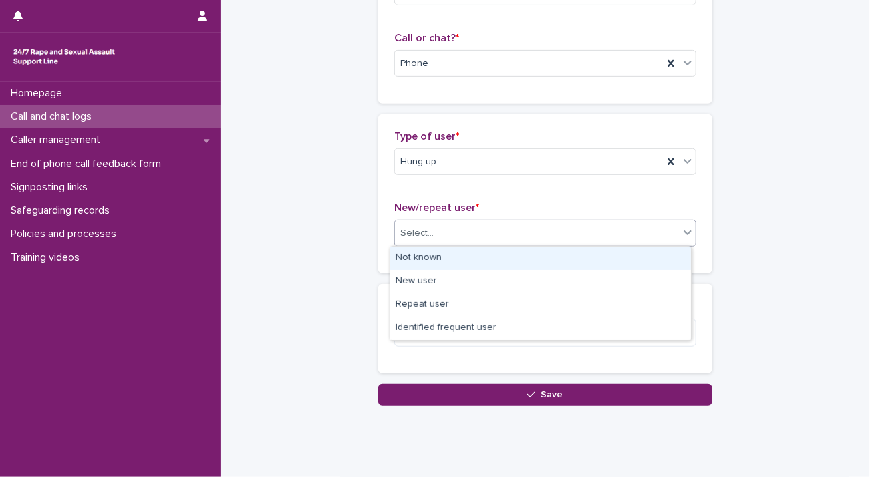
click at [503, 227] on div "Select..." at bounding box center [537, 233] width 284 height 22
drag, startPoint x: 497, startPoint y: 257, endPoint x: 498, endPoint y: 324, distance: 66.8
click at [497, 257] on div "Not known" at bounding box center [540, 258] width 301 height 23
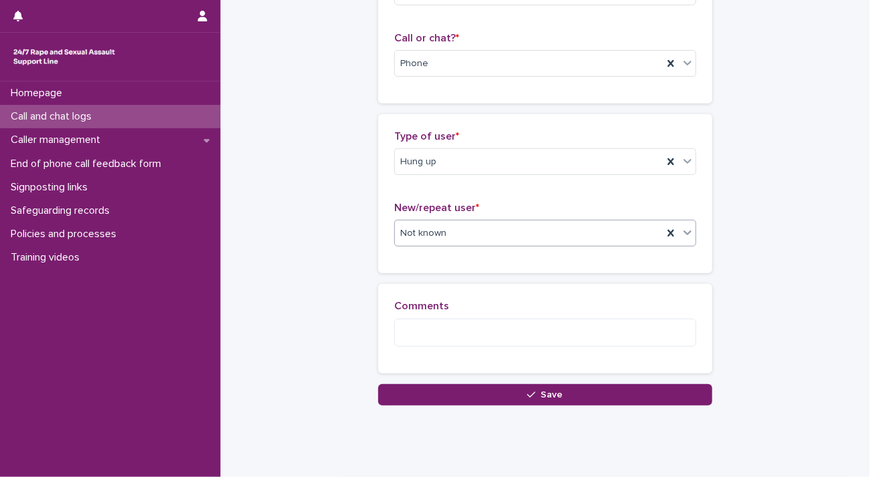
drag, startPoint x: 500, startPoint y: 389, endPoint x: 496, endPoint y: 396, distance: 7.5
click at [500, 390] on button "Save" at bounding box center [545, 394] width 334 height 21
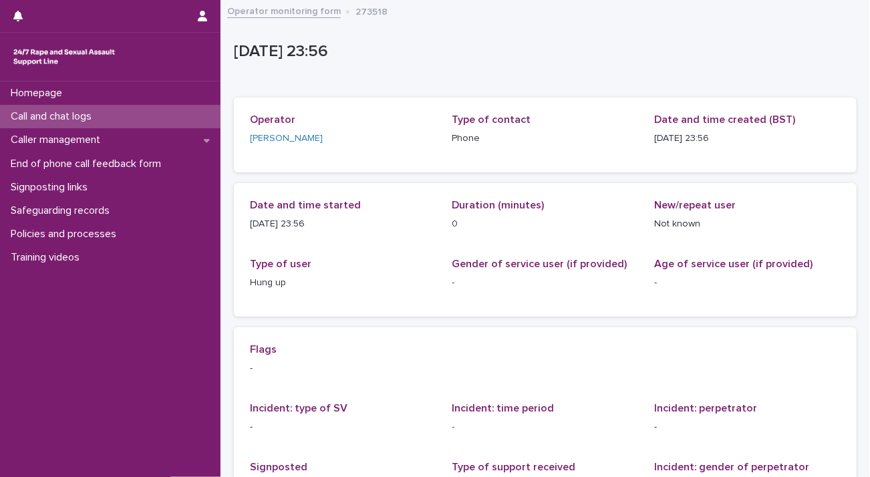
click at [77, 116] on p "Call and chat logs" at bounding box center [53, 116] width 97 height 13
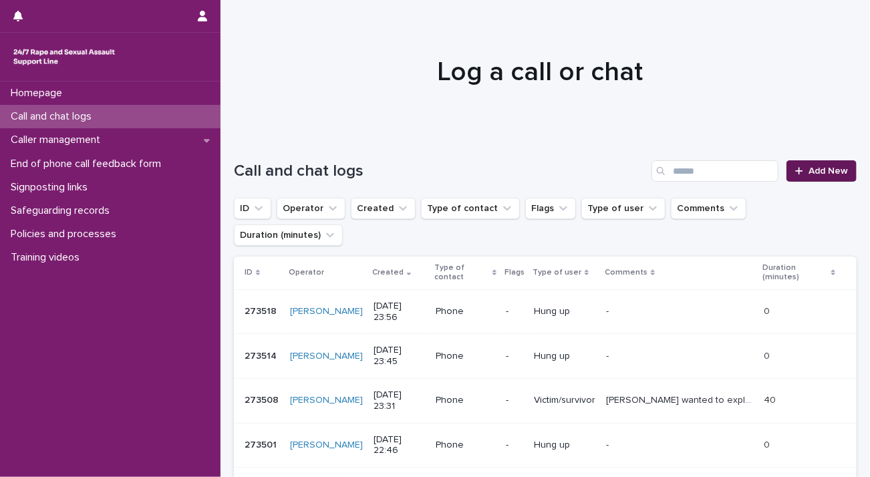
click at [808, 168] on span "Add New" at bounding box center [827, 170] width 39 height 9
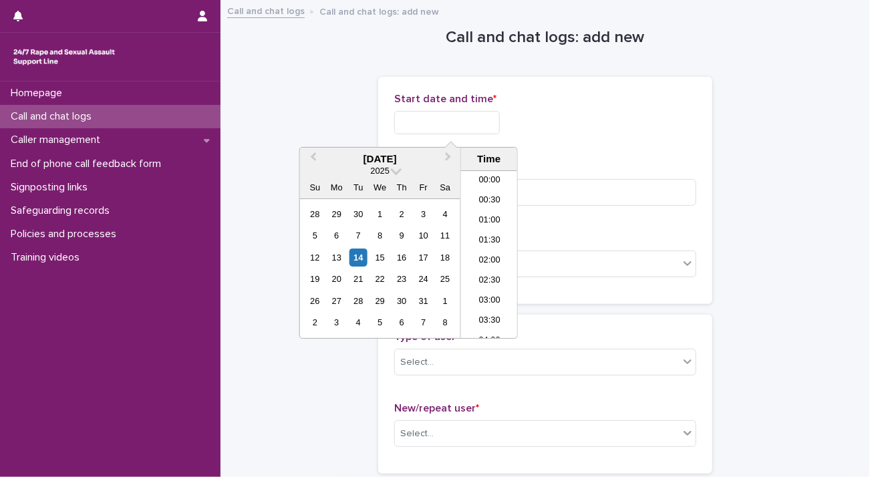
click at [457, 118] on input "text" at bounding box center [447, 122] width 106 height 23
click at [489, 174] on li "00:00" at bounding box center [489, 181] width 57 height 20
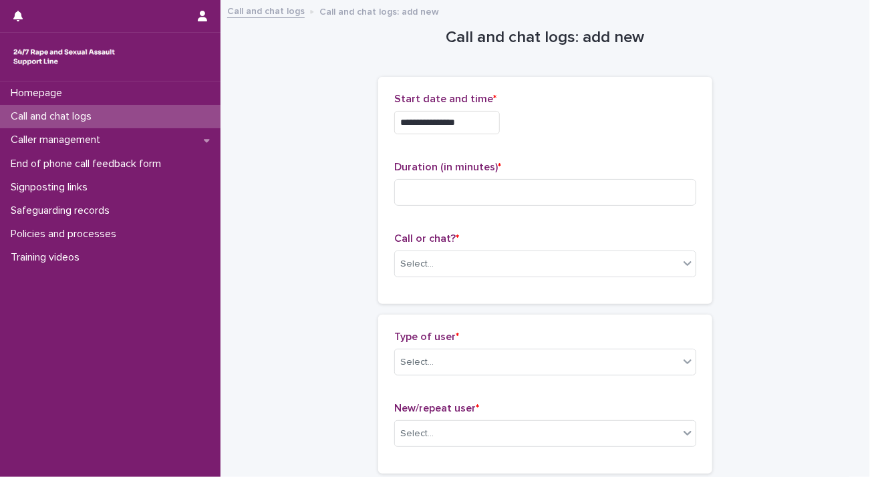
click at [494, 133] on input "**********" at bounding box center [447, 122] width 106 height 23
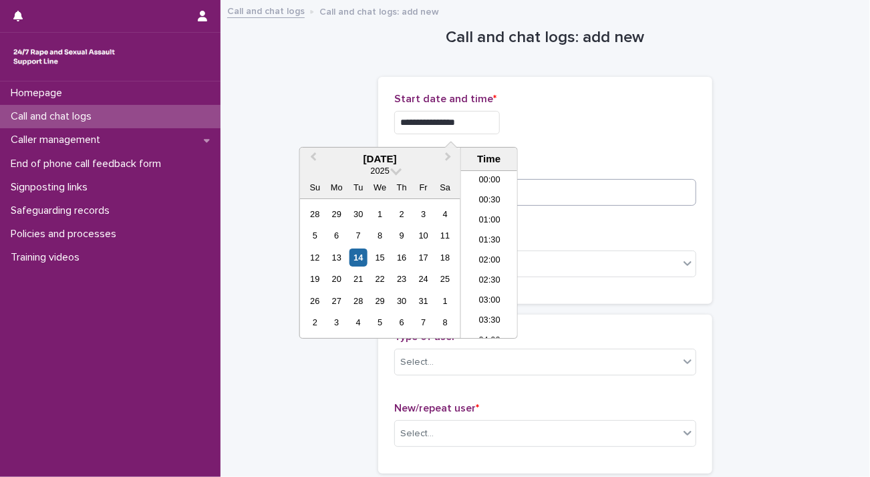
type input "**********"
click at [563, 189] on input at bounding box center [545, 192] width 302 height 27
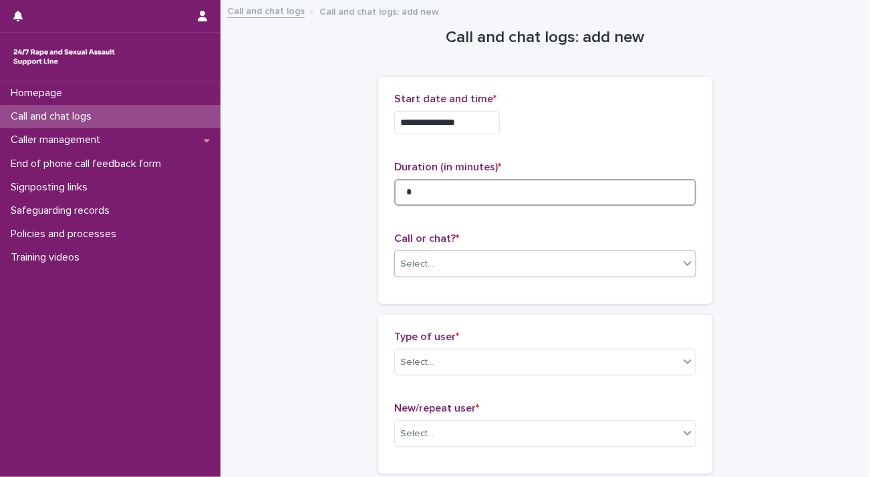
type input "*"
click at [564, 264] on div "Select..." at bounding box center [537, 264] width 284 height 22
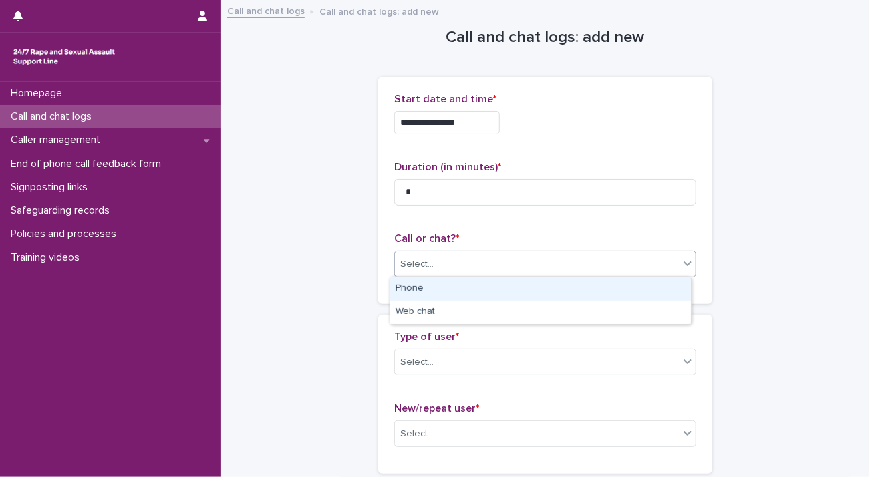
click at [557, 284] on div "Phone" at bounding box center [540, 288] width 301 height 23
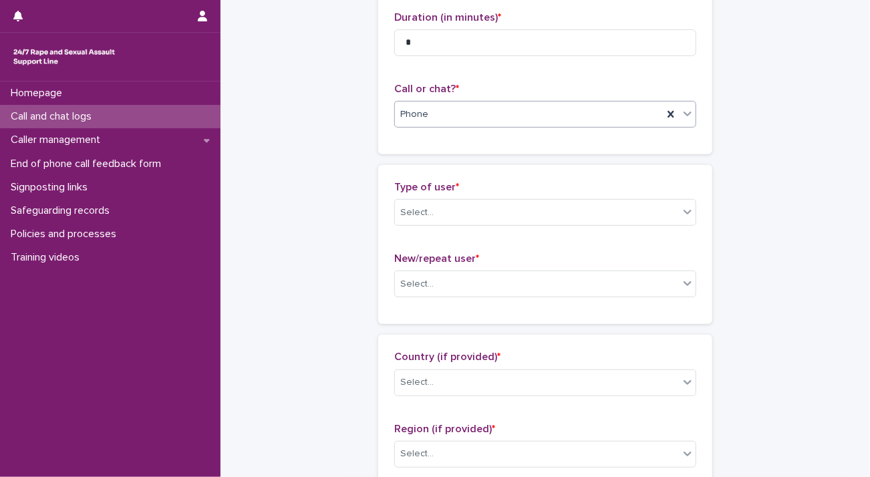
scroll to position [200, 0]
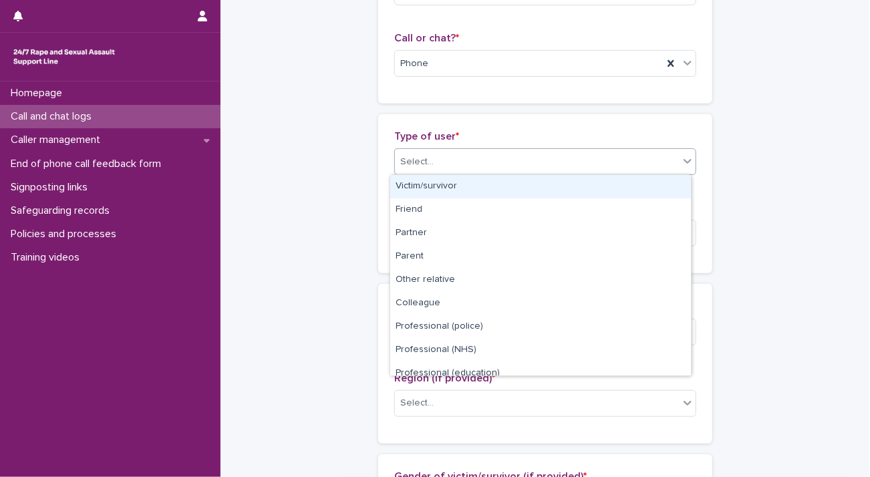
click at [499, 161] on div "Select..." at bounding box center [537, 162] width 284 height 22
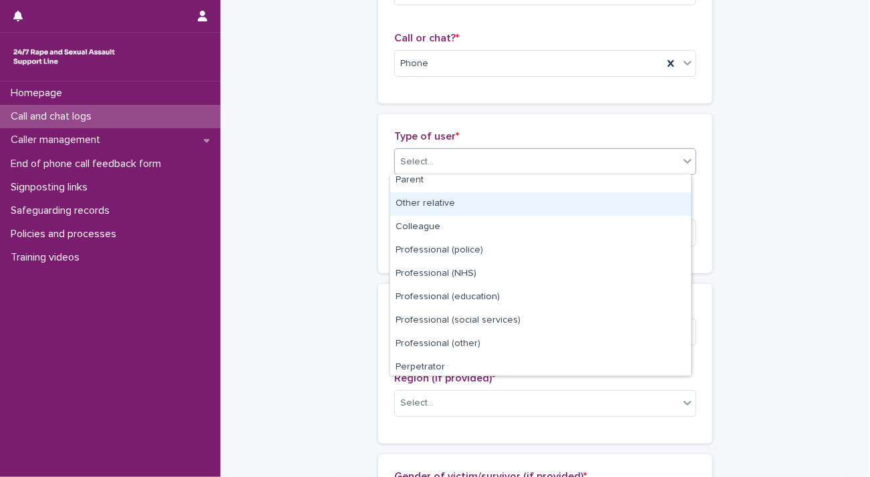
scroll to position [150, 0]
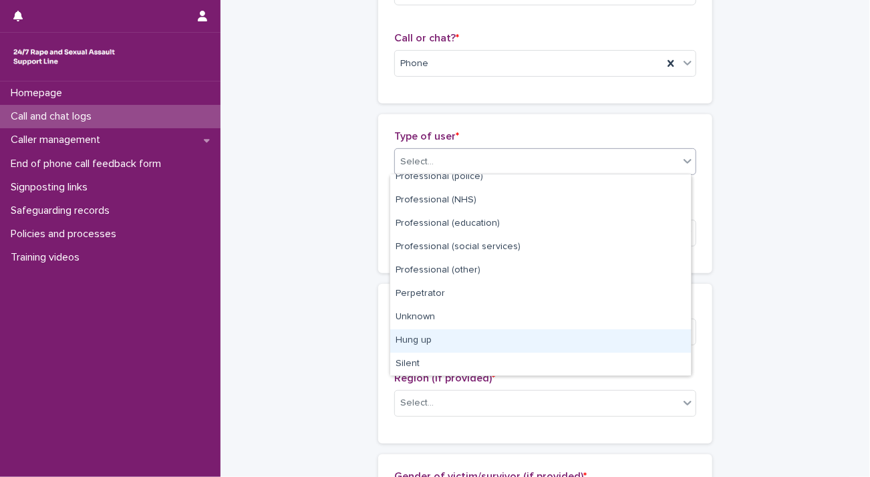
click at [484, 337] on div "Hung up" at bounding box center [540, 340] width 301 height 23
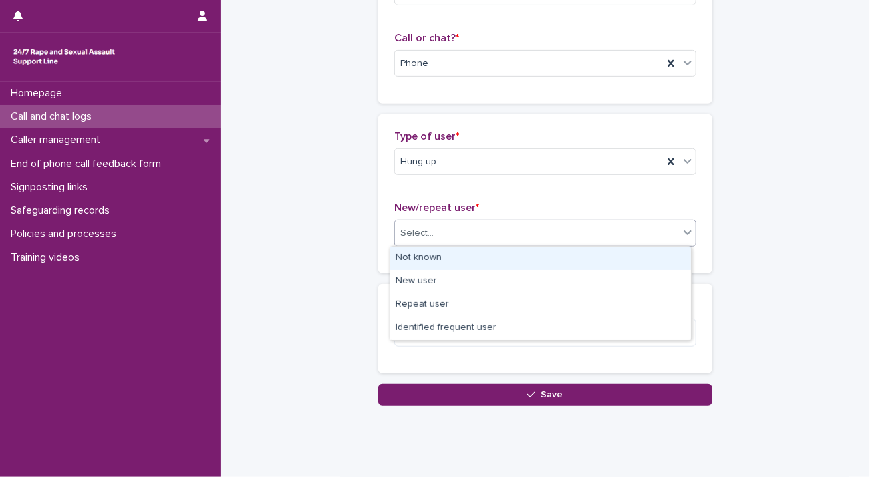
click at [507, 230] on div "Select..." at bounding box center [537, 233] width 284 height 22
click at [502, 256] on div "Not known" at bounding box center [540, 258] width 301 height 23
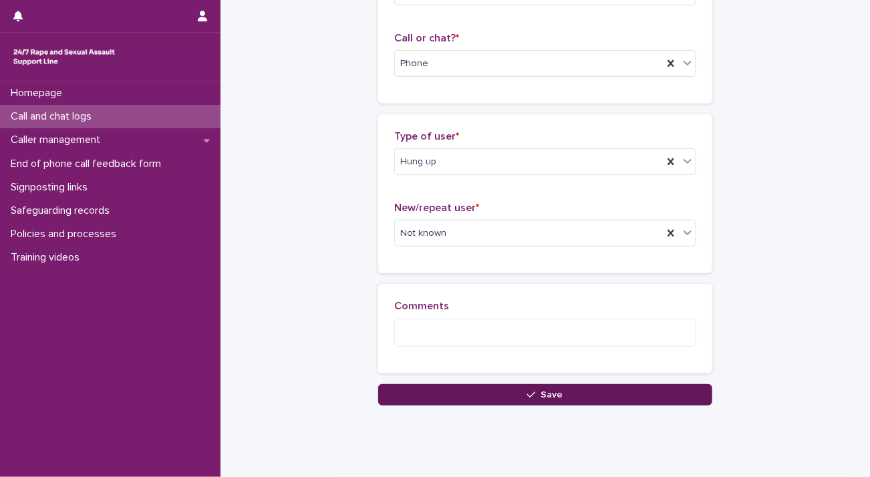
click at [508, 387] on button "Save" at bounding box center [545, 394] width 334 height 21
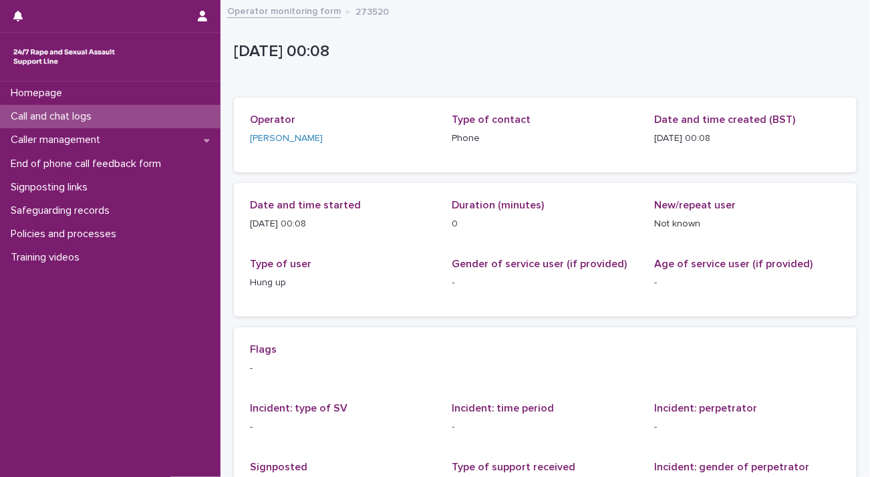
click at [84, 112] on p "Call and chat logs" at bounding box center [53, 116] width 97 height 13
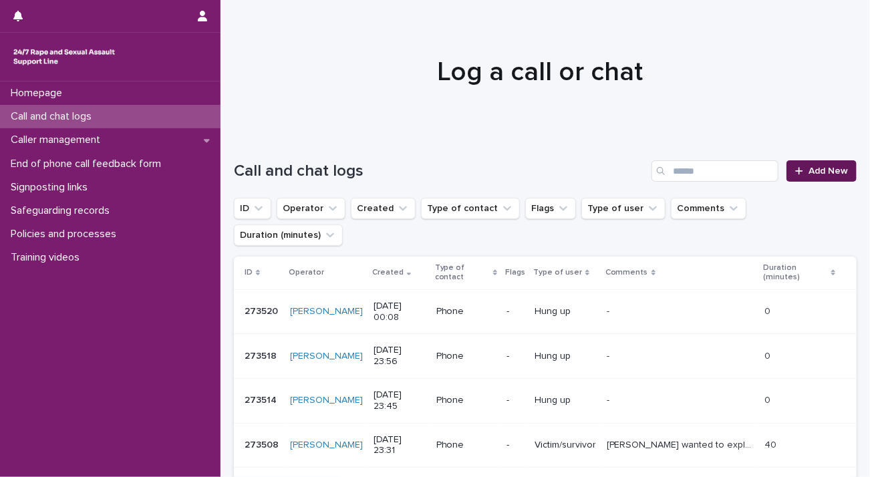
click at [808, 173] on span "Add New" at bounding box center [827, 170] width 39 height 9
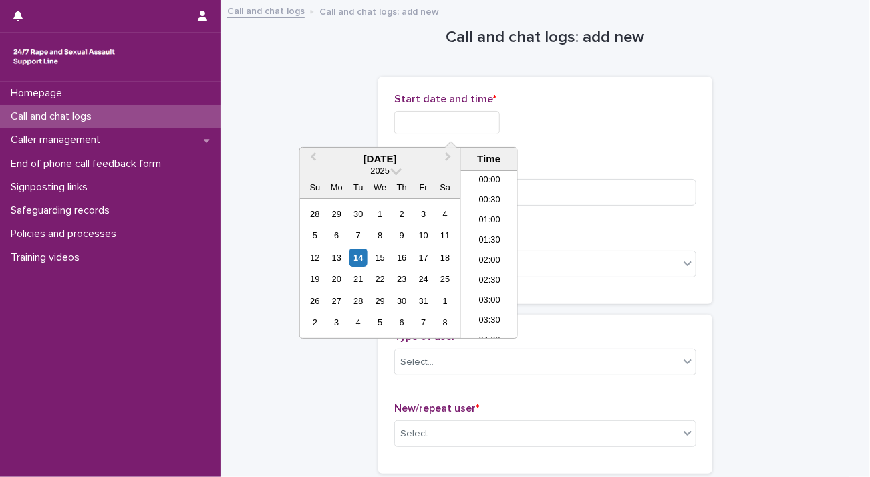
click at [433, 120] on input "text" at bounding box center [447, 122] width 106 height 23
click at [488, 177] on li "00:00" at bounding box center [489, 181] width 57 height 20
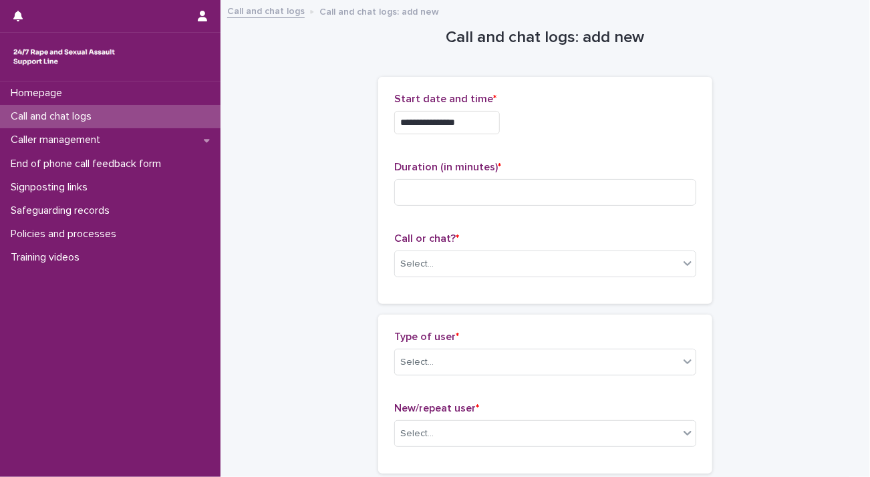
click at [500, 118] on input "**********" at bounding box center [447, 122] width 106 height 23
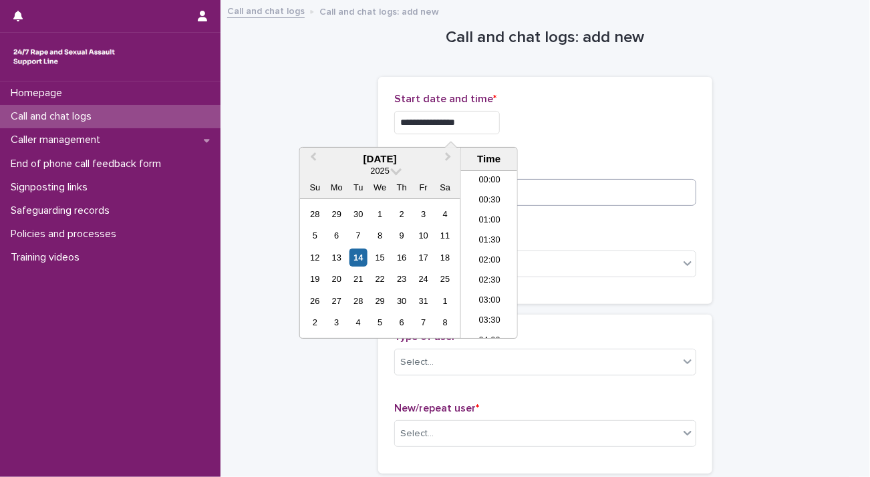
type input "**********"
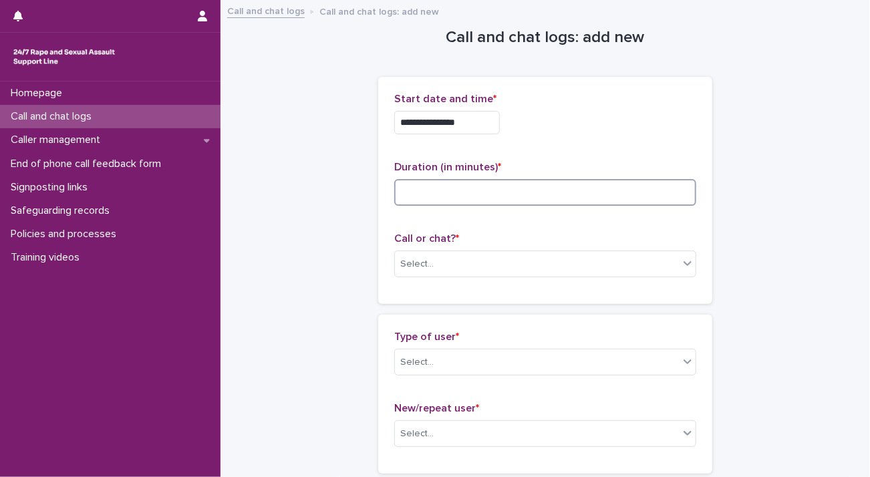
click at [596, 192] on input at bounding box center [545, 192] width 302 height 27
type input "*"
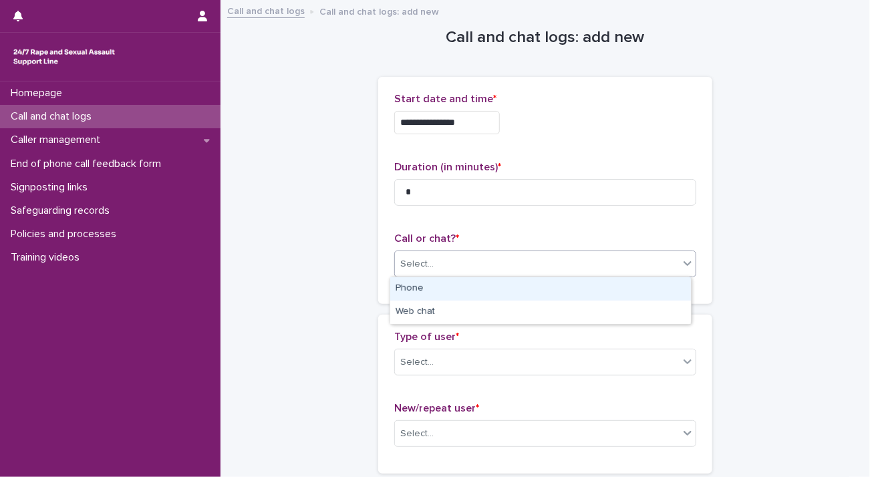
drag, startPoint x: 516, startPoint y: 267, endPoint x: 509, endPoint y: 285, distance: 20.1
click at [516, 268] on div "Select..." at bounding box center [537, 264] width 284 height 22
click at [508, 289] on div "Phone" at bounding box center [540, 288] width 301 height 23
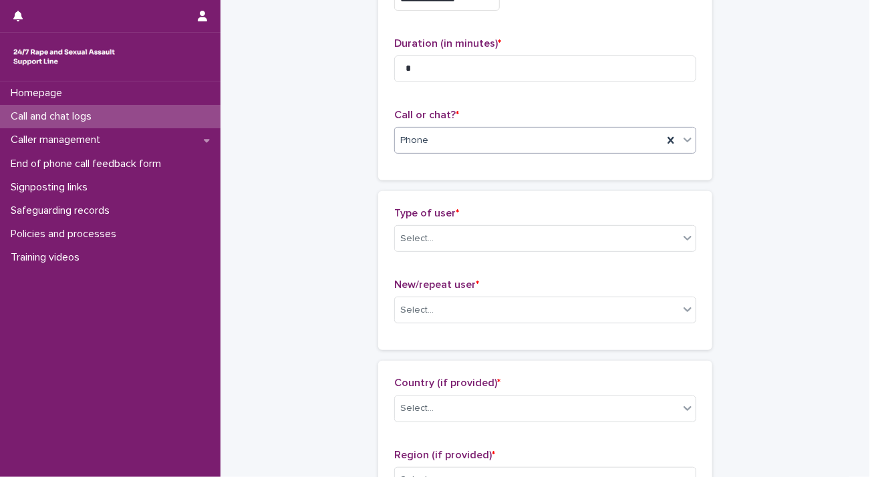
scroll to position [200, 0]
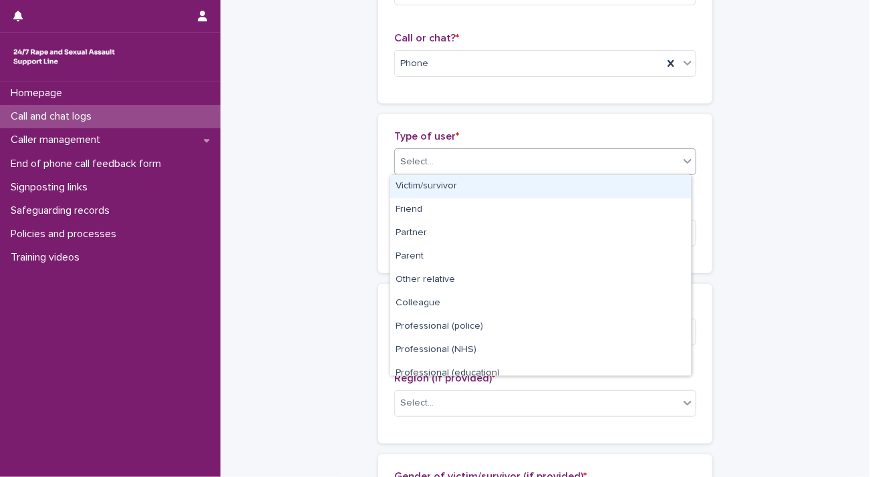
drag, startPoint x: 475, startPoint y: 166, endPoint x: 478, endPoint y: 194, distance: 28.3
click at [475, 166] on div "Select..." at bounding box center [537, 162] width 284 height 22
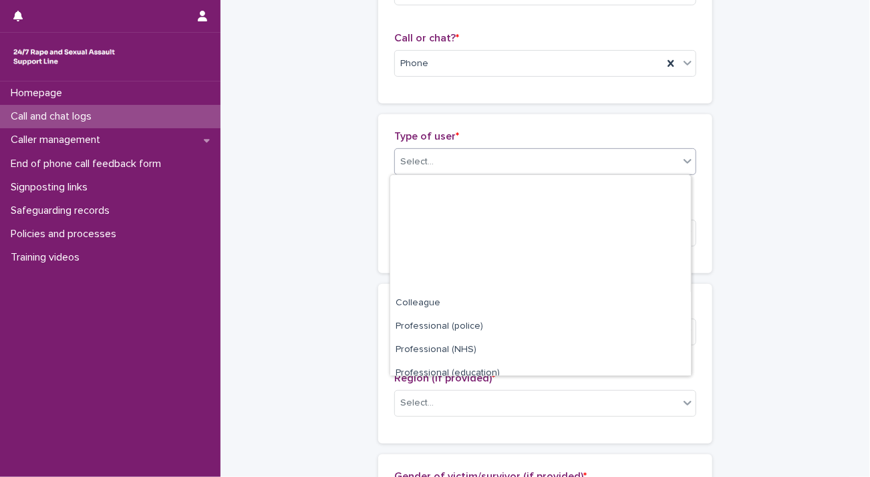
scroll to position [150, 0]
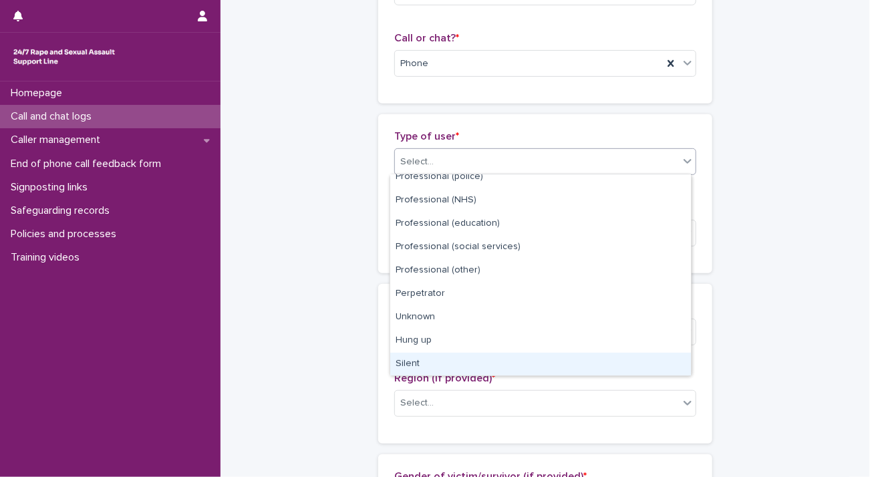
click at [457, 367] on div "Silent" at bounding box center [540, 364] width 301 height 23
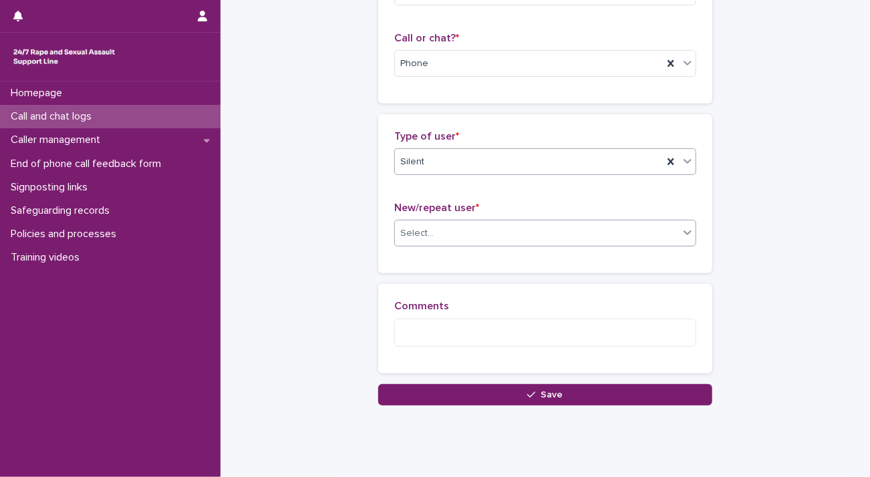
click at [597, 239] on div "Select..." at bounding box center [537, 233] width 284 height 22
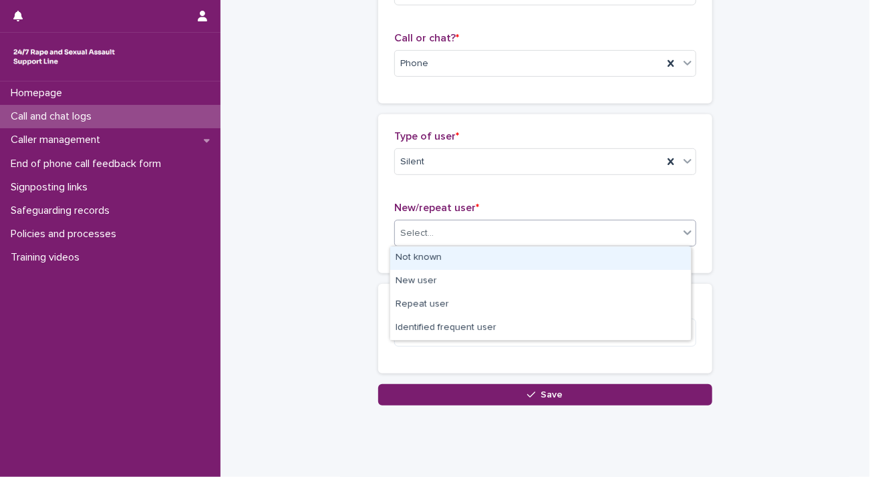
click at [575, 263] on div "Not known" at bounding box center [540, 258] width 301 height 23
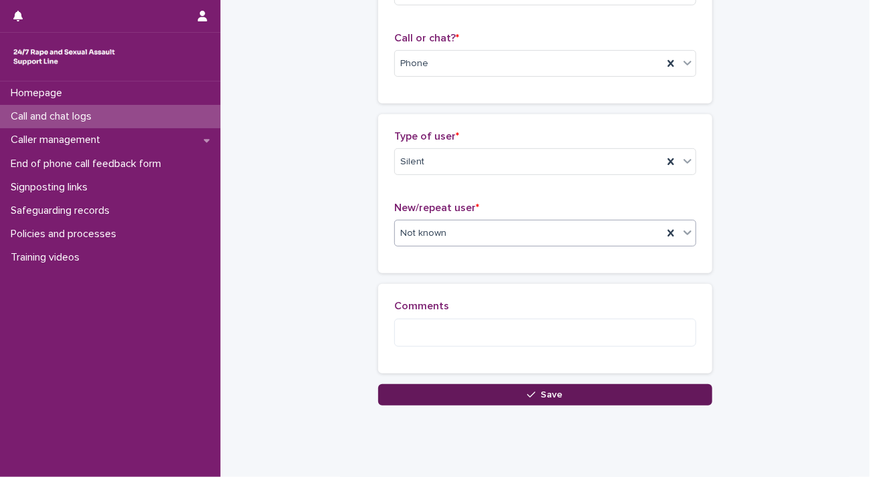
click at [521, 391] on button "Save" at bounding box center [545, 394] width 334 height 21
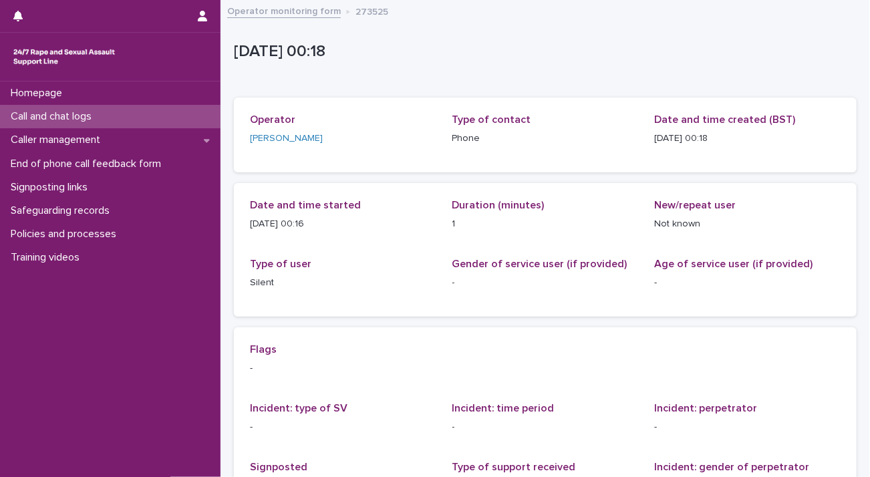
click at [85, 113] on p "Call and chat logs" at bounding box center [53, 116] width 97 height 13
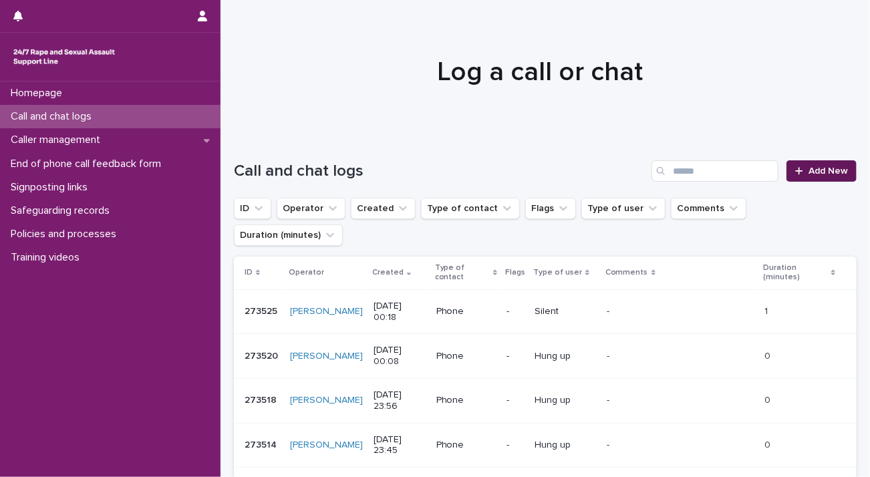
click at [809, 166] on span "Add New" at bounding box center [827, 170] width 39 height 9
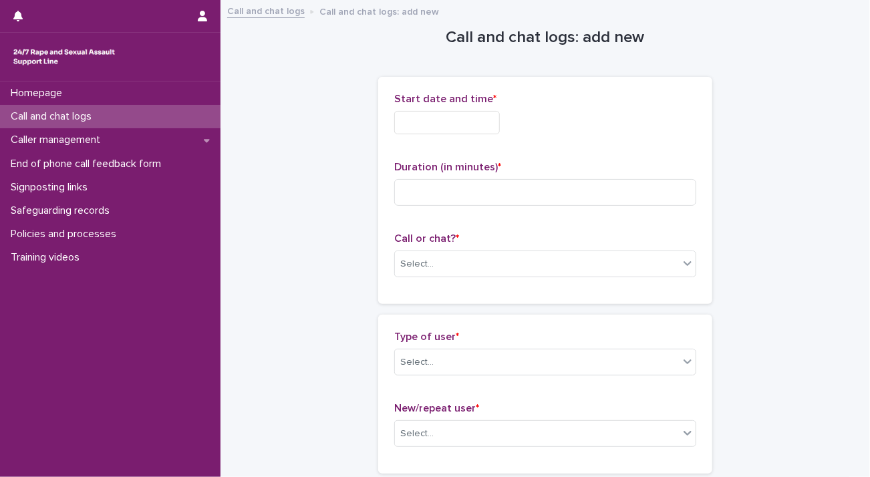
click at [420, 124] on input "text" at bounding box center [447, 122] width 106 height 23
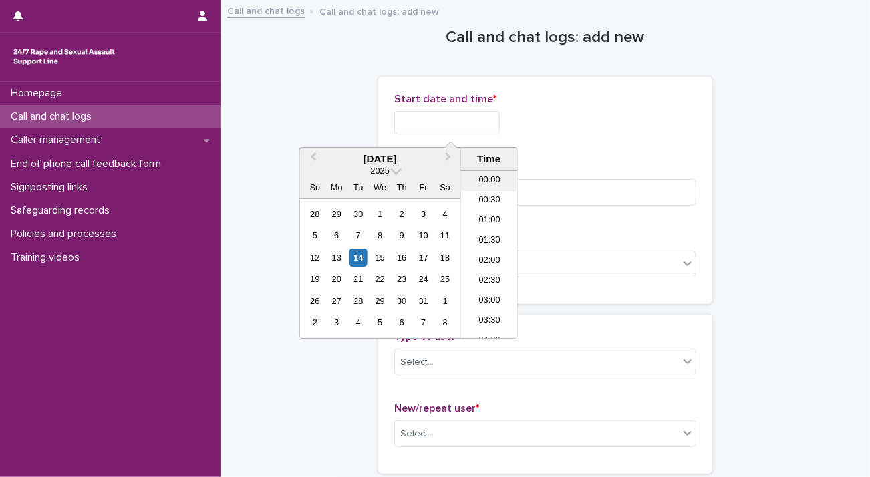
click at [486, 178] on li "00:00" at bounding box center [489, 181] width 57 height 20
click at [480, 123] on input "**********" at bounding box center [447, 122] width 106 height 23
type input "**********"
click at [561, 192] on input at bounding box center [545, 192] width 302 height 27
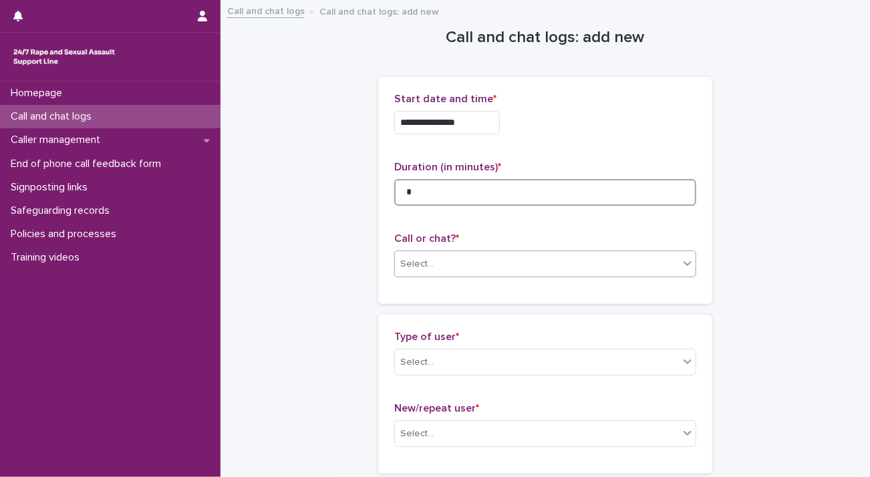
type input "*"
click at [522, 266] on div "Select..." at bounding box center [537, 264] width 284 height 22
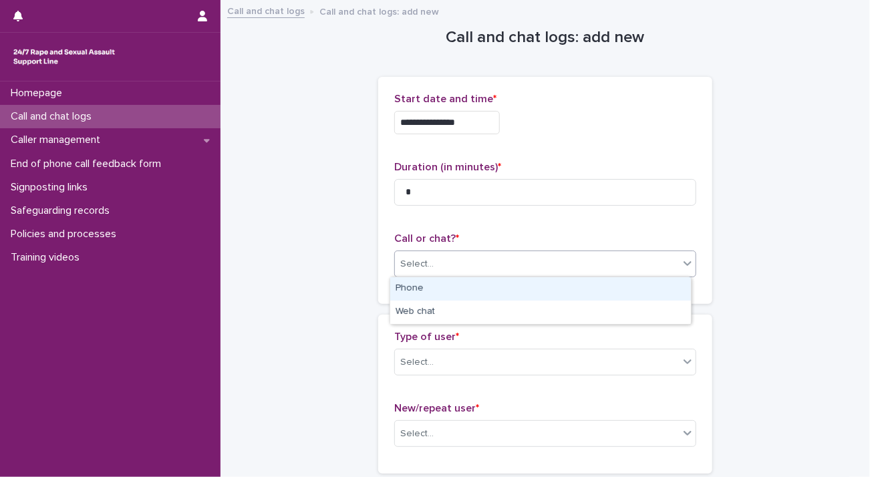
click at [514, 289] on div "Phone" at bounding box center [540, 288] width 301 height 23
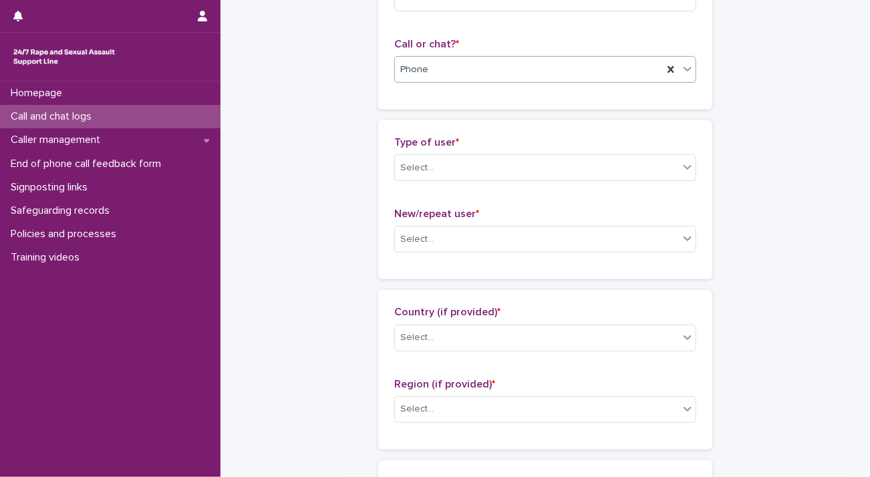
scroll to position [200, 0]
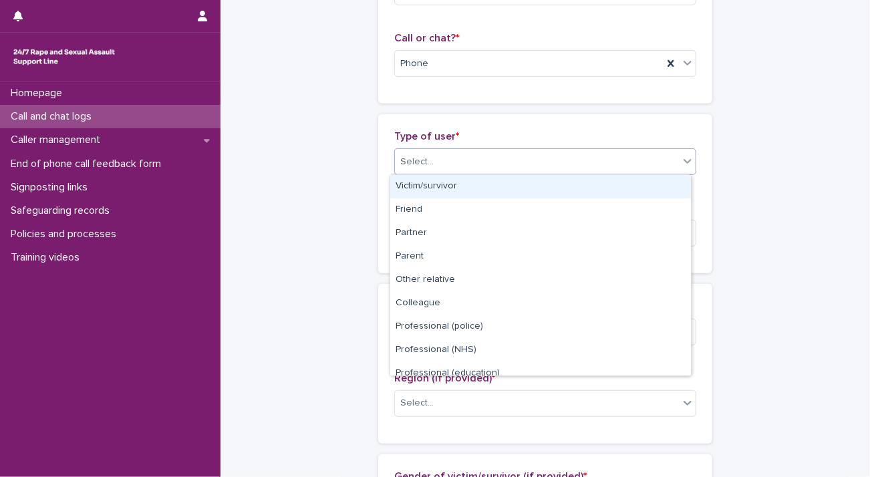
click at [476, 160] on div "Select..." at bounding box center [537, 162] width 284 height 22
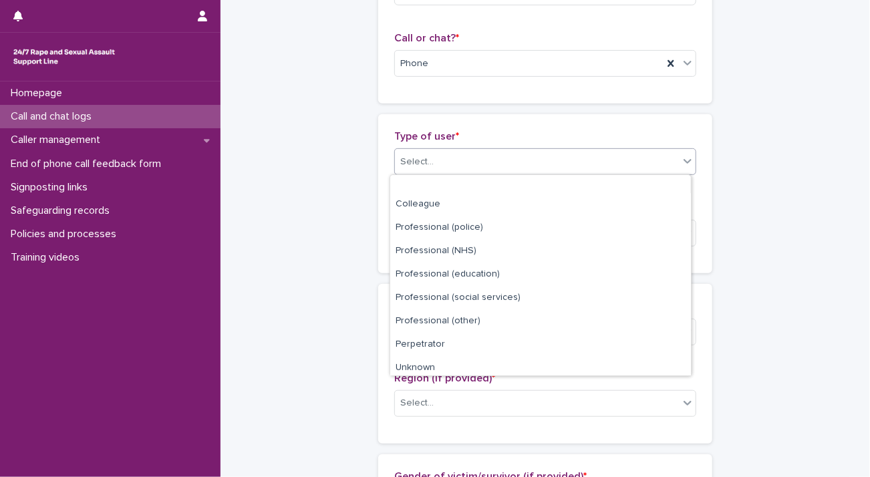
scroll to position [150, 0]
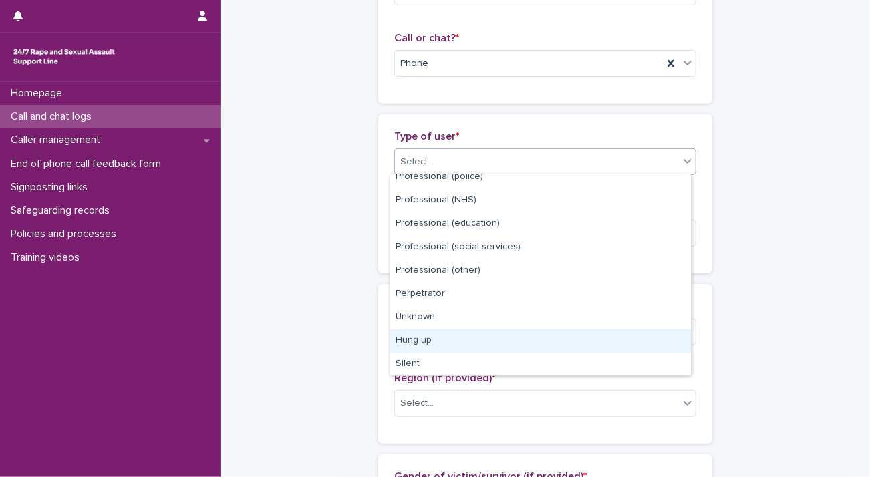
click at [466, 337] on div "Hung up" at bounding box center [540, 340] width 301 height 23
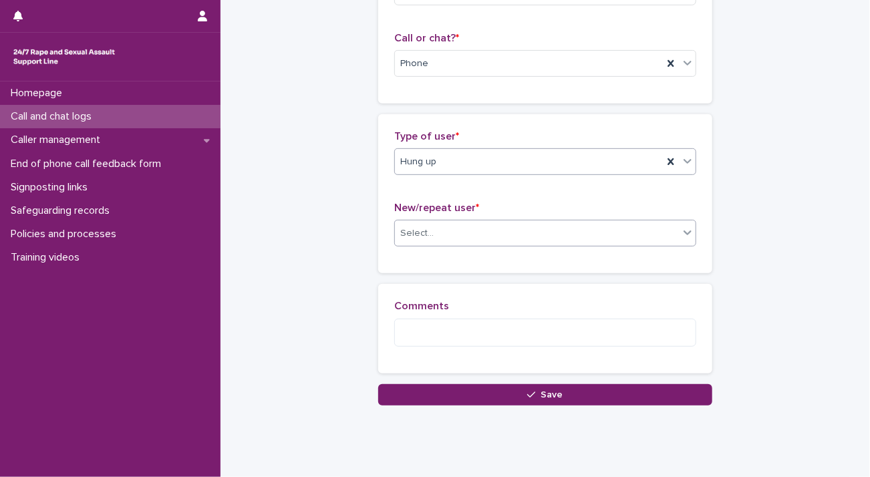
click at [480, 230] on div "Select..." at bounding box center [537, 233] width 284 height 22
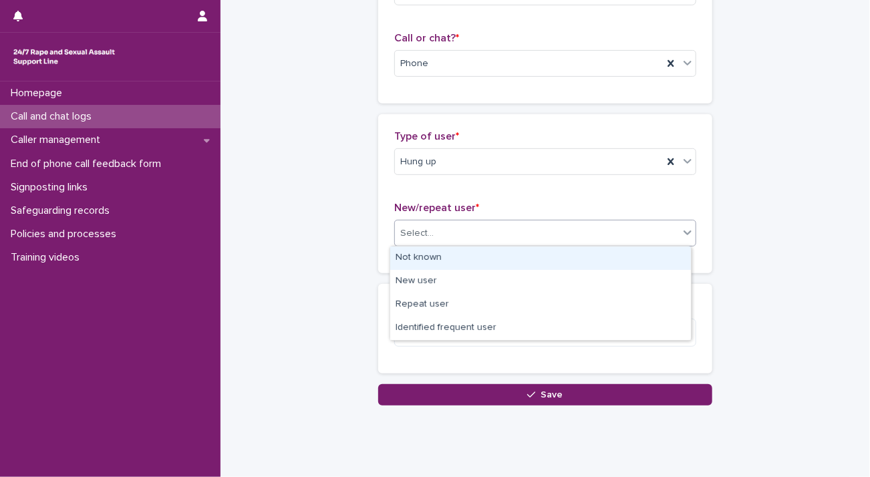
click at [478, 257] on div "Not known" at bounding box center [540, 258] width 301 height 23
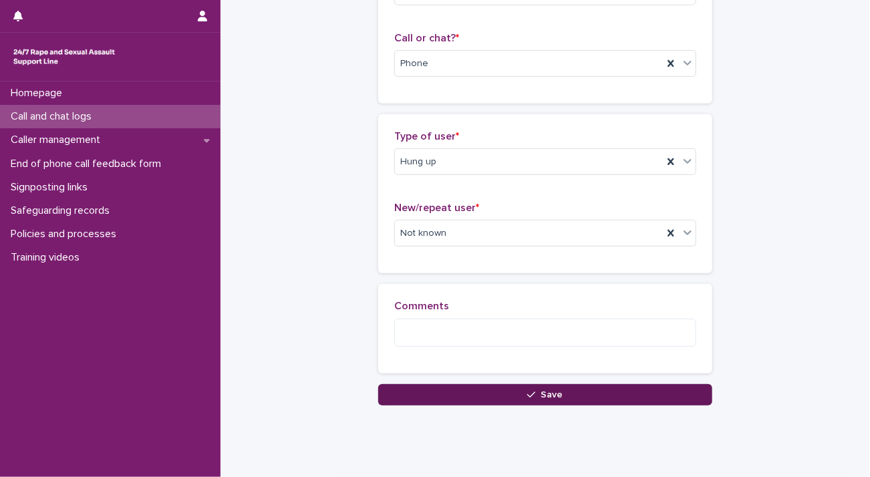
click at [498, 392] on button "Save" at bounding box center [545, 394] width 334 height 21
